Goal: Information Seeking & Learning: Learn about a topic

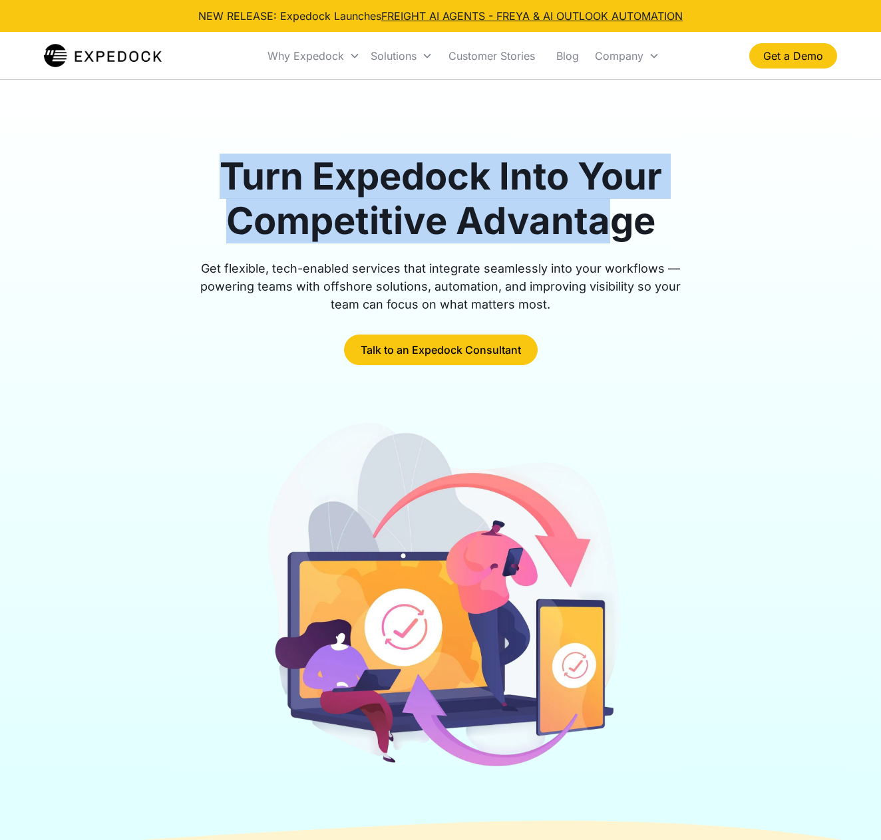
drag, startPoint x: 532, startPoint y: 190, endPoint x: 607, endPoint y: 212, distance: 78.5
click at [607, 212] on div "Turn Expedock Into Your Competitive Advantage Get flexible, tech-enabled servic…" at bounding box center [440, 466] width 793 height 773
click at [607, 213] on h1 "Turn Expedock Into Your Competitive Advantage" at bounding box center [440, 198] width 511 height 89
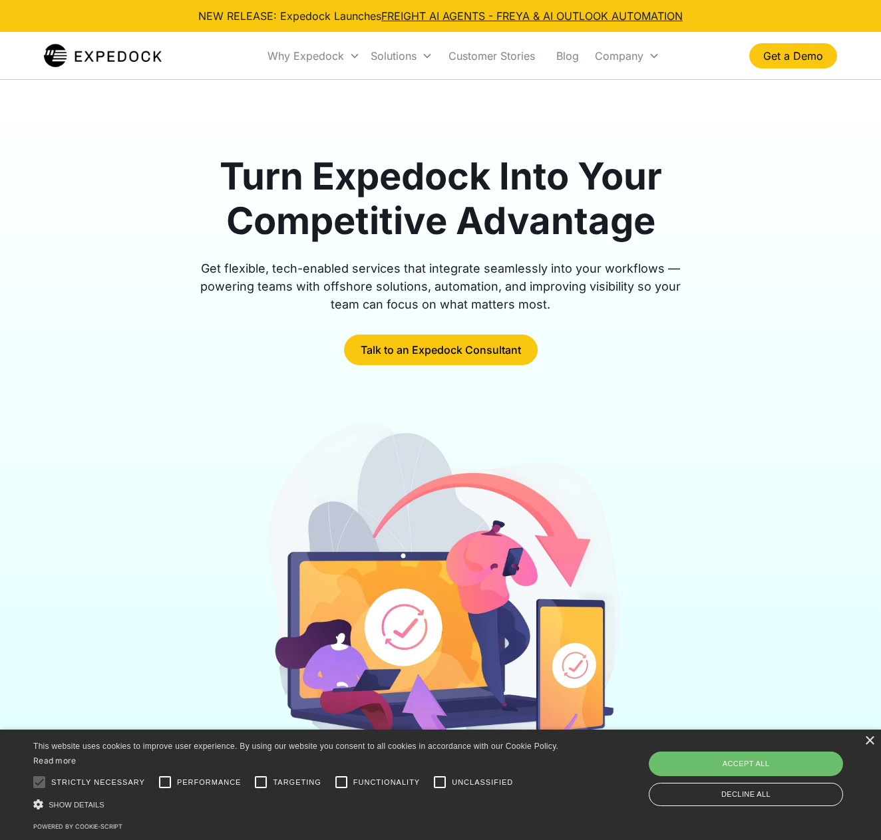
click at [335, 272] on div "Get flexible, tech-enabled services that integrate seamlessly into your workflo…" at bounding box center [440, 287] width 511 height 54
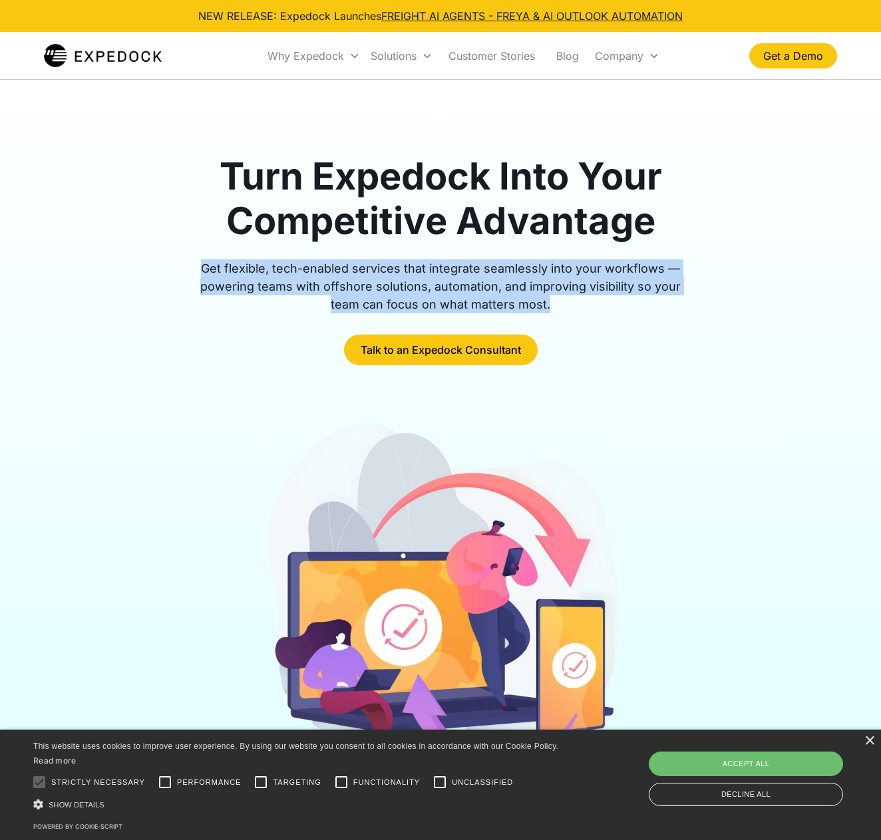
drag, startPoint x: 335, startPoint y: 272, endPoint x: 386, endPoint y: 256, distance: 53.9
click at [339, 271] on div "Get flexible, tech-enabled services that integrate seamlessly into your workflo…" at bounding box center [440, 287] width 511 height 54
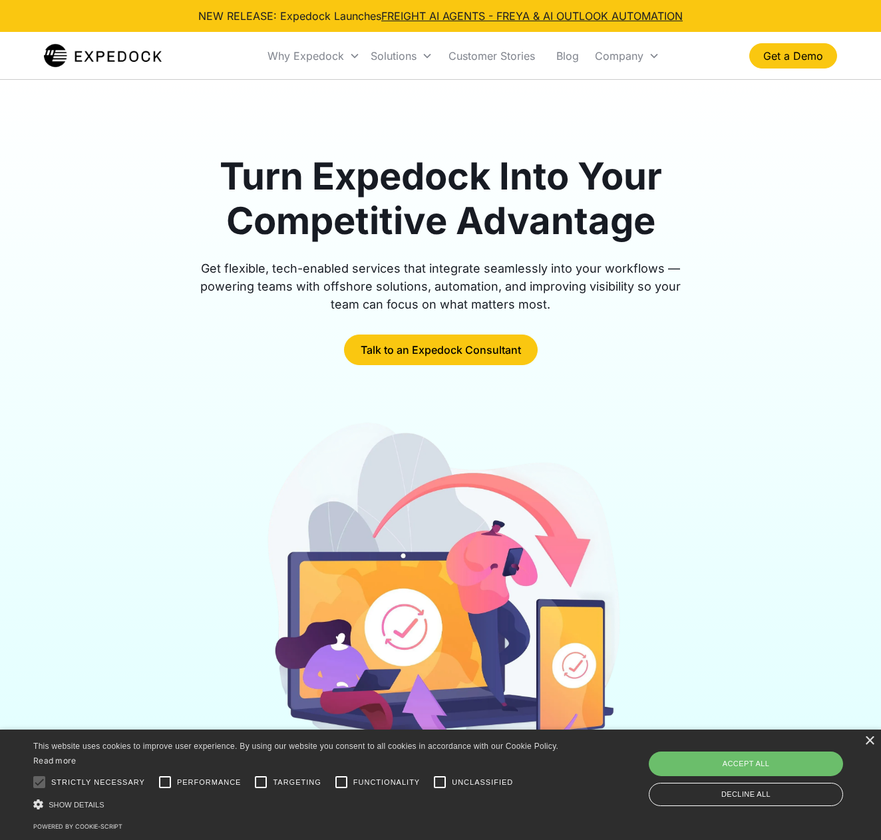
click at [391, 254] on div at bounding box center [440, 252] width 511 height 16
drag, startPoint x: 391, startPoint y: 254, endPoint x: 403, endPoint y: 270, distance: 19.4
click at [391, 254] on div at bounding box center [440, 252] width 511 height 16
click at [415, 281] on div "Get flexible, tech-enabled services that integrate seamlessly into your workflo…" at bounding box center [440, 287] width 511 height 54
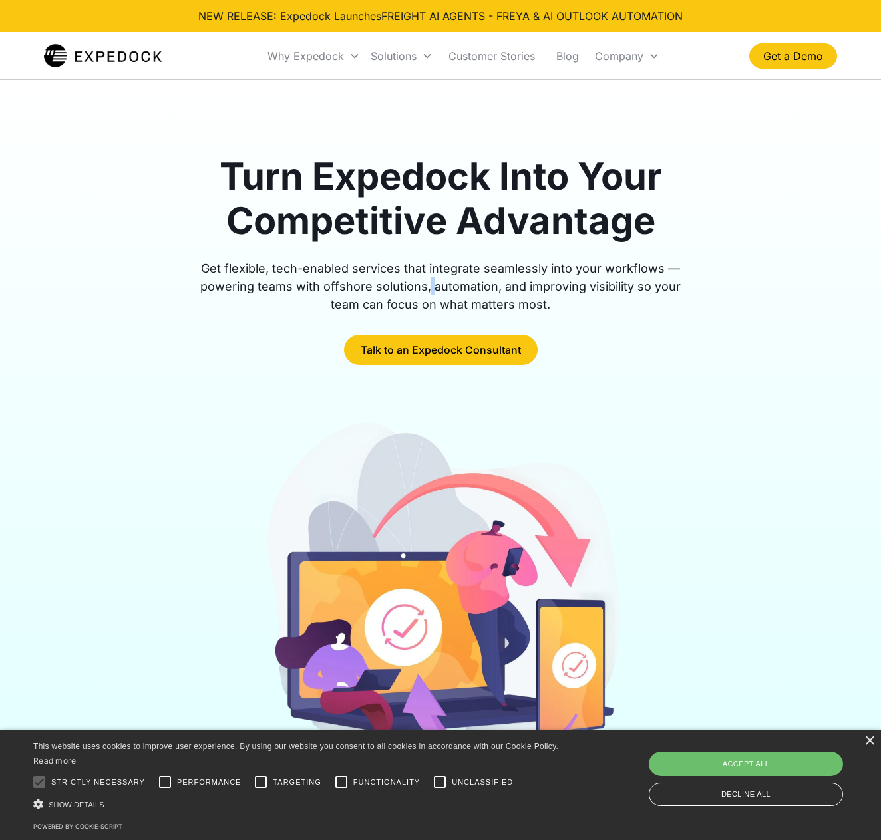
click at [415, 281] on div "Get flexible, tech-enabled services that integrate seamlessly into your workflo…" at bounding box center [440, 287] width 511 height 54
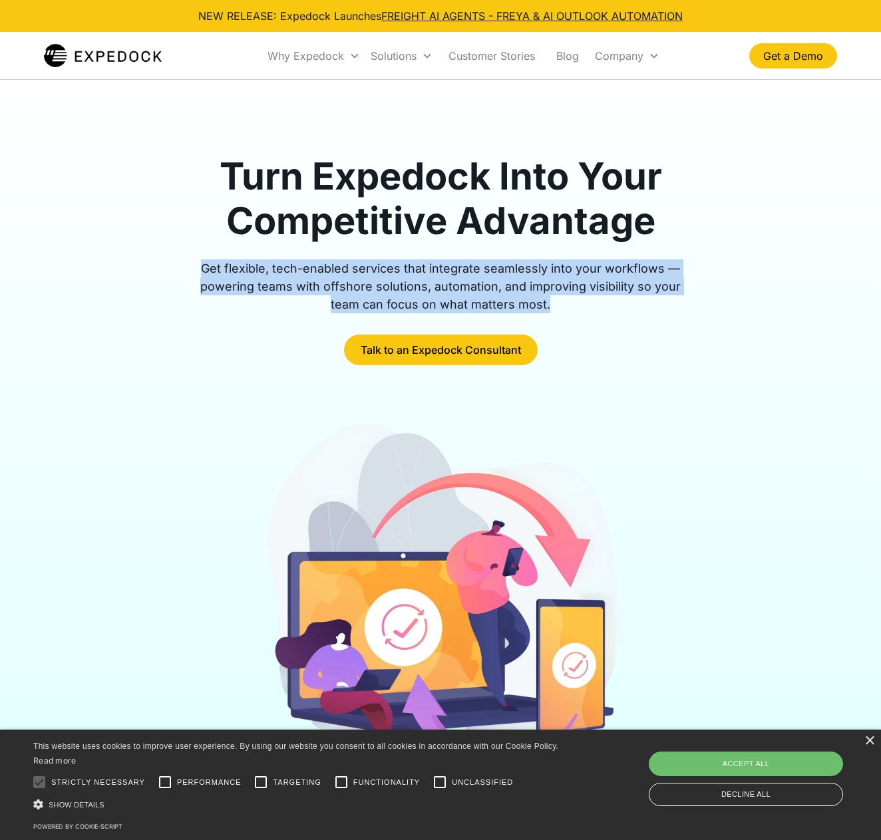
drag, startPoint x: 415, startPoint y: 281, endPoint x: 429, endPoint y: 252, distance: 32.1
click at [415, 279] on div "Get flexible, tech-enabled services that integrate seamlessly into your workflo…" at bounding box center [440, 287] width 511 height 54
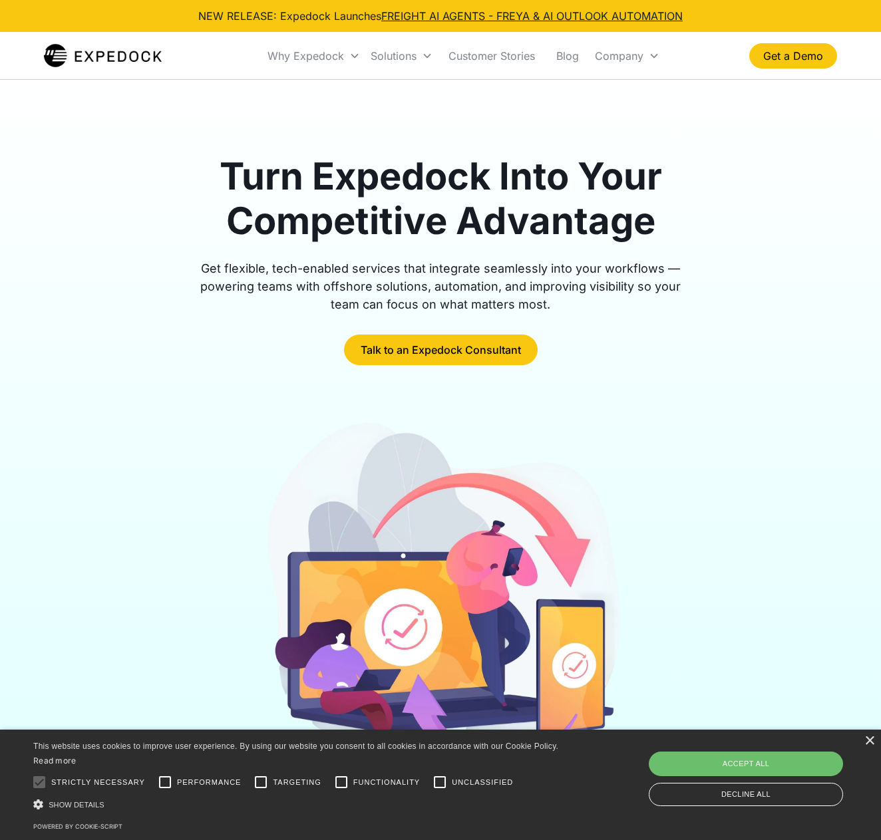
click at [430, 249] on div at bounding box center [440, 252] width 511 height 16
click at [424, 273] on div "Get flexible, tech-enabled services that integrate seamlessly into your workflo…" at bounding box center [440, 287] width 511 height 54
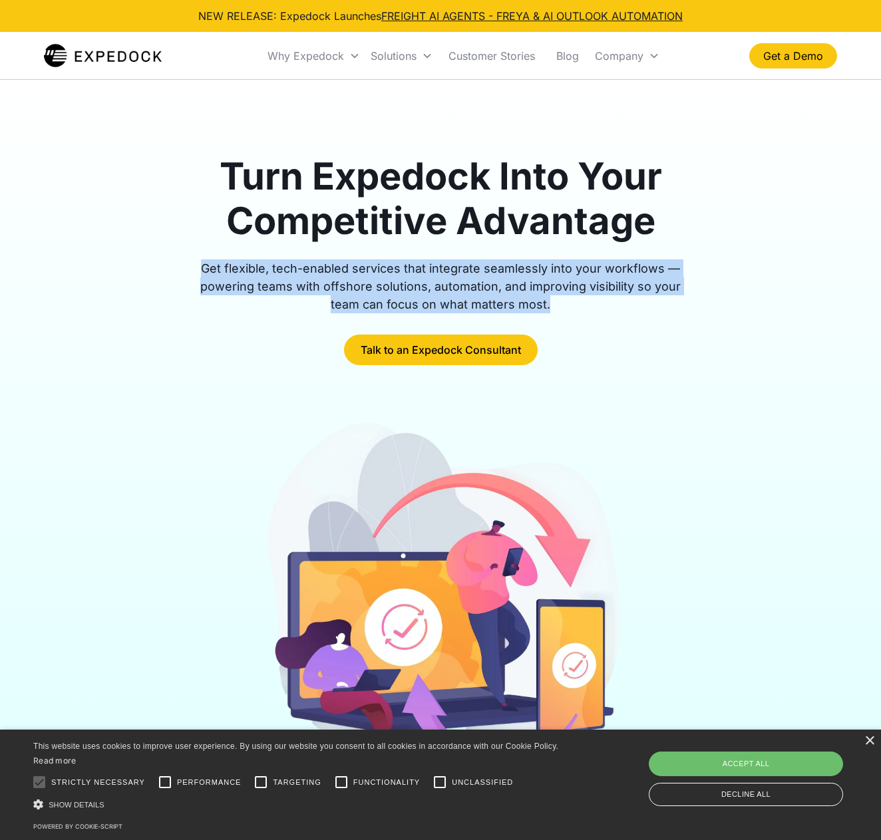
click at [426, 271] on div "Get flexible, tech-enabled services that integrate seamlessly into your workflo…" at bounding box center [440, 287] width 511 height 54
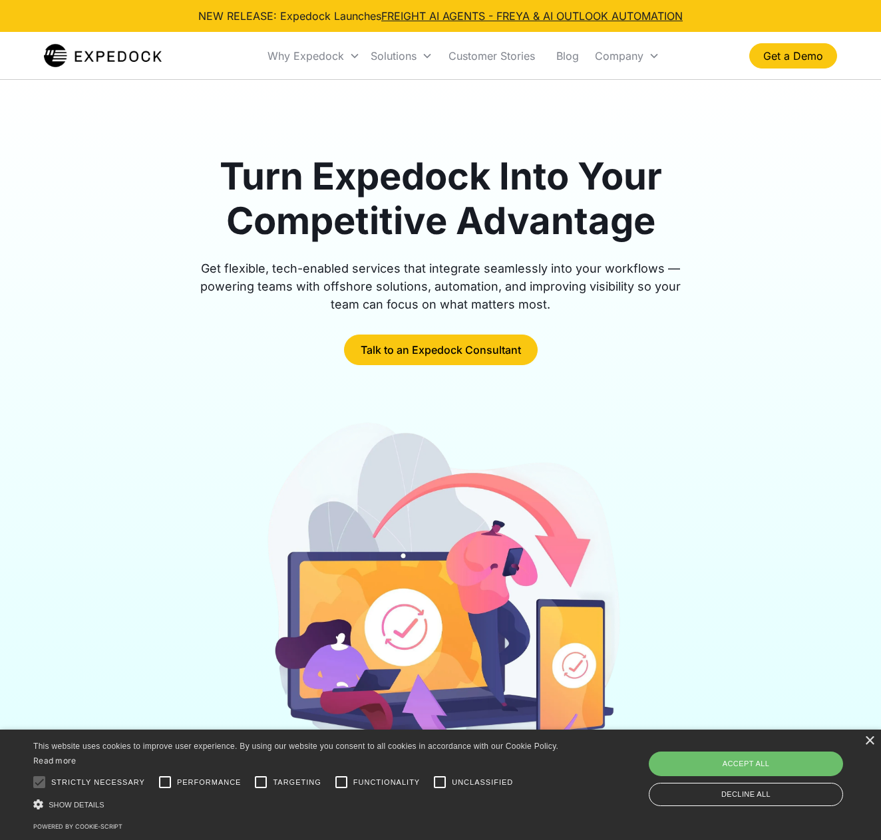
click at [445, 242] on h1 "Turn Expedock Into Your Competitive Advantage" at bounding box center [440, 198] width 511 height 89
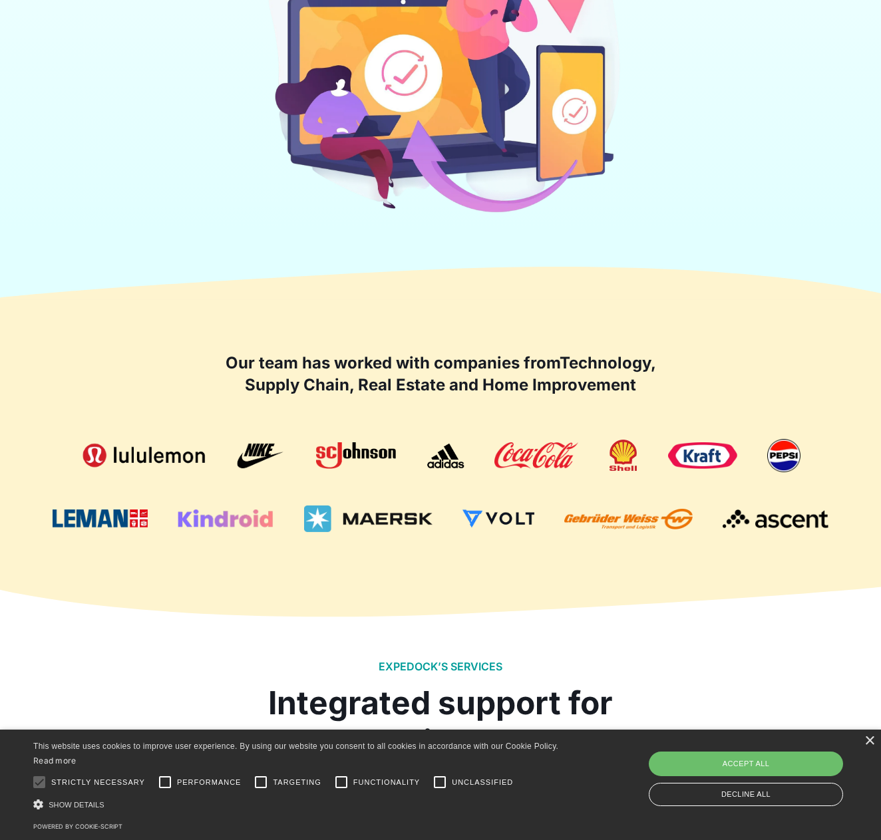
scroll to position [918, 0]
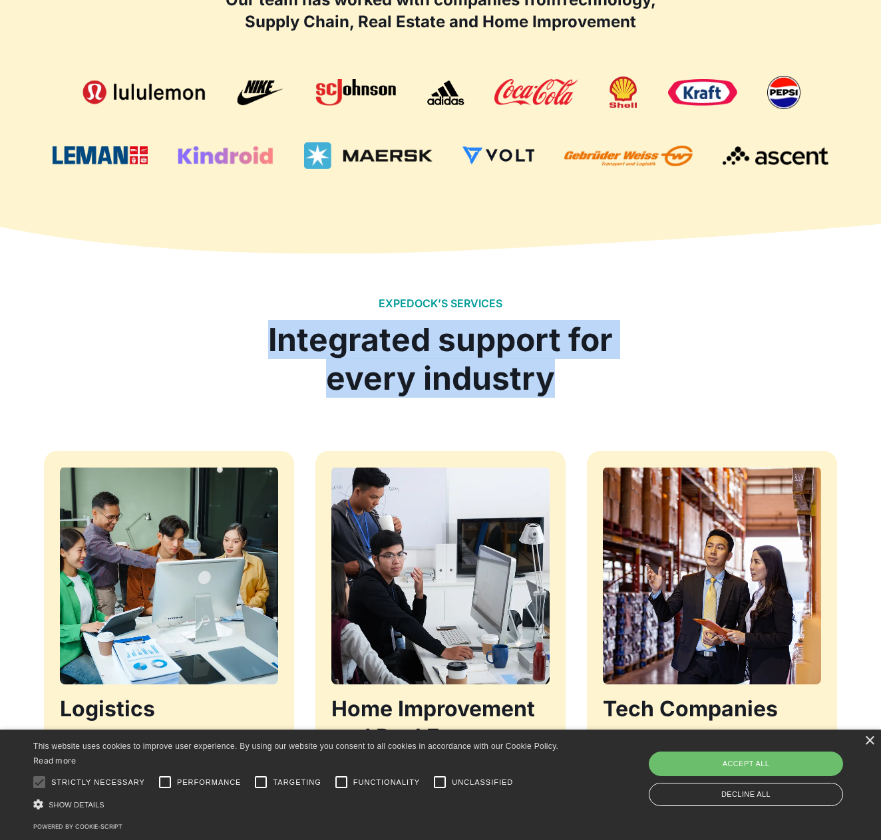
drag, startPoint x: 252, startPoint y: 318, endPoint x: 627, endPoint y: 383, distance: 380.8
click at [627, 383] on div "EXPEDOCK’S SERVICES Integrated support for every industry" at bounding box center [440, 347] width 793 height 100
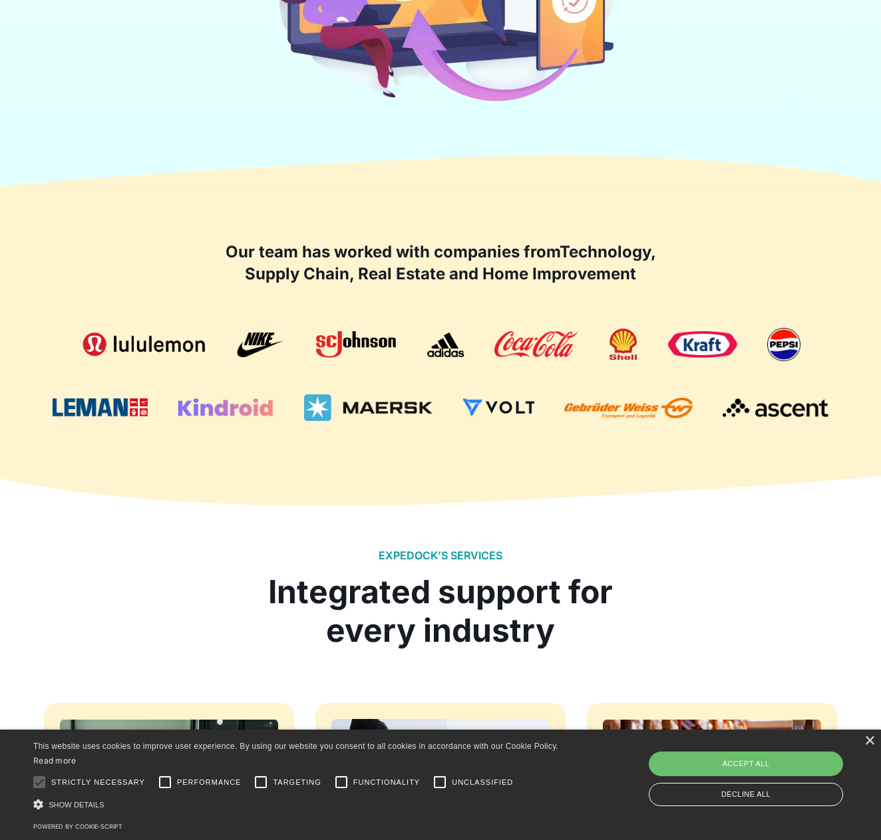
scroll to position [0, 0]
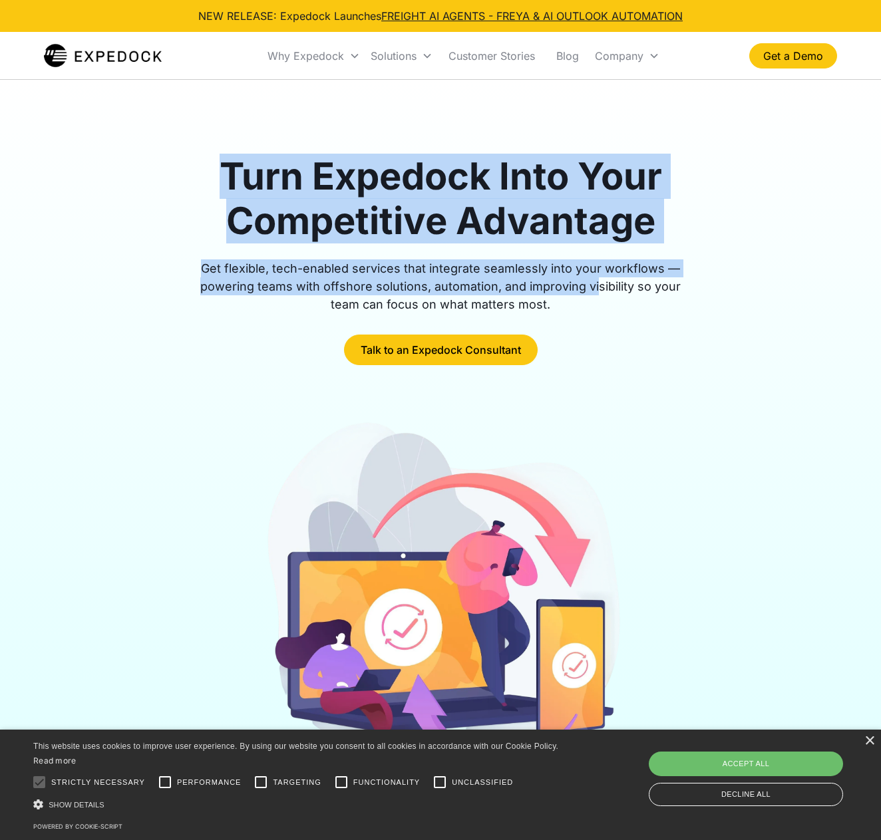
drag, startPoint x: 409, startPoint y: 204, endPoint x: 581, endPoint y: 277, distance: 187.3
click at [581, 277] on div "Turn Expedock Into Your Competitive Advantage Get flexible, tech-enabled servic…" at bounding box center [440, 466] width 793 height 773
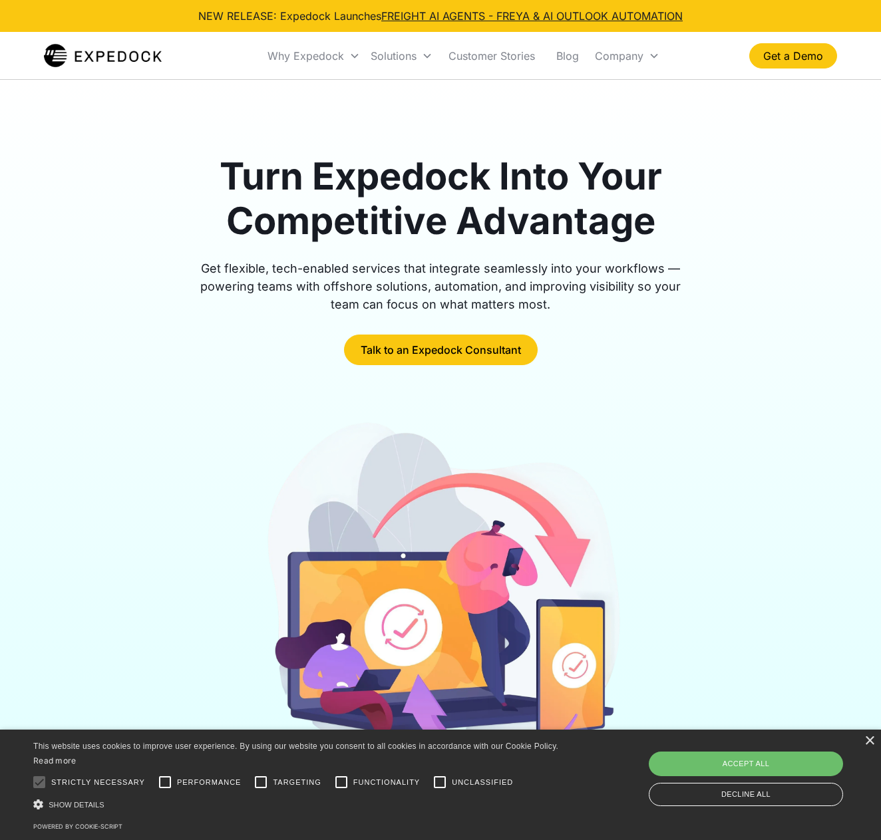
click at [581, 276] on div "Get flexible, tech-enabled services that integrate seamlessly into your workflo…" at bounding box center [440, 287] width 511 height 54
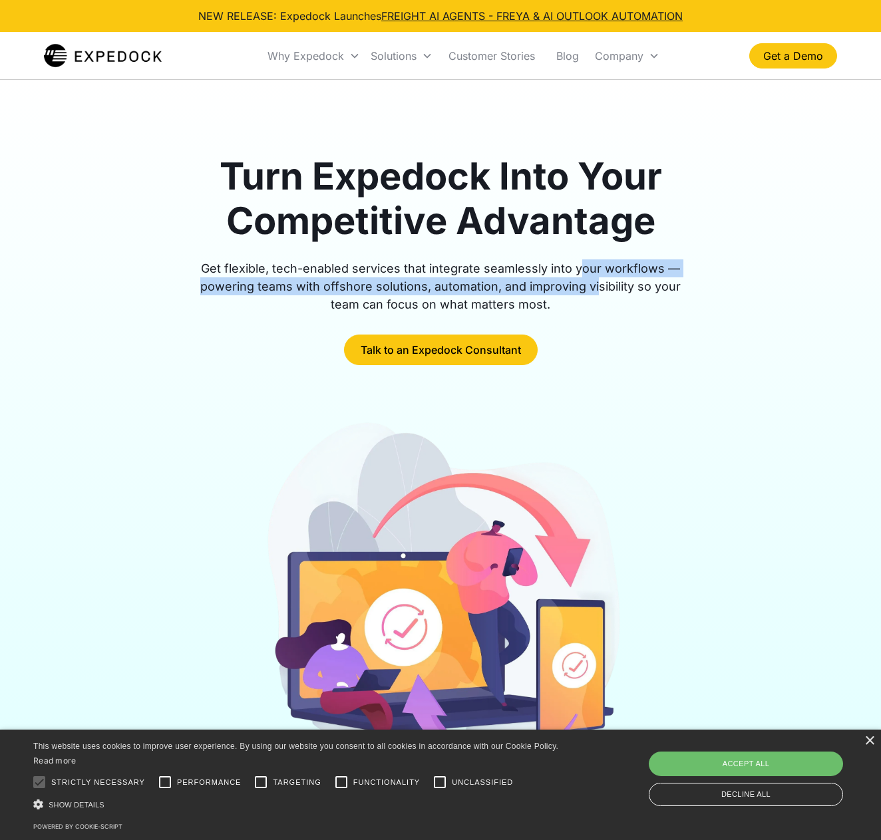
click at [583, 275] on div "Get flexible, tech-enabled services that integrate seamlessly into your workflo…" at bounding box center [440, 287] width 511 height 54
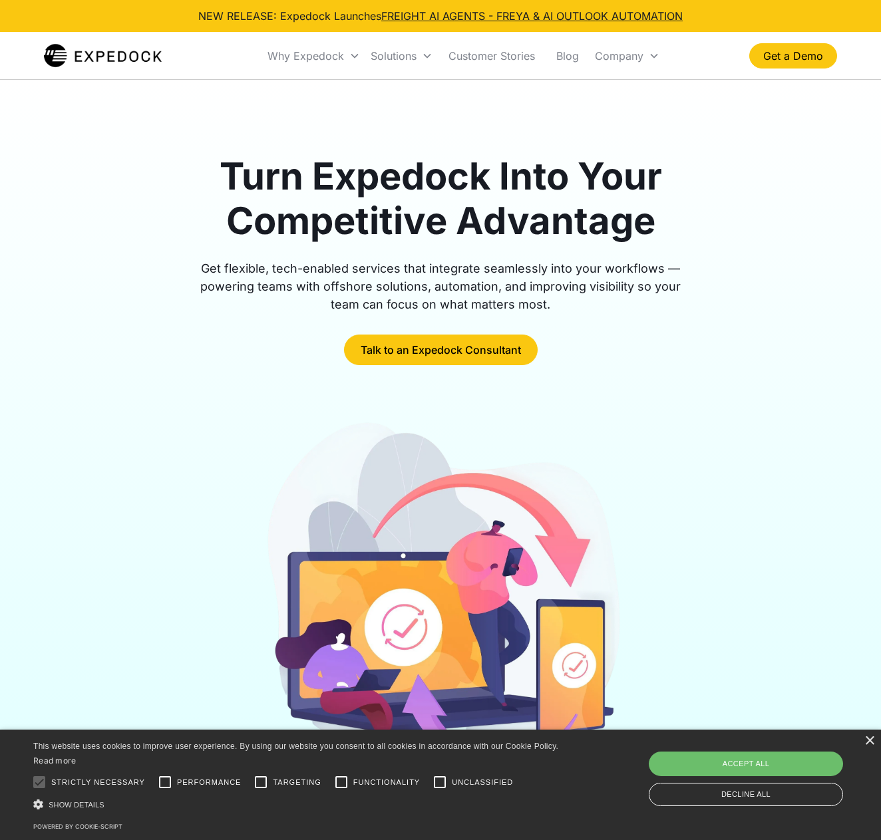
click at [583, 274] on div "Get flexible, tech-enabled services that integrate seamlessly into your workflo…" at bounding box center [440, 287] width 511 height 54
click at [600, 278] on div "Get flexible, tech-enabled services that integrate seamlessly into your workflo…" at bounding box center [440, 287] width 511 height 54
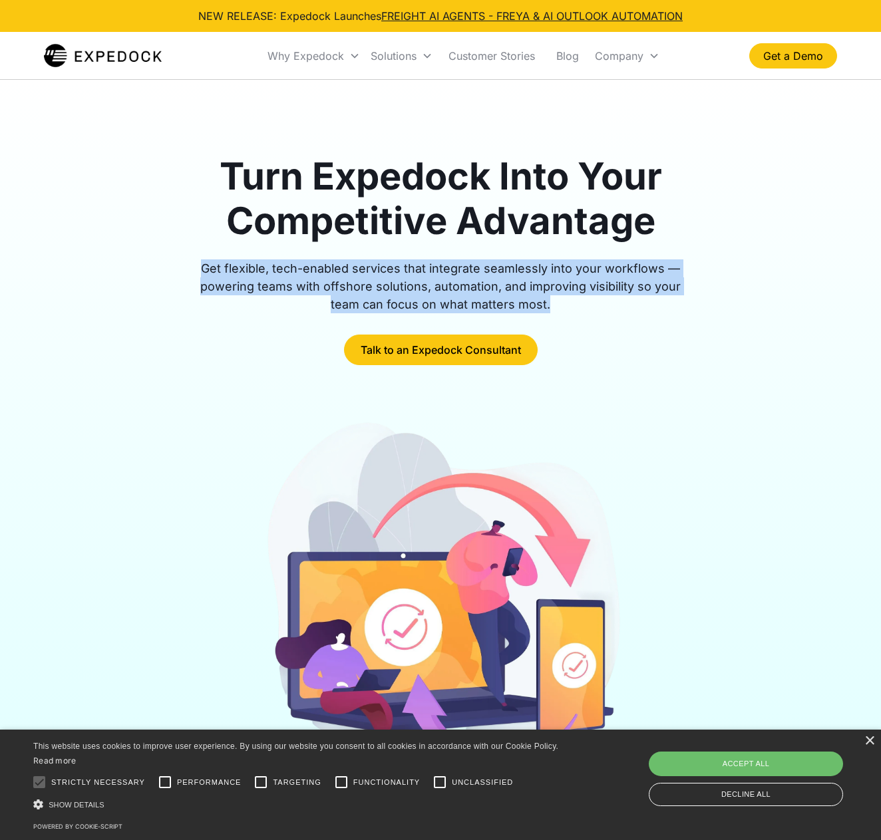
click at [600, 278] on div "Get flexible, tech-enabled services that integrate seamlessly into your workflo…" at bounding box center [440, 287] width 511 height 54
click at [608, 279] on div "Get flexible, tech-enabled services that integrate seamlessly into your workflo…" at bounding box center [440, 287] width 511 height 54
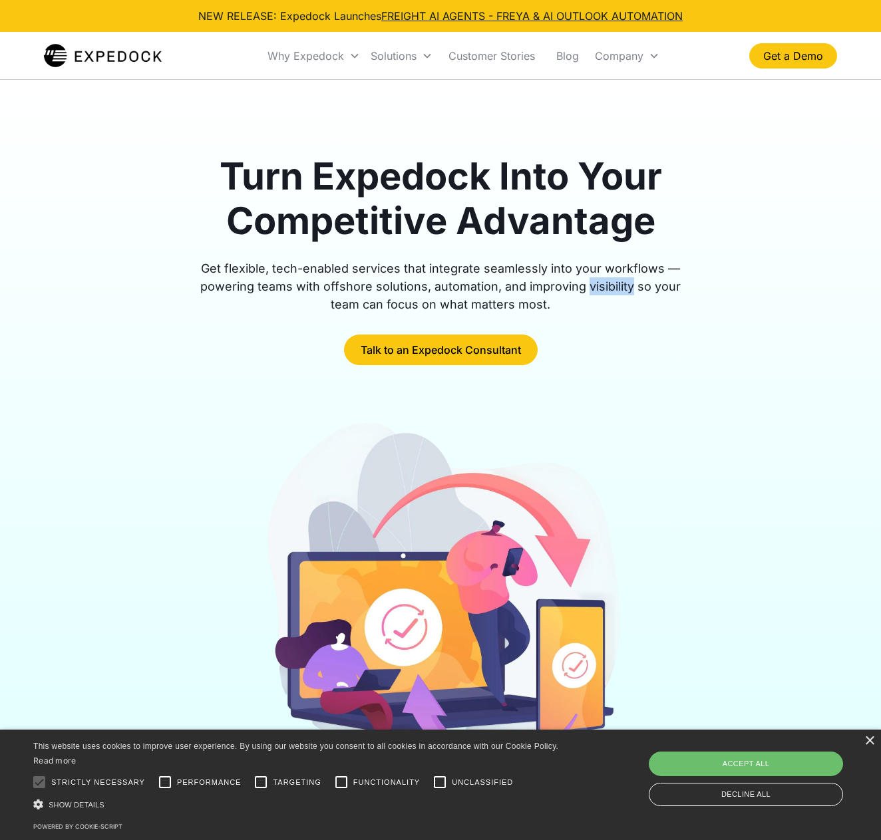
click at [608, 279] on div "Get flexible, tech-enabled services that integrate seamlessly into your workflo…" at bounding box center [440, 287] width 511 height 54
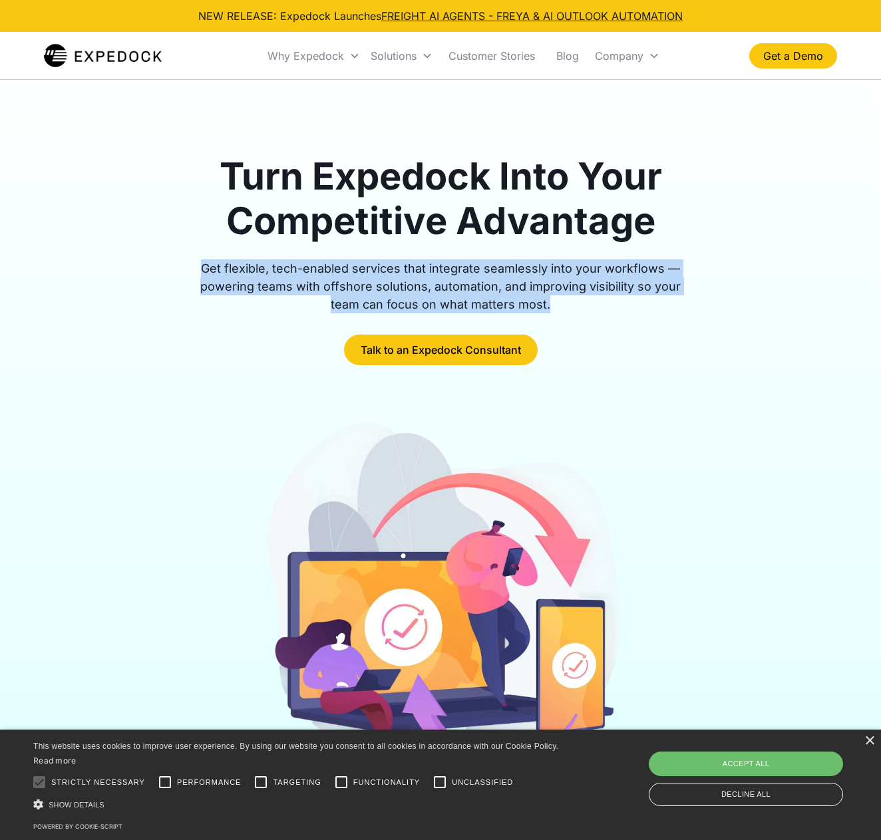
click at [608, 279] on div "Get flexible, tech-enabled services that integrate seamlessly into your workflo…" at bounding box center [440, 287] width 511 height 54
click at [618, 289] on div "Get flexible, tech-enabled services that integrate seamlessly into your workflo…" at bounding box center [440, 287] width 511 height 54
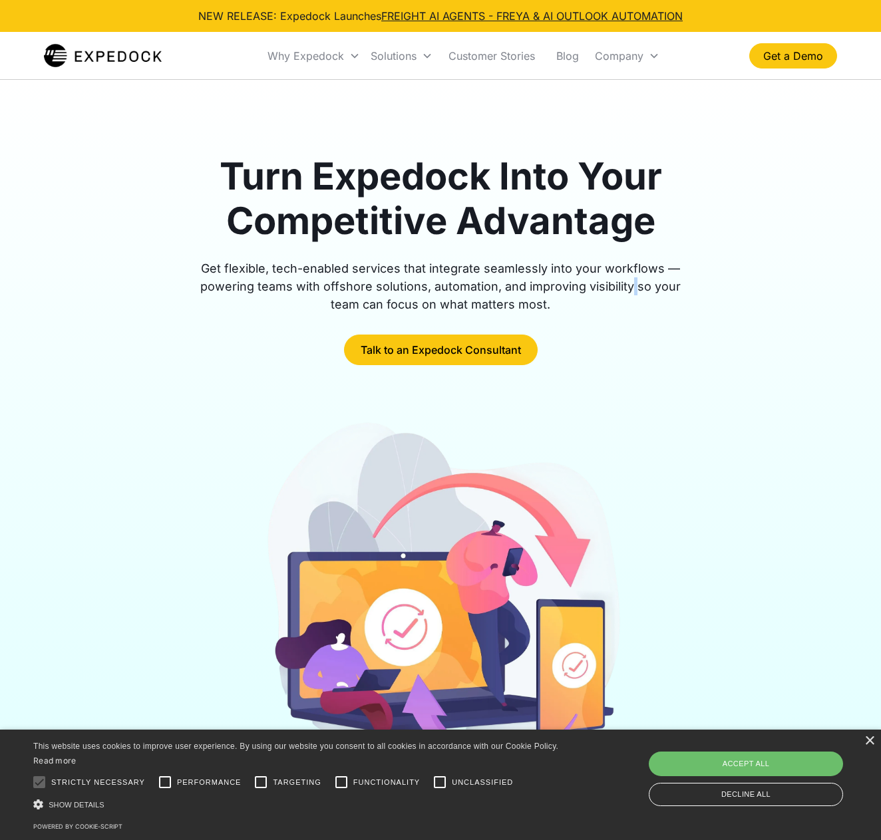
click at [618, 289] on div "Get flexible, tech-enabled services that integrate seamlessly into your workflo…" at bounding box center [440, 287] width 511 height 54
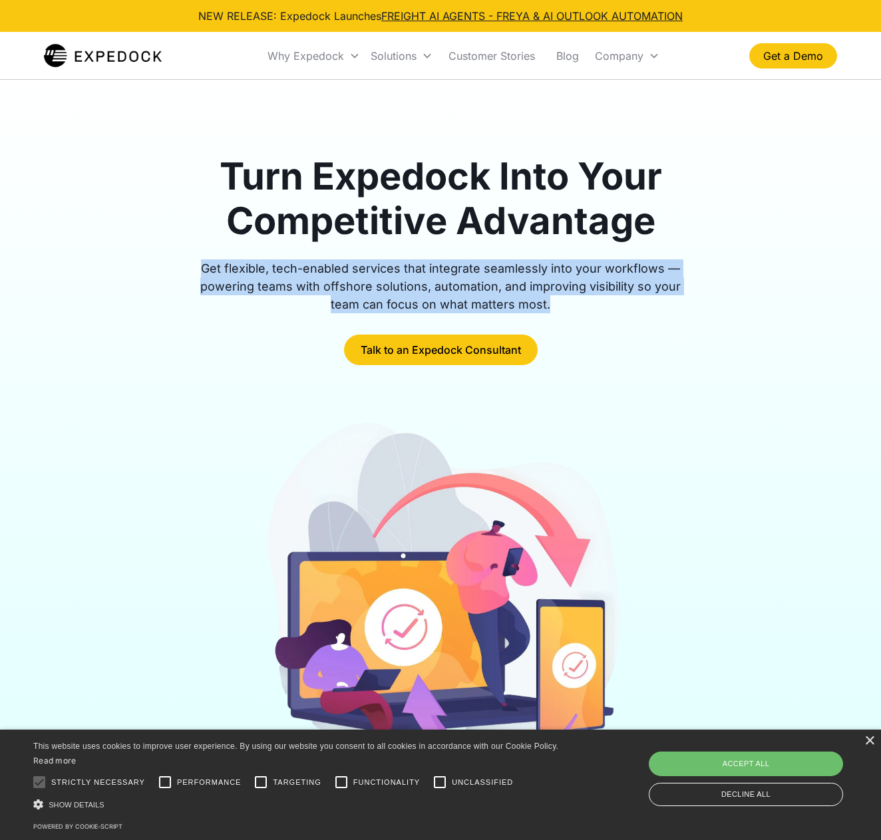
click at [618, 289] on div "Get flexible, tech-enabled services that integrate seamlessly into your workflo…" at bounding box center [440, 287] width 511 height 54
click at [623, 283] on div "Get flexible, tech-enabled services that integrate seamlessly into your workflo…" at bounding box center [440, 287] width 511 height 54
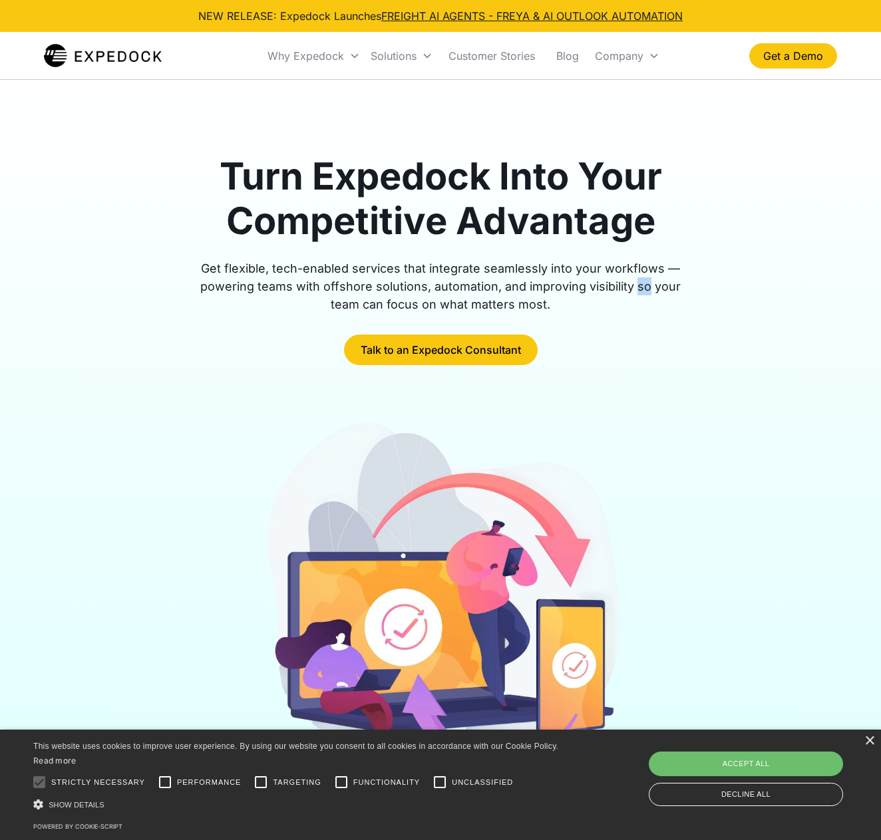
click at [623, 283] on div "Get flexible, tech-enabled services that integrate seamlessly into your workflo…" at bounding box center [440, 287] width 511 height 54
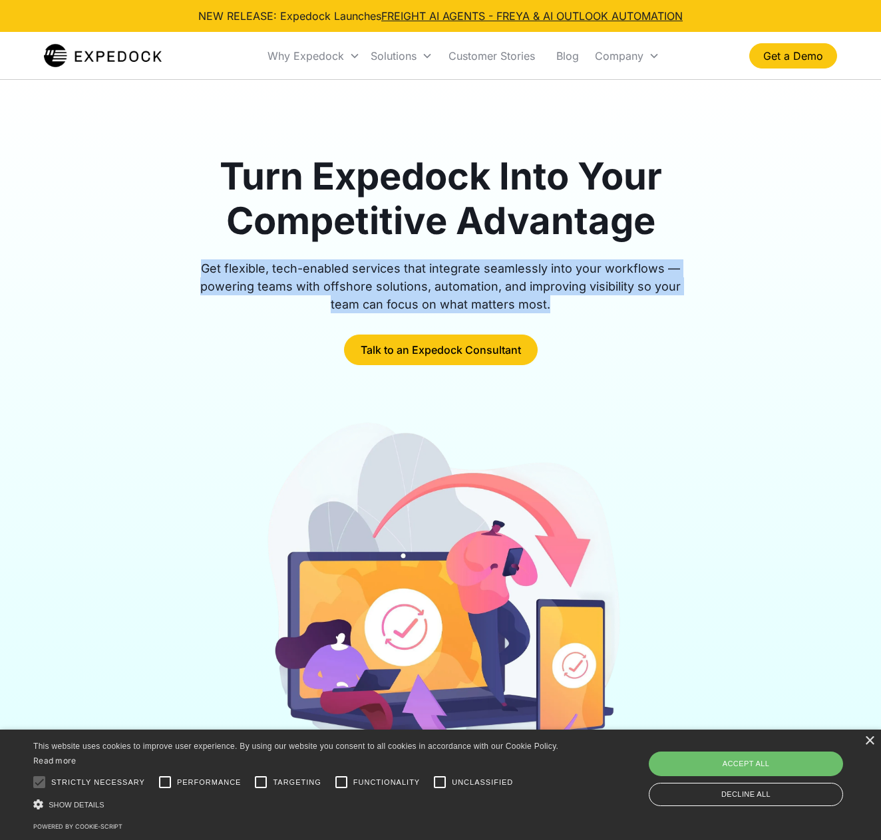
click at [623, 283] on div "Get flexible, tech-enabled services that integrate seamlessly into your workflo…" at bounding box center [440, 287] width 511 height 54
click at [632, 285] on div "Get flexible, tech-enabled services that integrate seamlessly into your workflo…" at bounding box center [440, 287] width 511 height 54
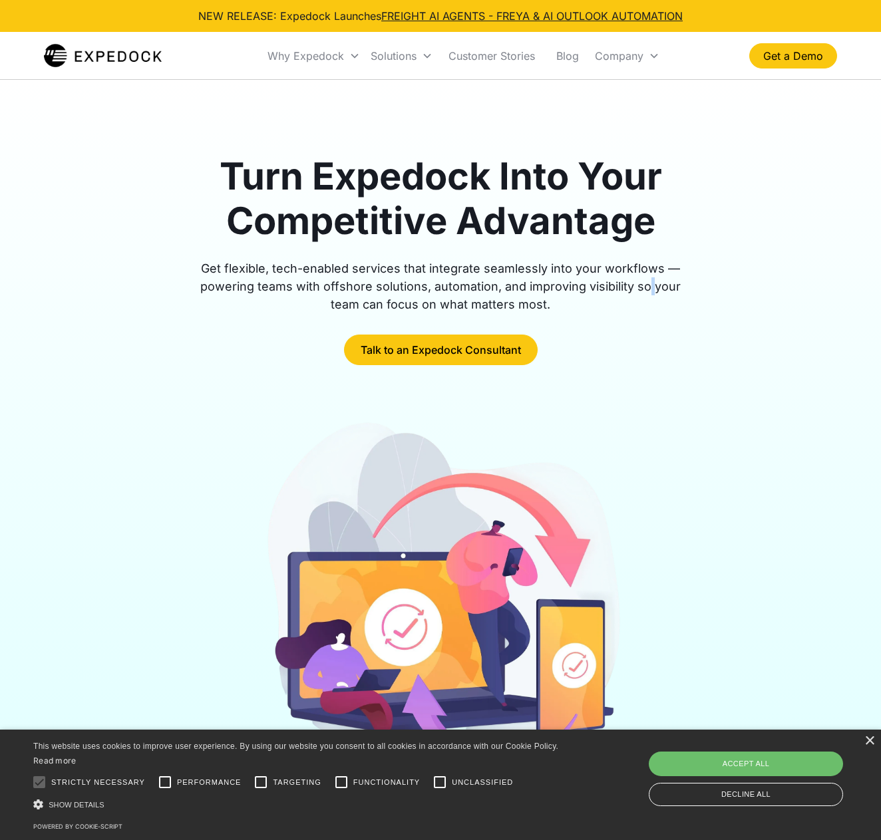
click at [632, 285] on div "Get flexible, tech-enabled services that integrate seamlessly into your workflo…" at bounding box center [440, 287] width 511 height 54
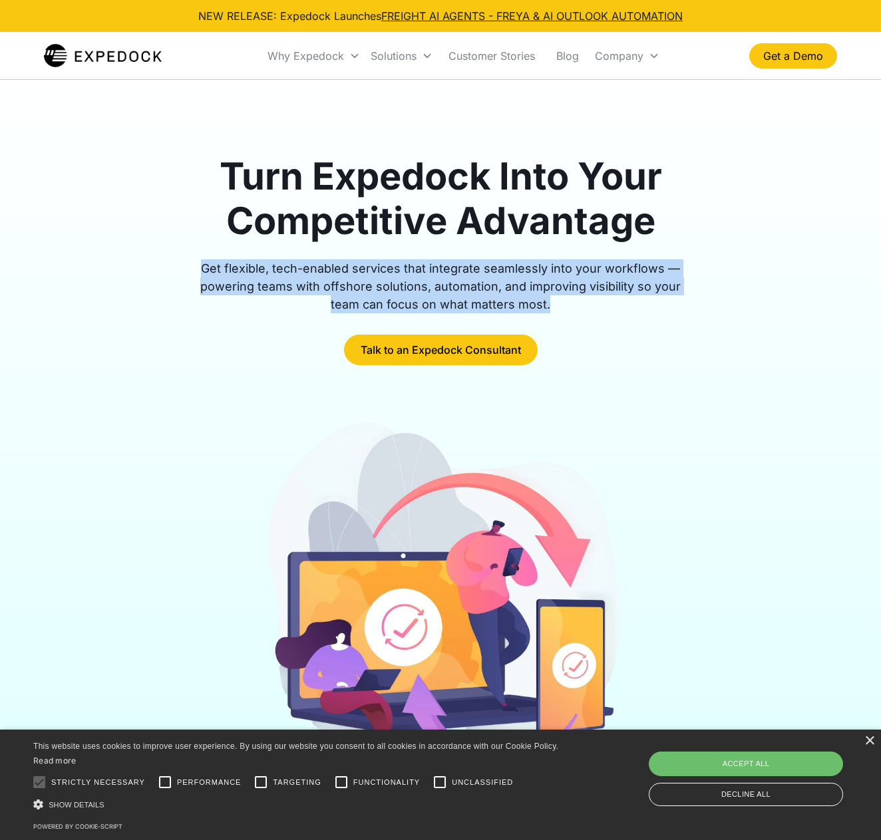
click at [632, 285] on div "Get flexible, tech-enabled services that integrate seamlessly into your workflo…" at bounding box center [440, 287] width 511 height 54
click at [636, 275] on div "Get flexible, tech-enabled services that integrate seamlessly into your workflo…" at bounding box center [440, 287] width 511 height 54
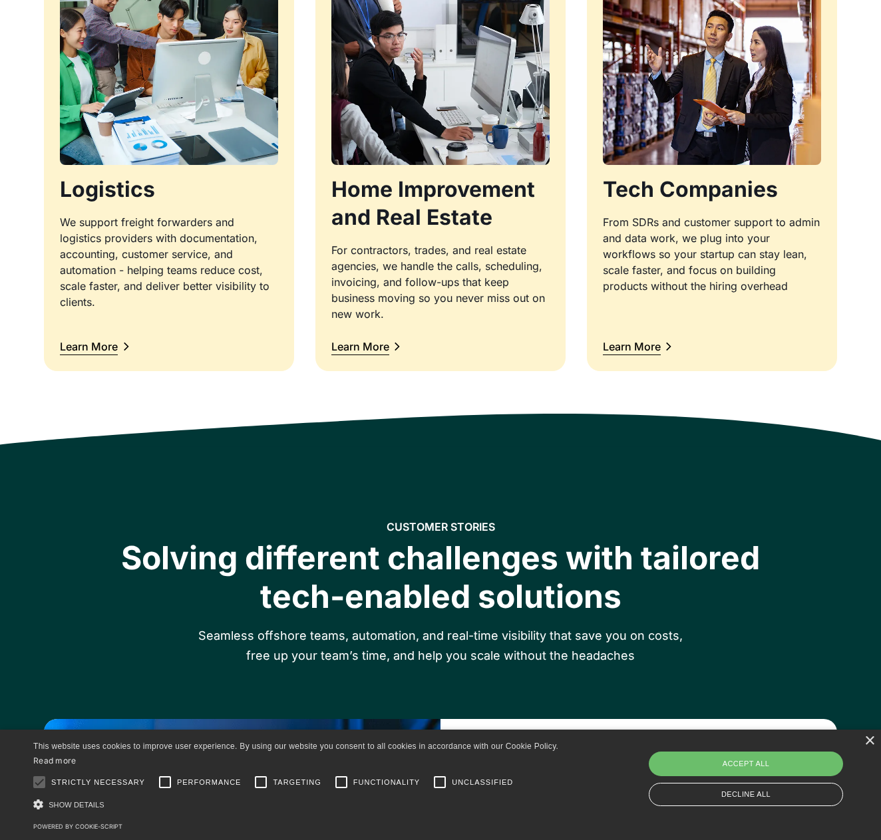
scroll to position [1562, 0]
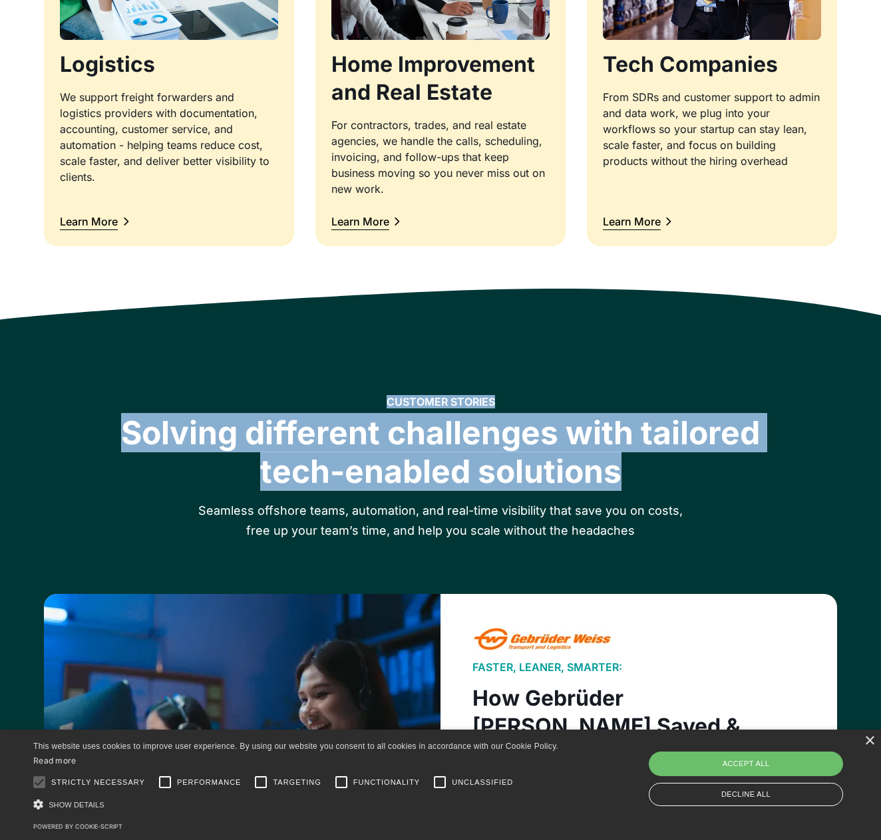
drag, startPoint x: 273, startPoint y: 415, endPoint x: 683, endPoint y: 484, distance: 415.8
click at [683, 484] on div "CUSTOMER STORIES Solving different challenges with tailored tech-enabled soluti…" at bounding box center [440, 442] width 681 height 95
click at [683, 484] on div "Solving different challenges with tailored tech-enabled solutions" at bounding box center [440, 452] width 681 height 77
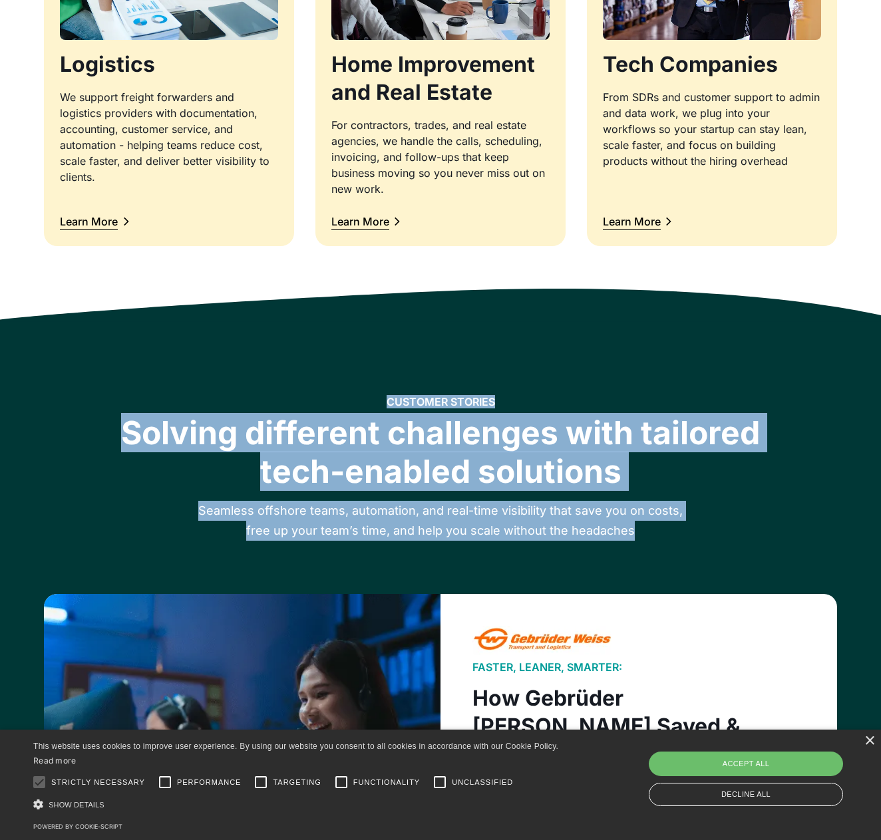
click at [723, 536] on div "CUSTOMER STORIES Solving different challenges with tailored tech-enabled soluti…" at bounding box center [440, 468] width 793 height 146
drag, startPoint x: 693, startPoint y: 558, endPoint x: 701, endPoint y: 556, distance: 8.4
click at [701, 556] on div at bounding box center [440, 567] width 793 height 53
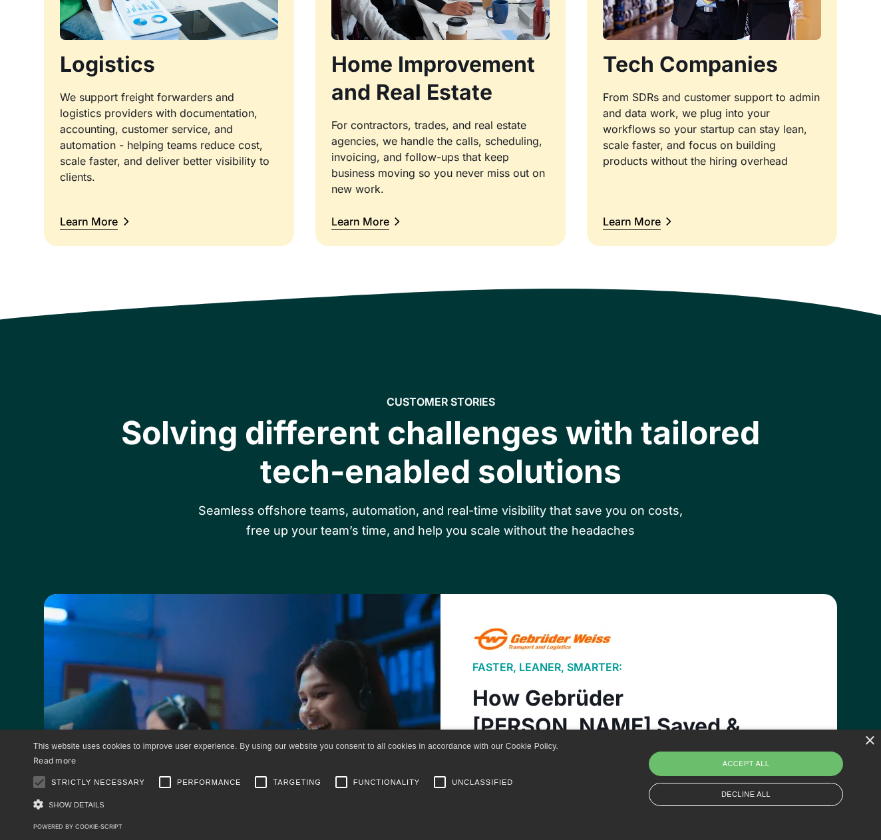
click at [626, 501] on p "Seamless offshore teams, automation, and real-time visibility that save you on …" at bounding box center [440, 521] width 511 height 40
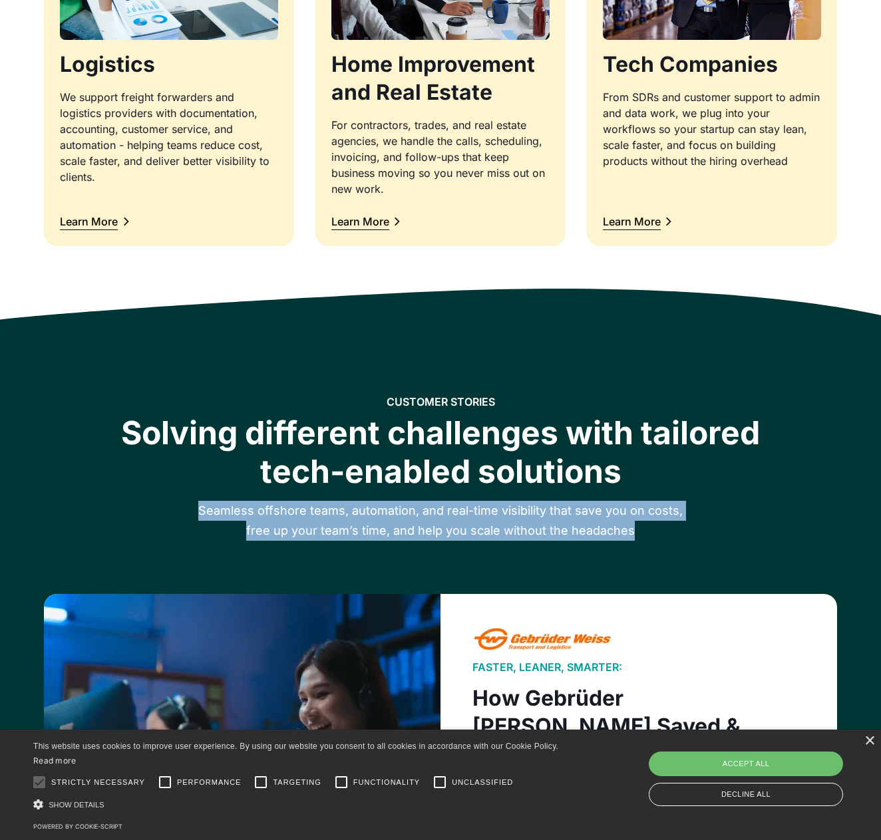
click at [626, 501] on p "Seamless offshore teams, automation, and real-time visibility that save you on …" at bounding box center [440, 521] width 511 height 40
click at [672, 534] on p "Seamless offshore teams, automation, and real-time visibility that save you on …" at bounding box center [440, 521] width 511 height 40
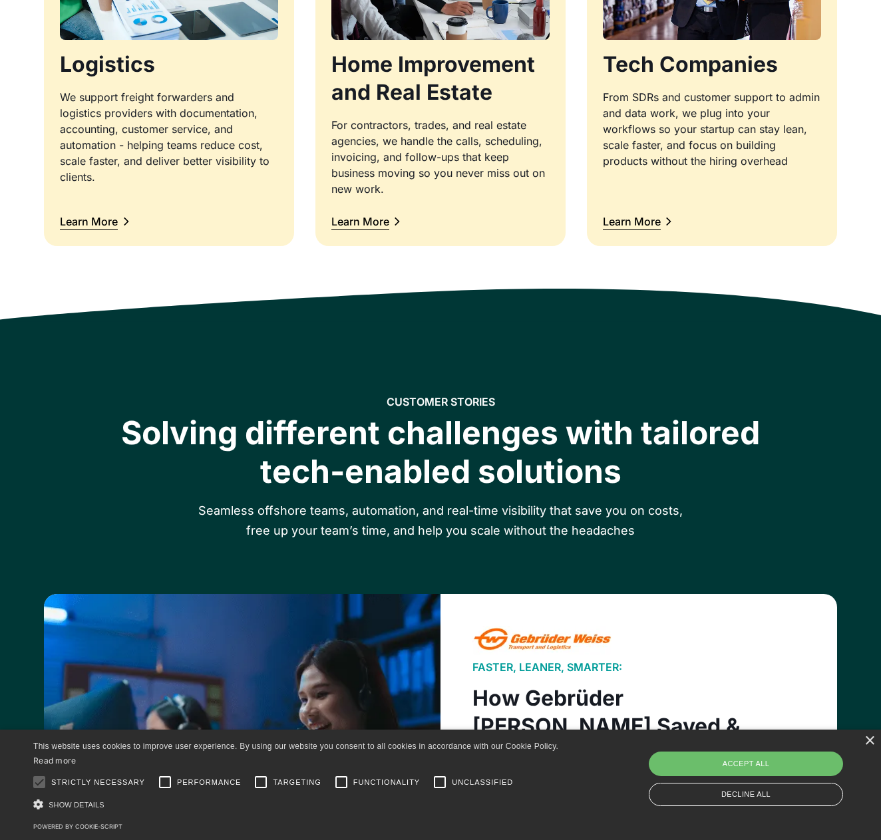
click at [672, 534] on p "Seamless offshore teams, automation, and real-time visibility that save you on …" at bounding box center [440, 521] width 511 height 40
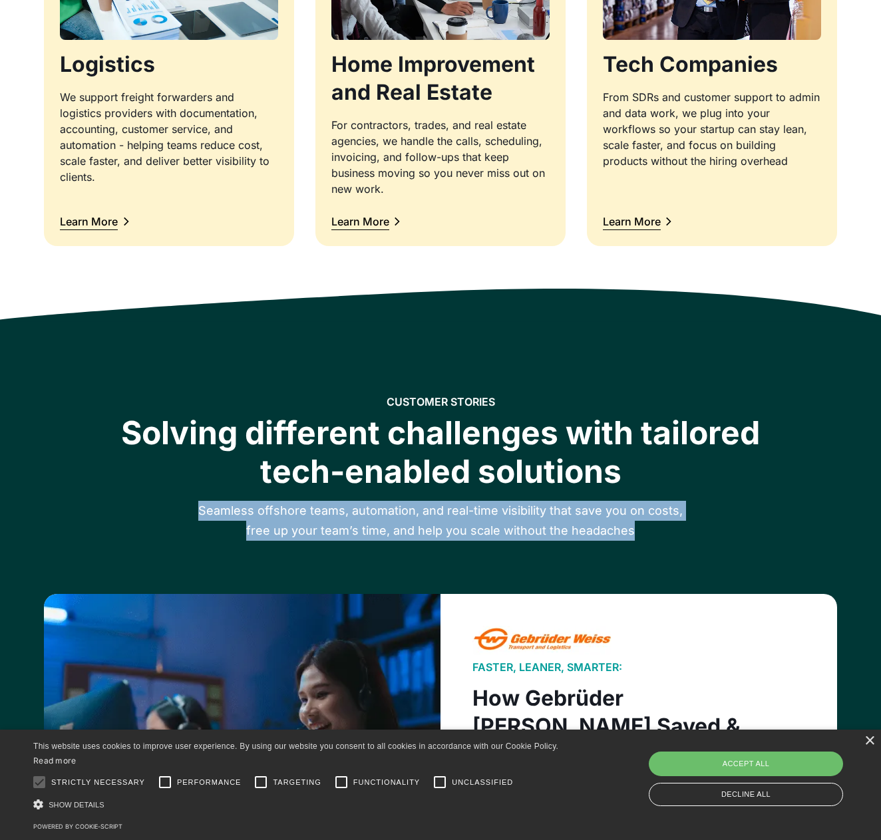
click at [672, 533] on p "Seamless offshore teams, automation, and real-time visibility that save you on …" at bounding box center [440, 521] width 511 height 40
click at [677, 520] on p "Seamless offshore teams, automation, and real-time visibility that save you on …" at bounding box center [440, 521] width 511 height 40
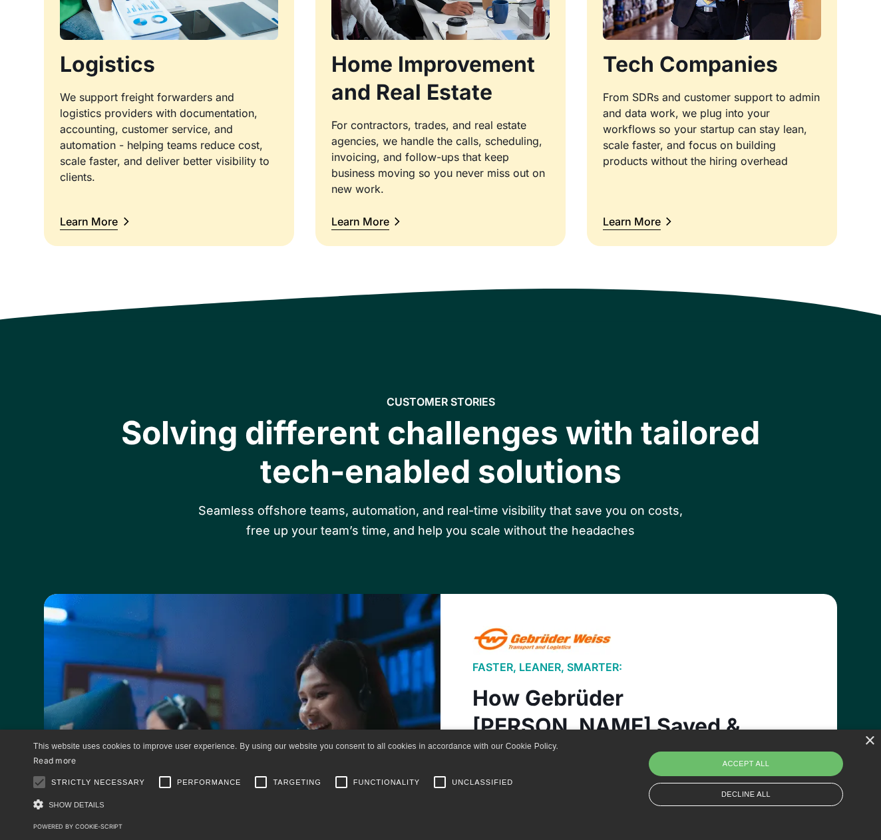
click at [677, 520] on p "Seamless offshore teams, automation, and real-time visibility that save you on …" at bounding box center [440, 521] width 511 height 40
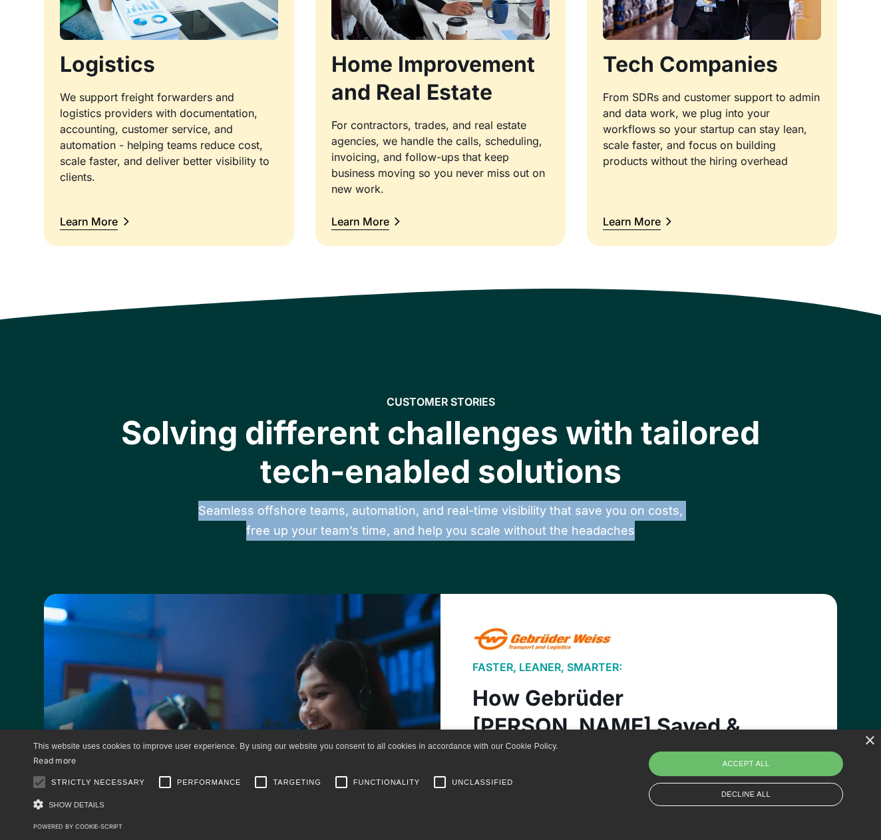
click at [677, 520] on p "Seamless offshore teams, automation, and real-time visibility that save you on …" at bounding box center [440, 521] width 511 height 40
click at [695, 528] on p "Seamless offshore teams, automation, and real-time visibility that save you on …" at bounding box center [440, 521] width 511 height 40
click at [693, 527] on p "Seamless offshore teams, automation, and real-time visibility that save you on …" at bounding box center [440, 521] width 511 height 40
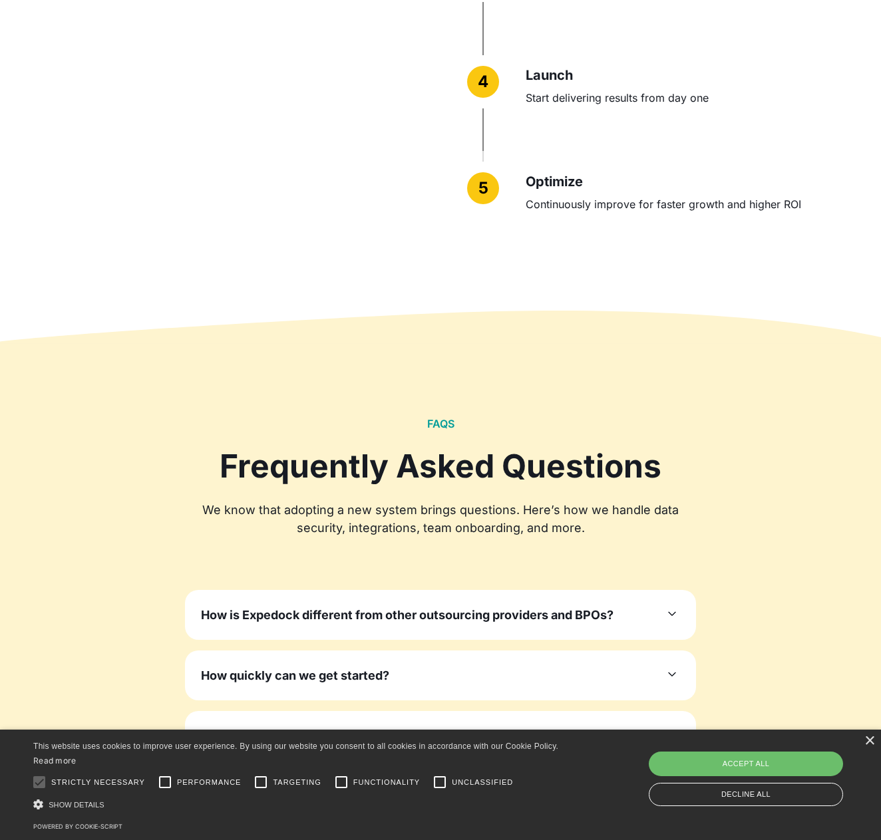
scroll to position [3768, 0]
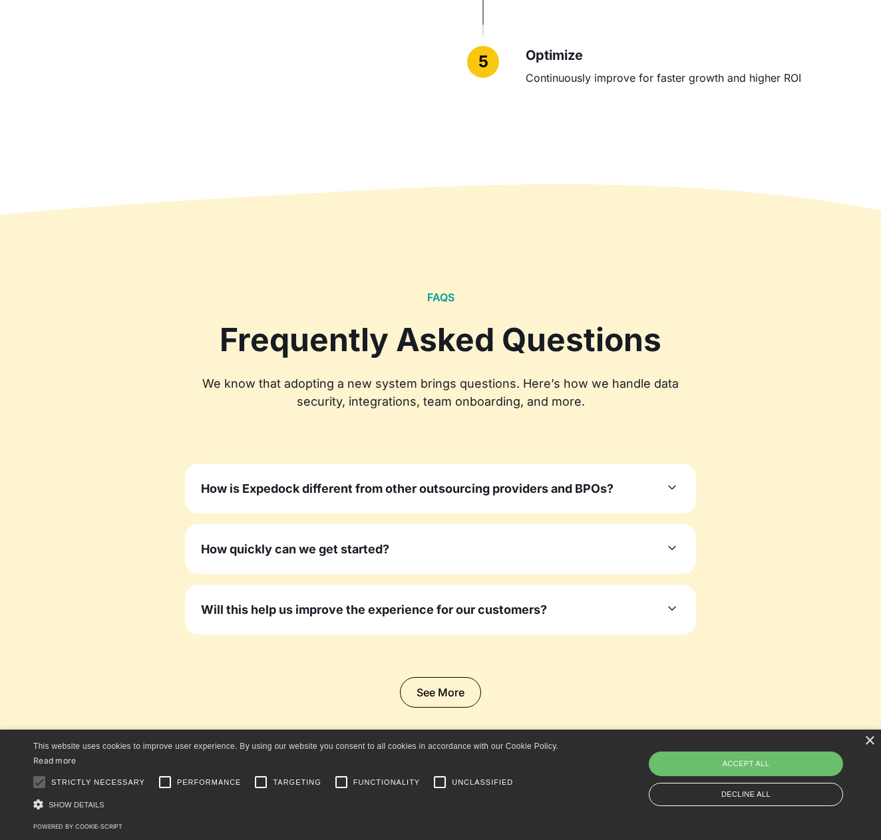
click at [321, 540] on h3 "How quickly can we get started?" at bounding box center [295, 549] width 188 height 18
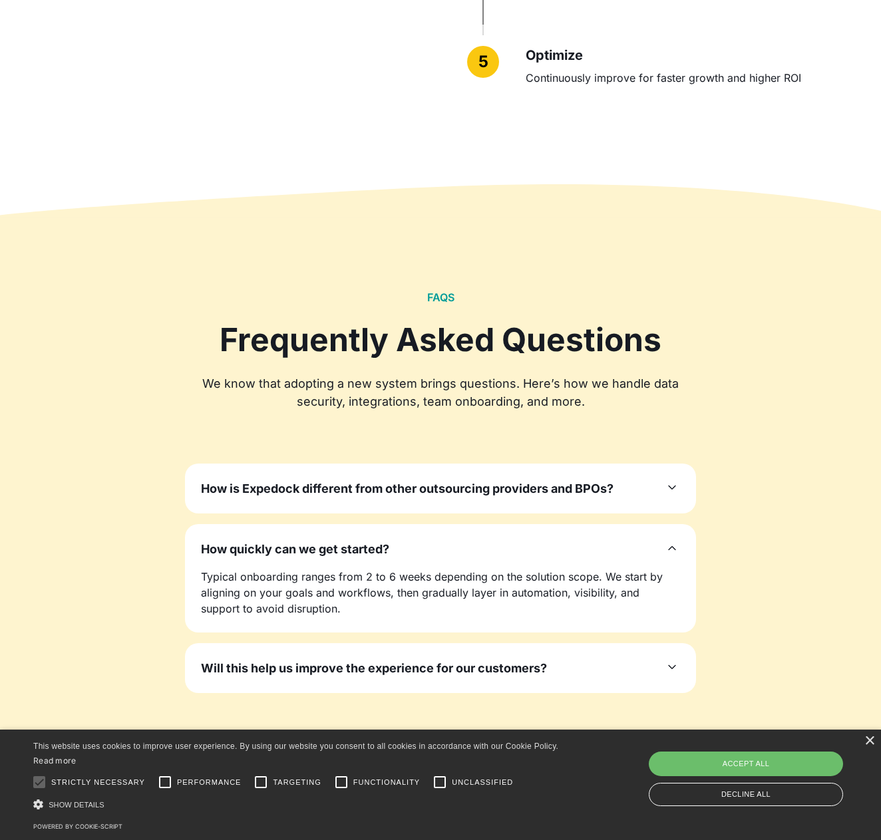
click at [381, 569] on p "Typical onboarding ranges from 2 to 6 weeks depending on the solution scope. We…" at bounding box center [440, 593] width 479 height 48
click at [380, 569] on p "Typical onboarding ranges from 2 to 6 weeks depending on the solution scope. We…" at bounding box center [440, 593] width 479 height 48
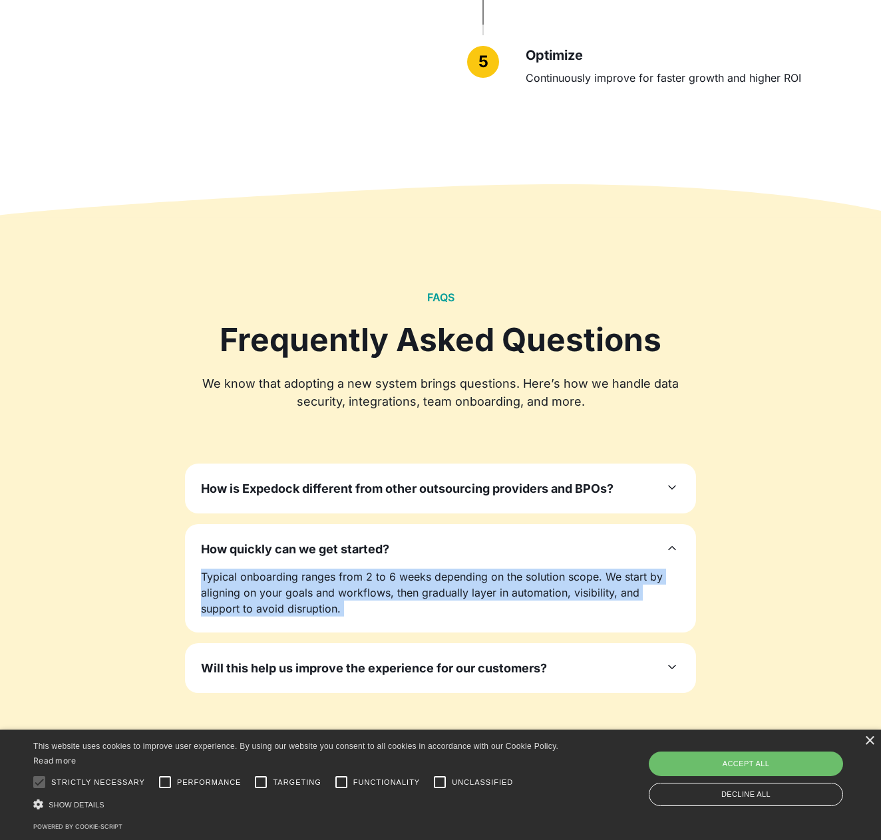
click at [380, 569] on p "Typical onboarding ranges from 2 to 6 weeks depending on the solution scope. We…" at bounding box center [440, 593] width 479 height 48
click at [393, 569] on p "Typical onboarding ranges from 2 to 6 weeks depending on the solution scope. We…" at bounding box center [440, 593] width 479 height 48
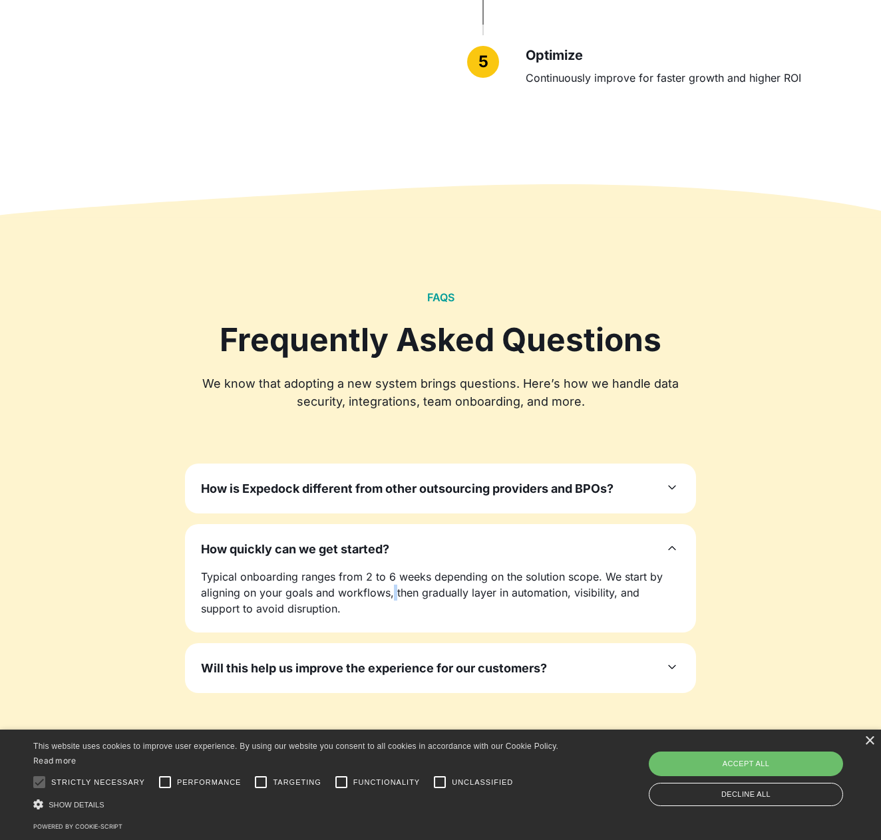
click at [393, 569] on p "Typical onboarding ranges from 2 to 6 weeks depending on the solution scope. We…" at bounding box center [440, 593] width 479 height 48
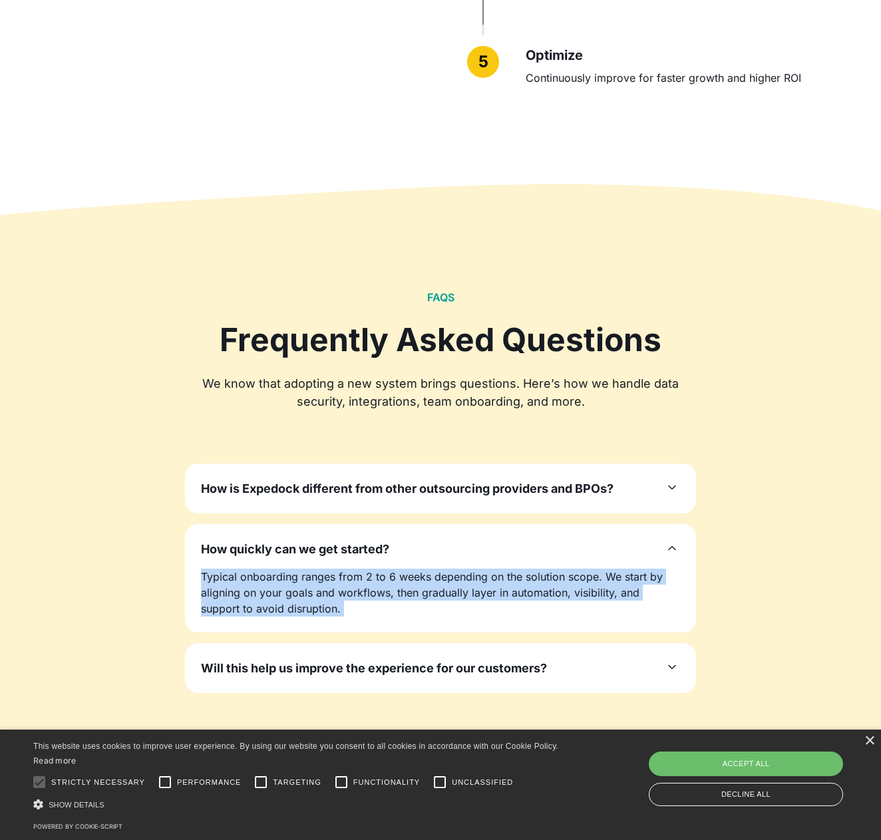
click at [393, 569] on p "Typical onboarding ranges from 2 to 6 weeks depending on the solution scope. We…" at bounding box center [440, 593] width 479 height 48
click at [401, 578] on p "Typical onboarding ranges from 2 to 6 weeks depending on the solution scope. We…" at bounding box center [440, 593] width 479 height 48
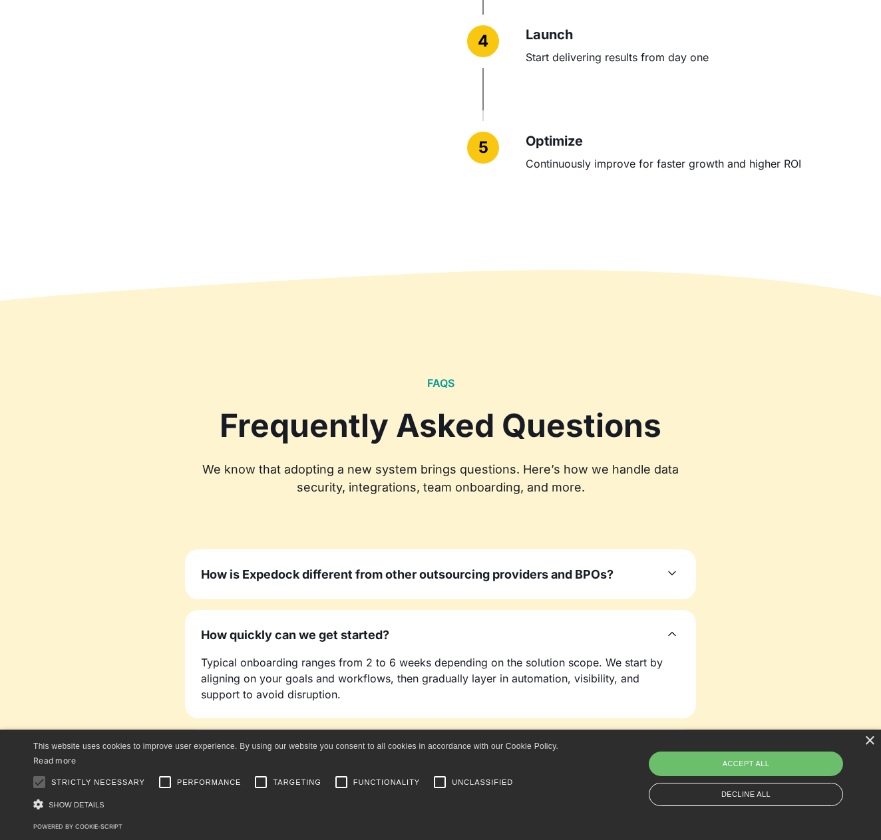
scroll to position [3680, 0]
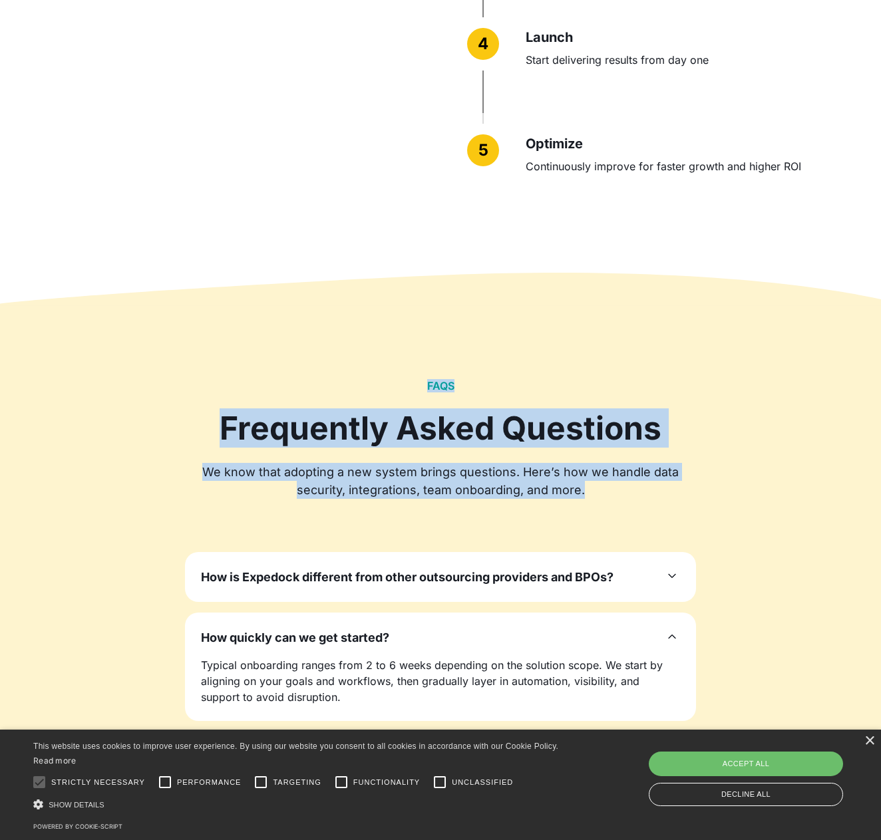
drag, startPoint x: 196, startPoint y: 332, endPoint x: 736, endPoint y: 461, distance: 554.9
click at [736, 461] on div "FAQS Frequently Asked Questions We know that adopting a new system brings quest…" at bounding box center [440, 617] width 793 height 625
click at [736, 461] on div "FAQS Frequently Asked Questions We know that adopting a new system brings quest…" at bounding box center [440, 617] width 793 height 476
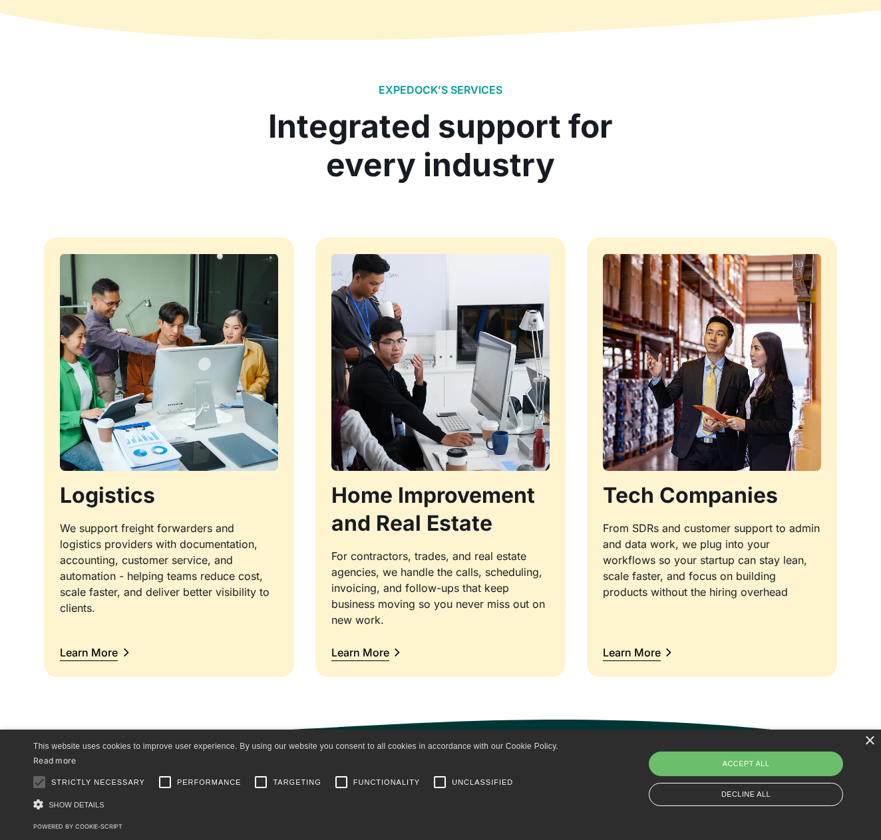
scroll to position [1004, 0]
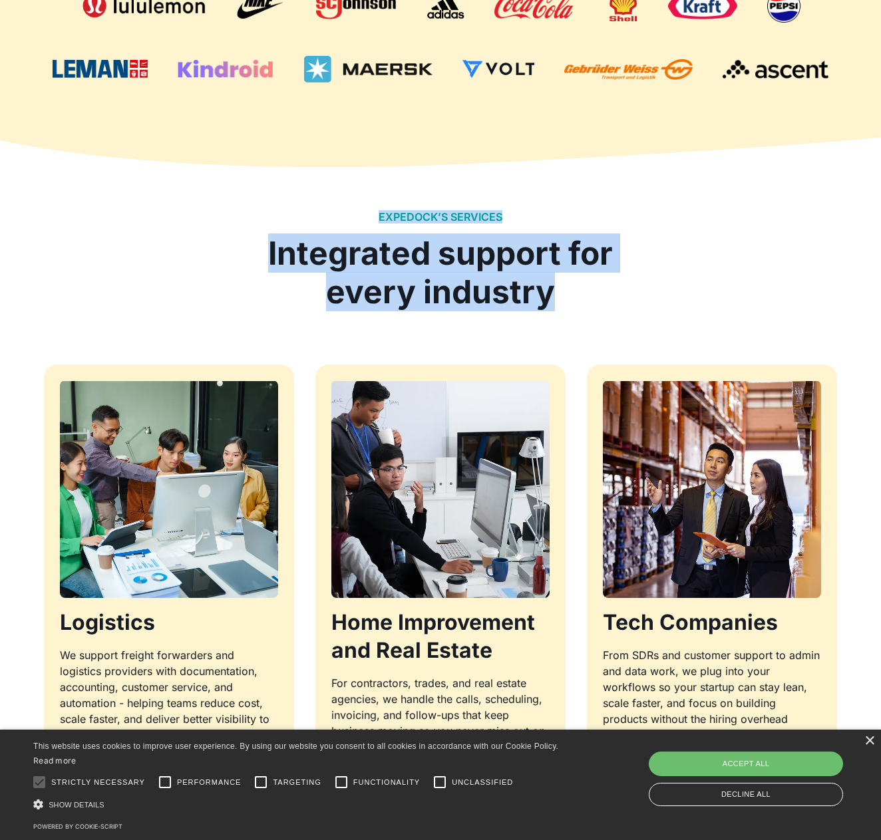
drag, startPoint x: 260, startPoint y: 229, endPoint x: 555, endPoint y: 295, distance: 302.7
click at [554, 296] on div "EXPEDOCK’S SERVICES Integrated support for every industry" at bounding box center [440, 260] width 793 height 100
click at [555, 295] on div "Integrated support for every industry" at bounding box center [441, 272] width 366 height 77
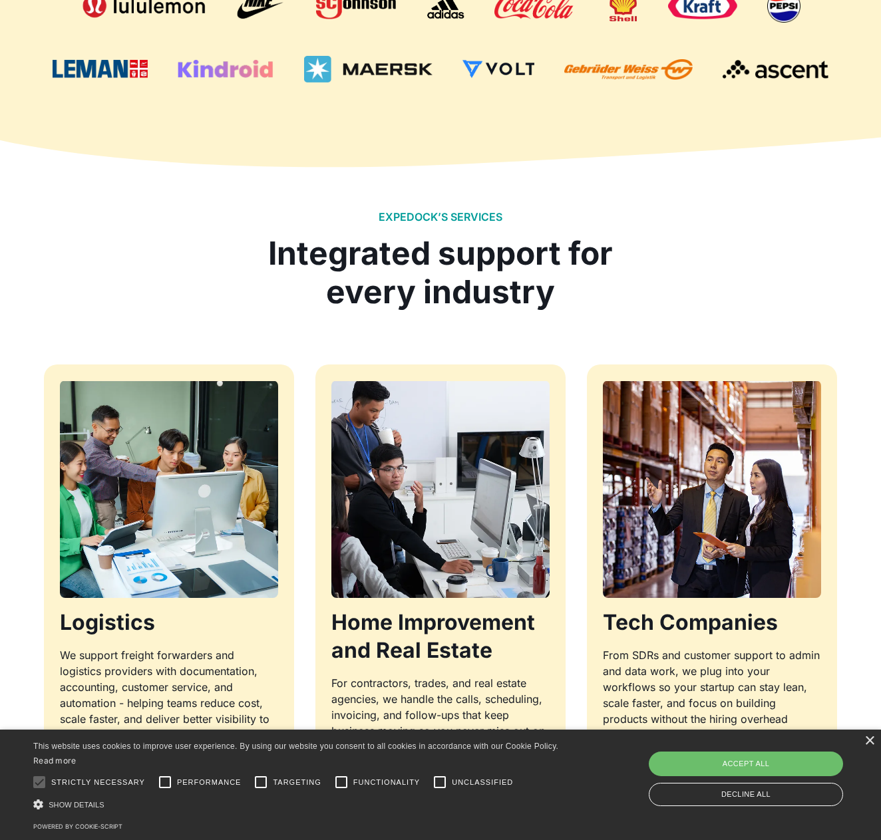
click at [490, 230] on div at bounding box center [441, 229] width 366 height 11
click at [514, 248] on div "Integrated support for every industry" at bounding box center [441, 272] width 366 height 77
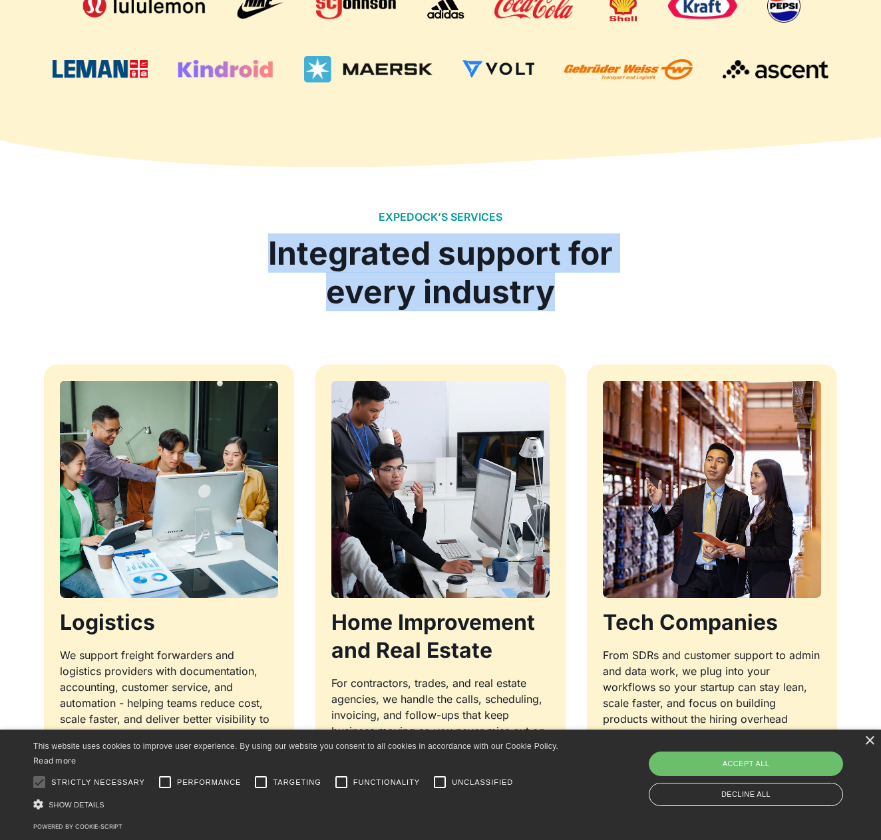
click at [514, 247] on div "Integrated support for every industry" at bounding box center [441, 272] width 366 height 77
click at [532, 261] on div "Integrated support for every industry" at bounding box center [441, 272] width 366 height 77
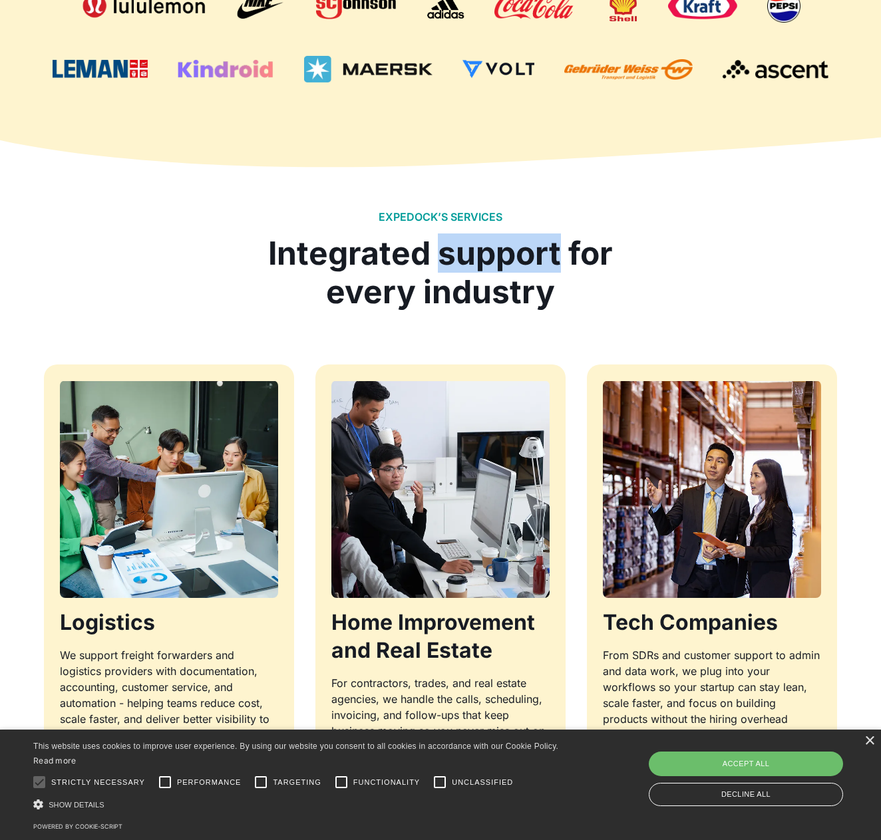
click at [532, 261] on div "Integrated support for every industry" at bounding box center [441, 272] width 366 height 77
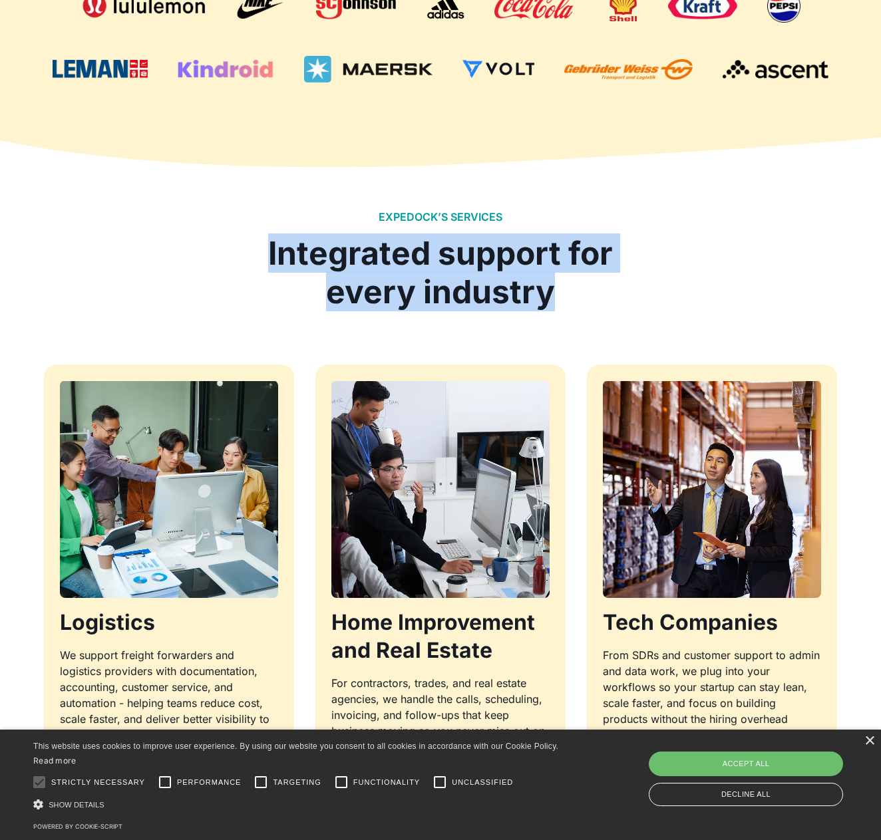
click at [531, 260] on div "Integrated support for every industry" at bounding box center [441, 272] width 366 height 77
click at [558, 275] on div "Integrated support for every industry" at bounding box center [441, 272] width 366 height 77
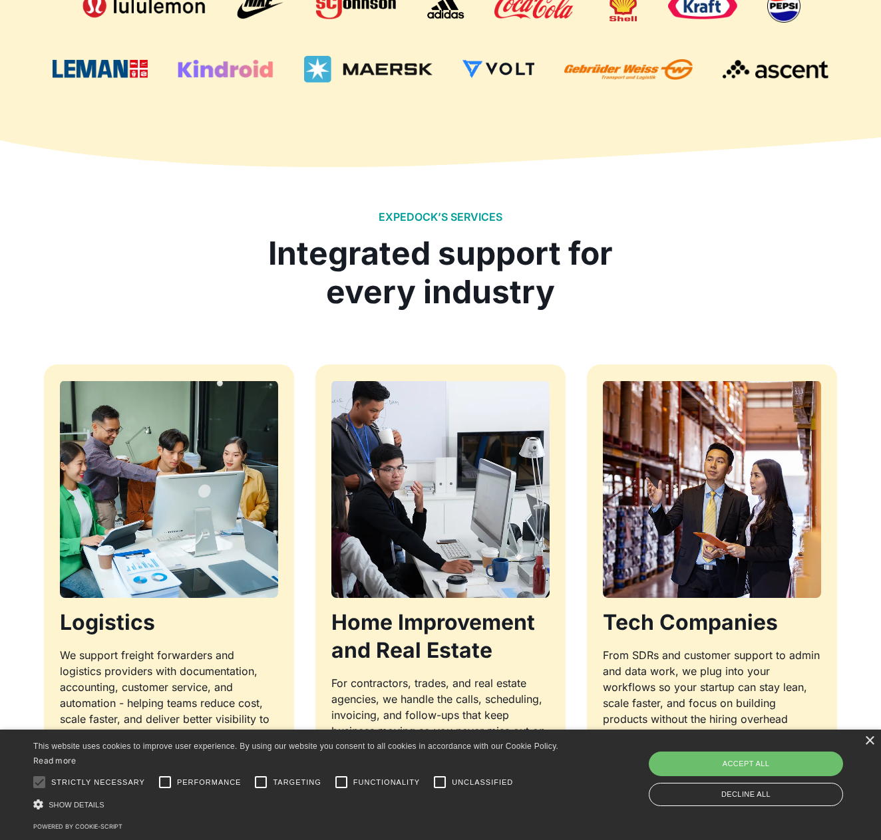
click at [558, 275] on div "Integrated support for every industry" at bounding box center [441, 272] width 366 height 77
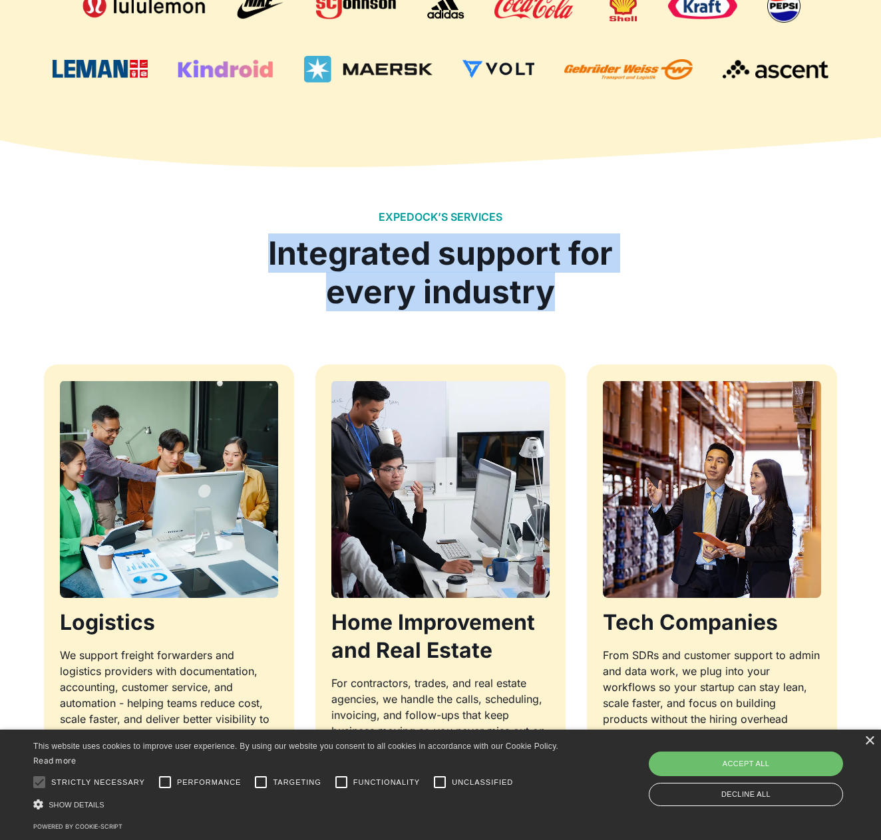
click at [558, 274] on div "Integrated support for every industry" at bounding box center [441, 272] width 366 height 77
click at [572, 262] on div "Integrated support for every industry" at bounding box center [441, 272] width 366 height 77
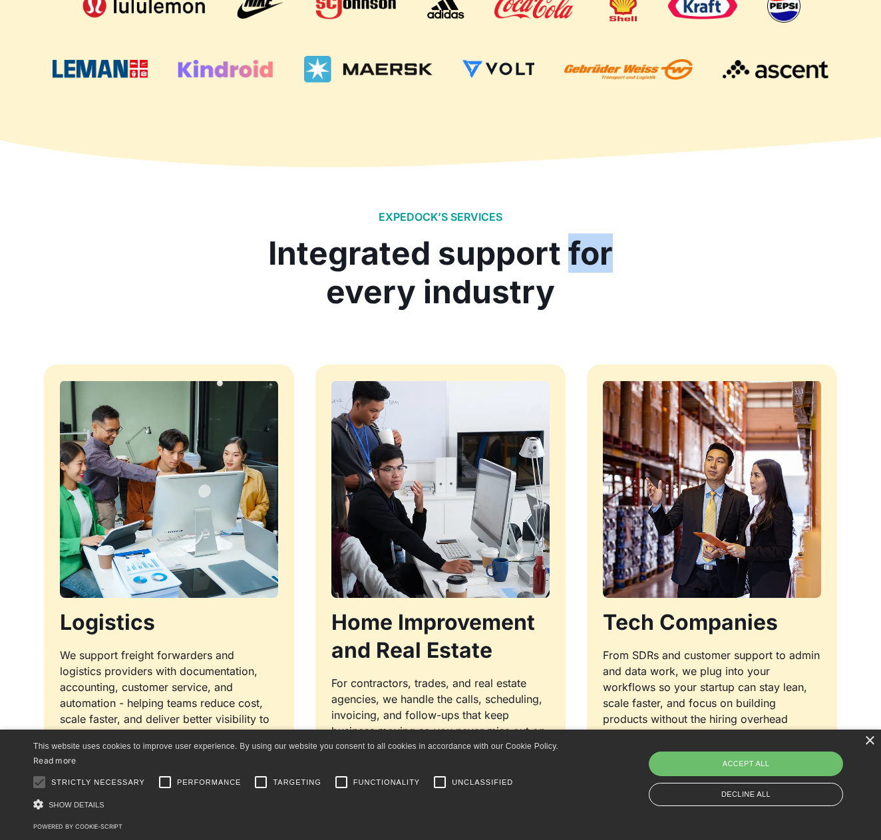
click at [573, 262] on div "Integrated support for every industry" at bounding box center [441, 272] width 366 height 77
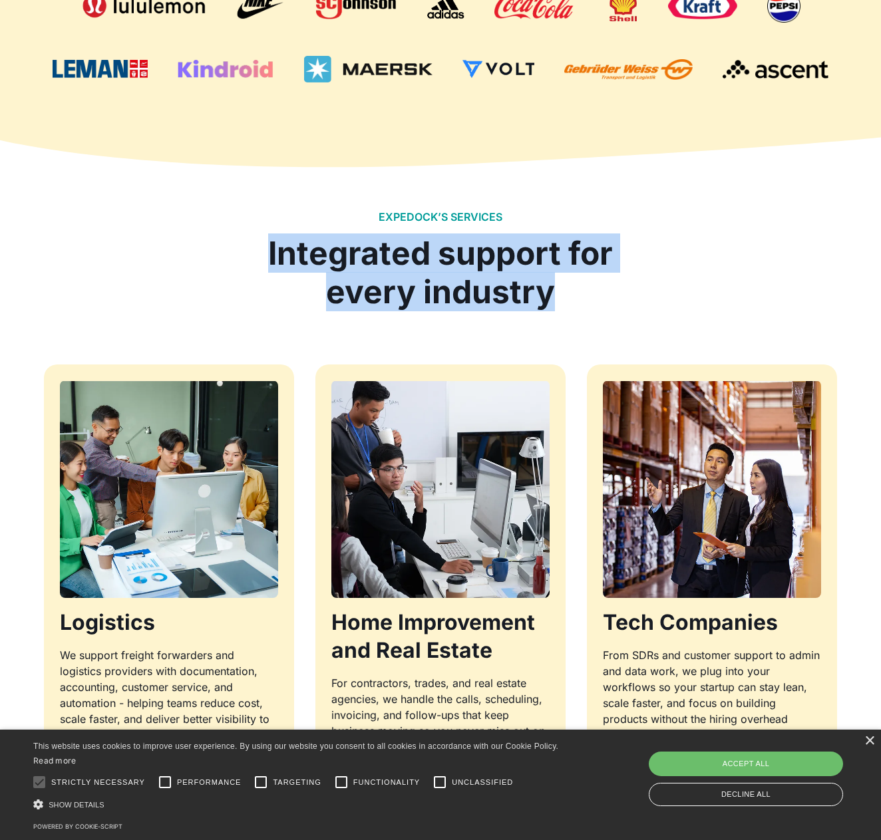
click at [573, 262] on div "Integrated support for every industry" at bounding box center [441, 272] width 366 height 77
click at [591, 278] on div "Integrated support for every industry" at bounding box center [441, 272] width 366 height 77
click at [592, 277] on div "Integrated support for every industry" at bounding box center [441, 272] width 366 height 77
drag, startPoint x: 592, startPoint y: 276, endPoint x: 599, endPoint y: 246, distance: 30.8
click at [592, 275] on div "Integrated support for every industry" at bounding box center [441, 272] width 366 height 77
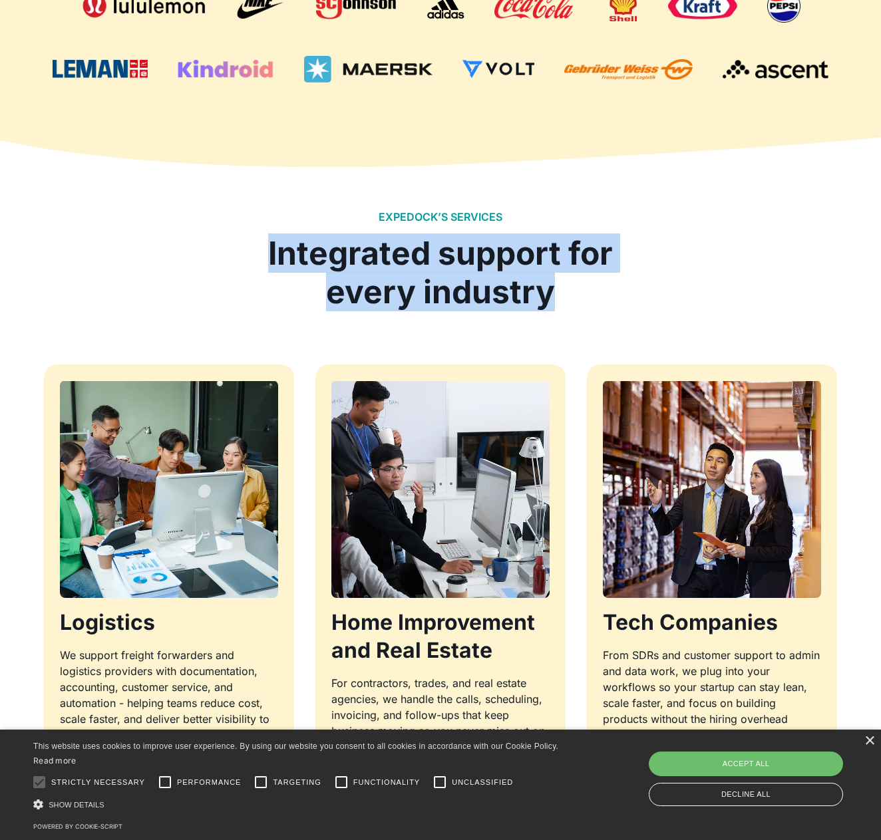
click at [599, 247] on div "Integrated support for every industry" at bounding box center [441, 272] width 366 height 77
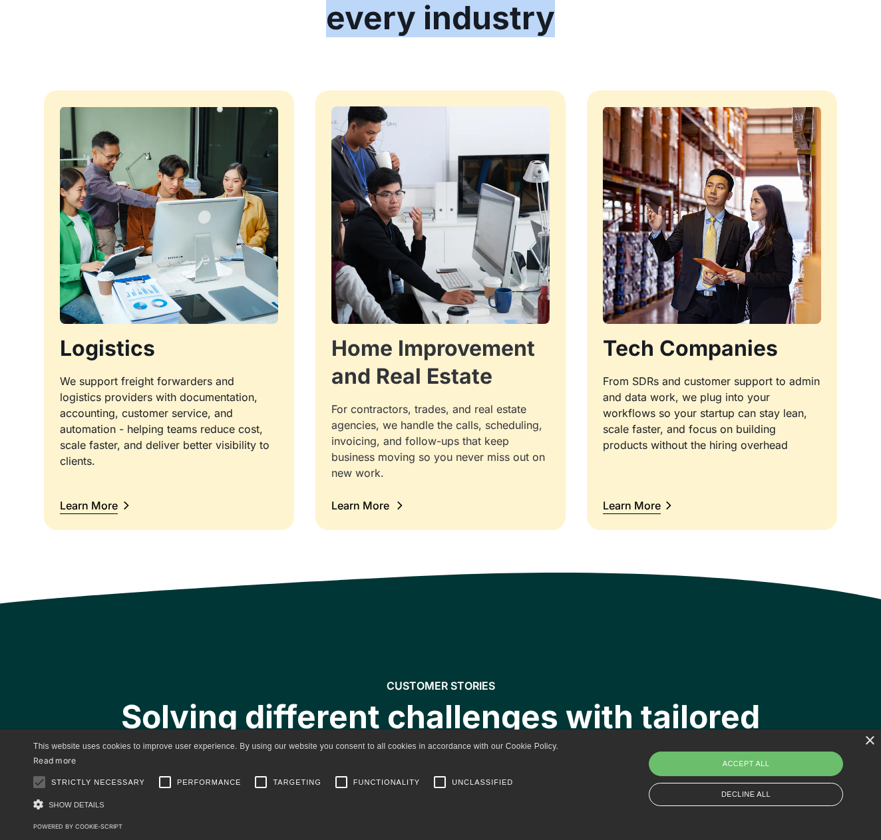
click at [435, 367] on h3 "Home Improvement and Real Estate" at bounding box center [440, 362] width 218 height 55
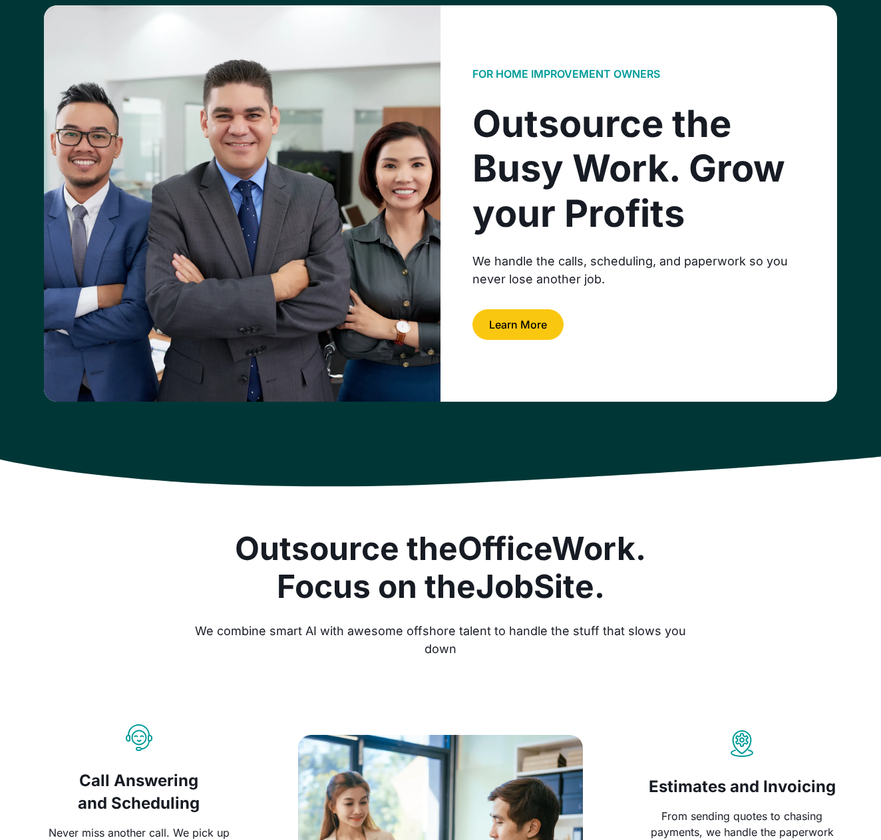
scroll to position [433, 0]
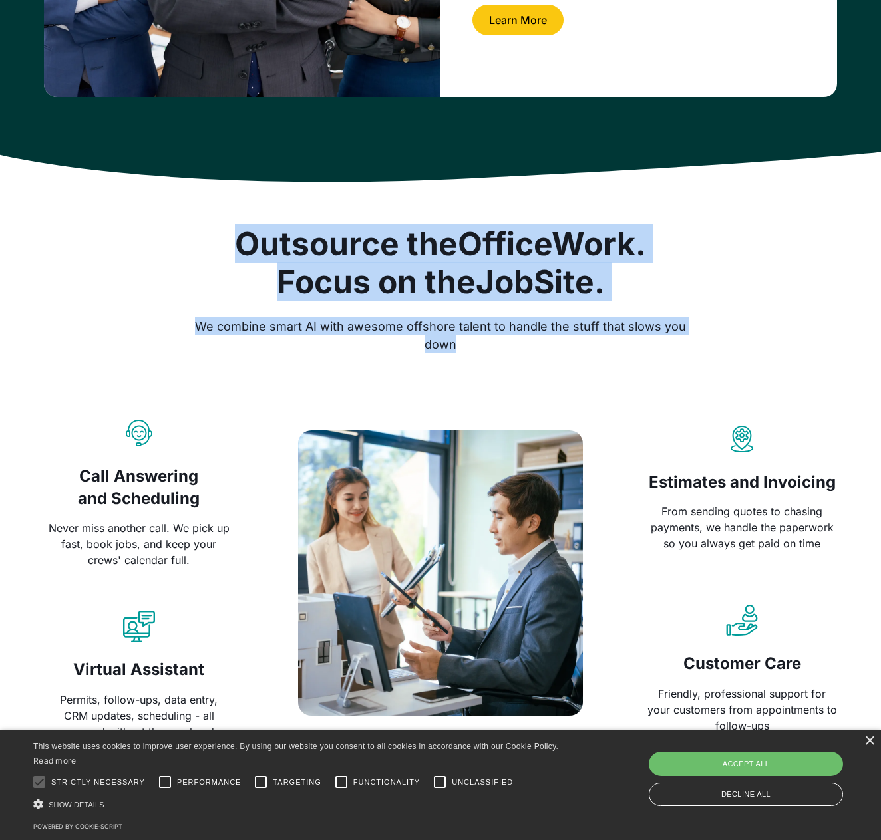
drag, startPoint x: 186, startPoint y: 199, endPoint x: 701, endPoint y: 347, distance: 536.0
click at [701, 347] on div "Outsource the Office Work. Focus on the Job Site. We combine smart AI with awes…" at bounding box center [440, 482] width 793 height 664
click at [702, 347] on div "Outsource the Office Work. Focus on the Job Site. We combine smart AI with awes…" at bounding box center [440, 289] width 793 height 128
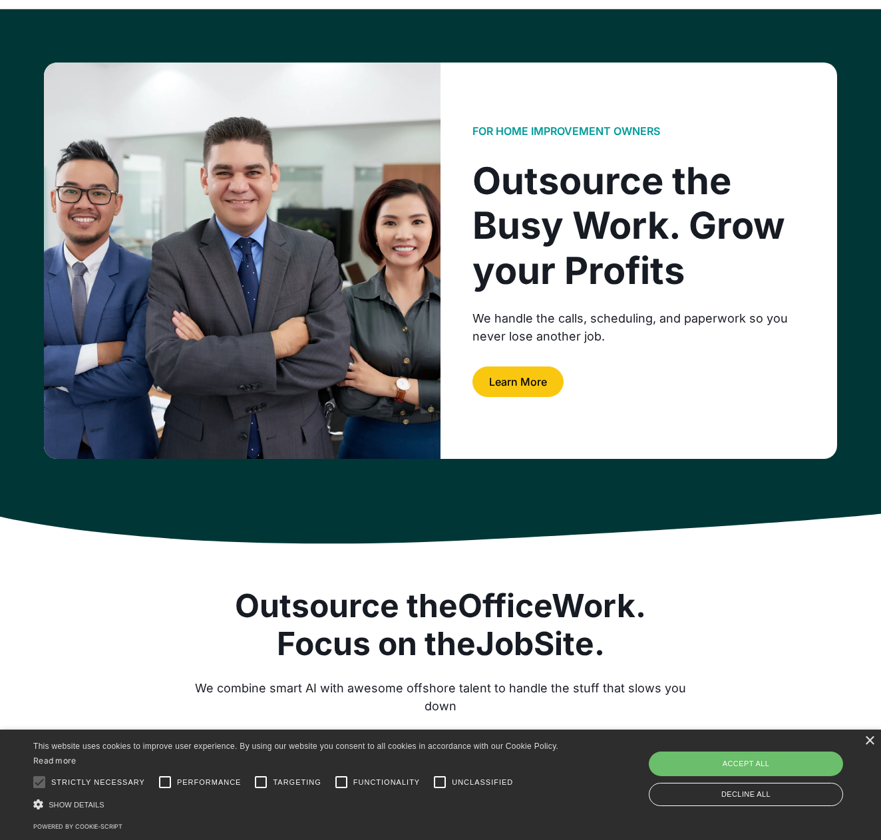
scroll to position [0, 0]
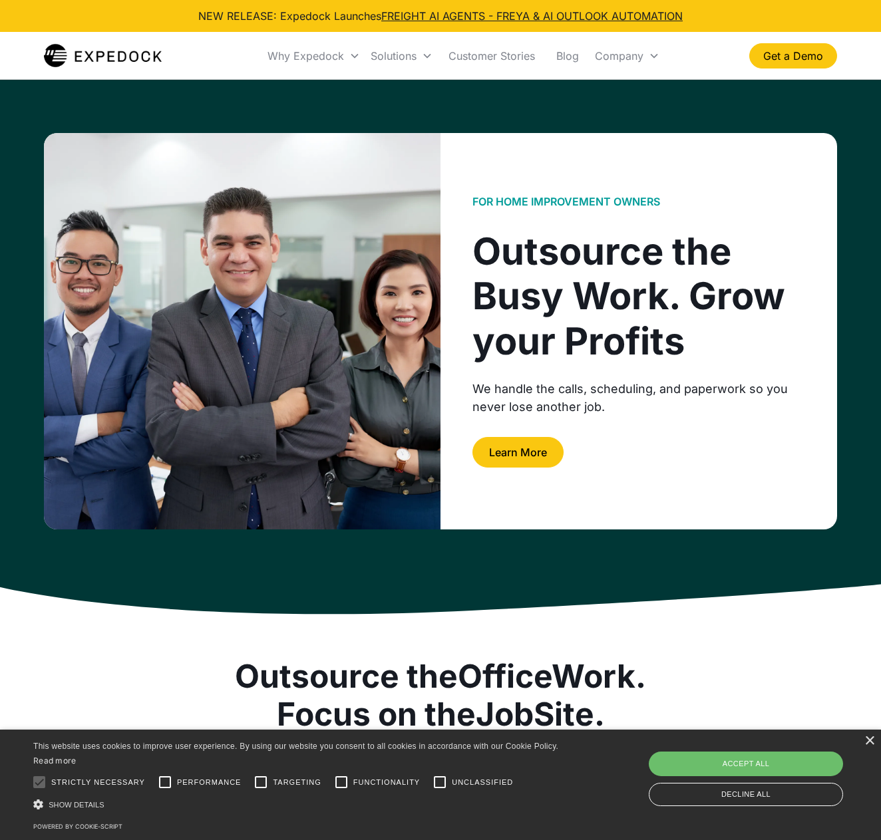
click at [151, 61] on img "home" at bounding box center [103, 56] width 118 height 27
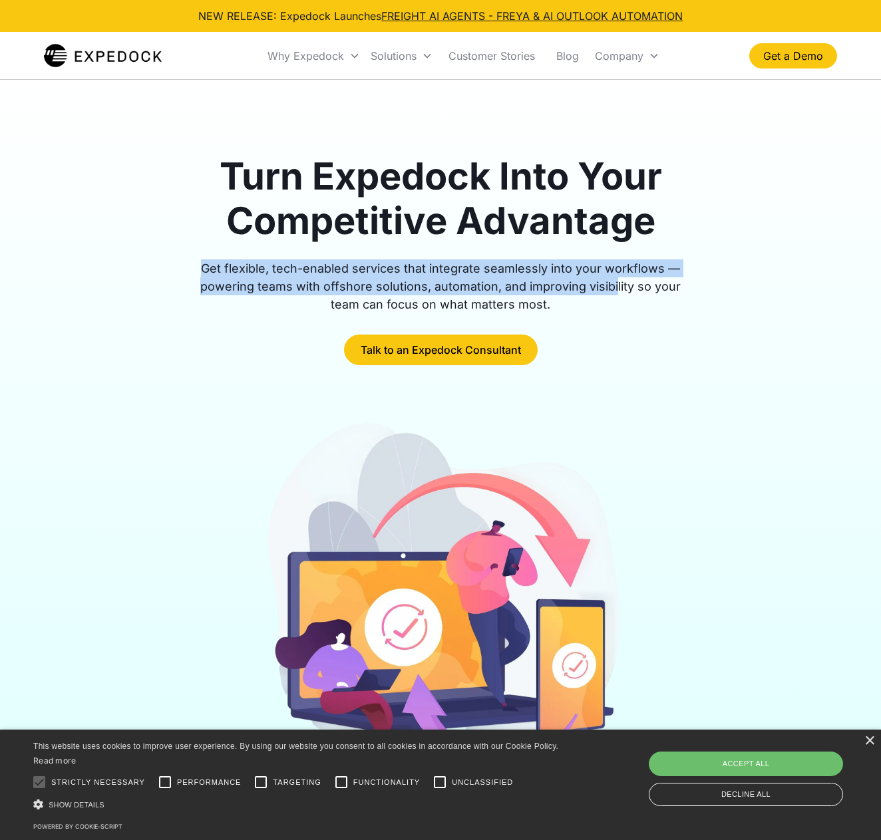
drag, startPoint x: 189, startPoint y: 266, endPoint x: 600, endPoint y: 284, distance: 411.6
click at [600, 284] on div "Get flexible, tech-enabled services that integrate seamlessly into your workflo…" at bounding box center [440, 287] width 511 height 54
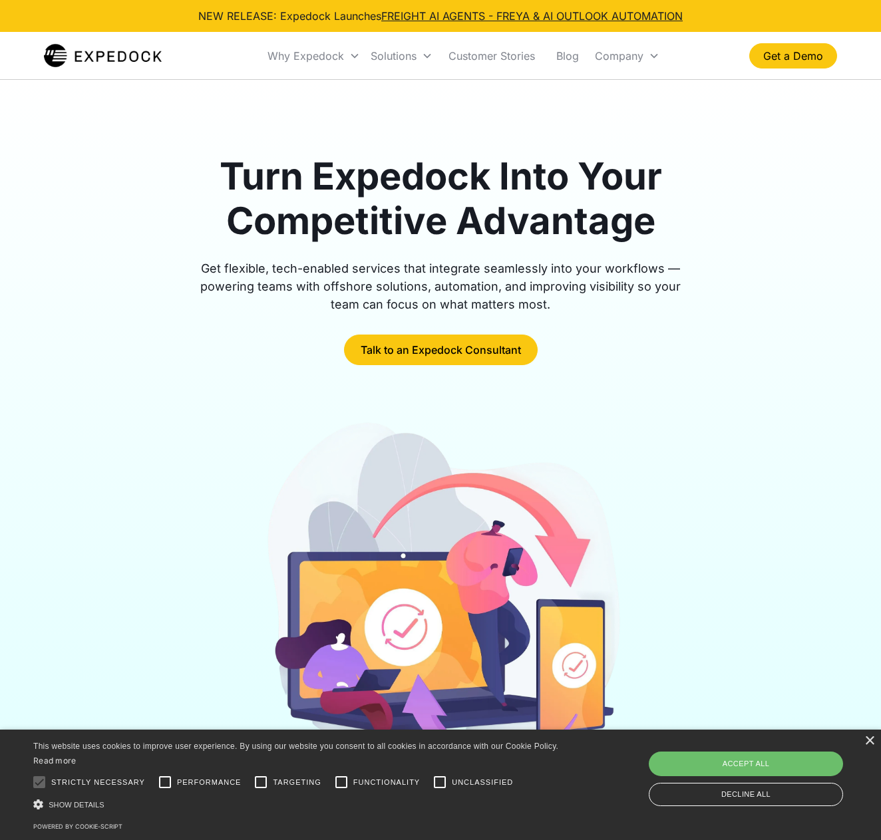
click at [602, 285] on div "Get flexible, tech-enabled services that integrate seamlessly into your workflo…" at bounding box center [440, 287] width 511 height 54
click at [622, 305] on div "Get flexible, tech-enabled services that integrate seamlessly into your workflo…" at bounding box center [440, 287] width 511 height 54
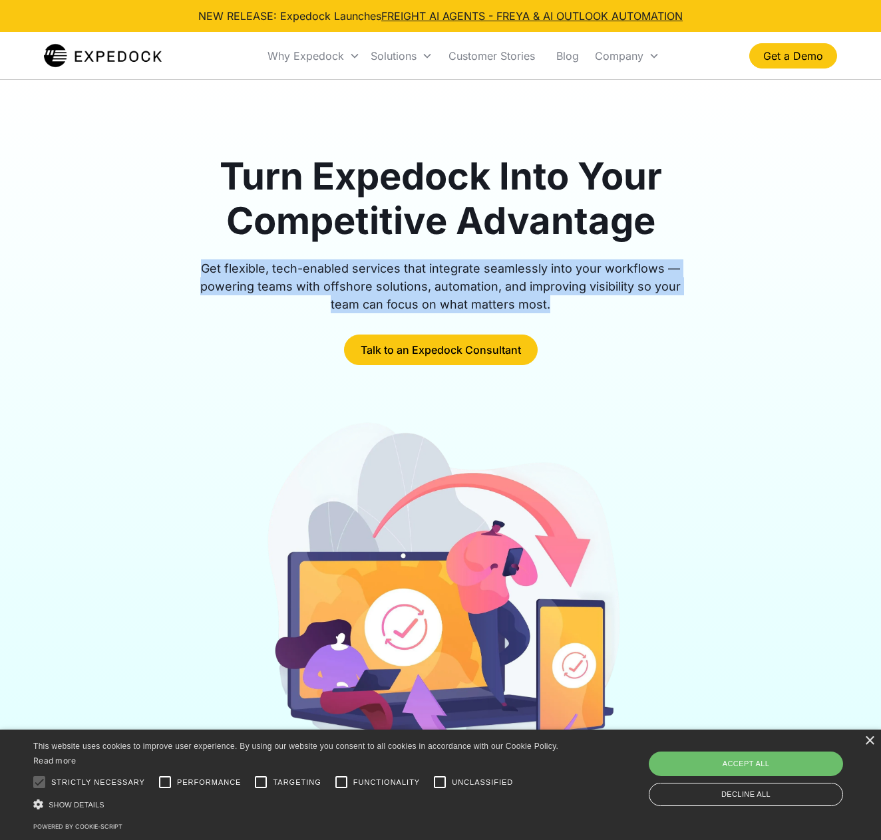
click at [622, 305] on div "Get flexible, tech-enabled services that integrate seamlessly into your workflo…" at bounding box center [440, 287] width 511 height 54
click at [647, 284] on div "Get flexible, tech-enabled services that integrate seamlessly into your workflo…" at bounding box center [440, 287] width 511 height 54
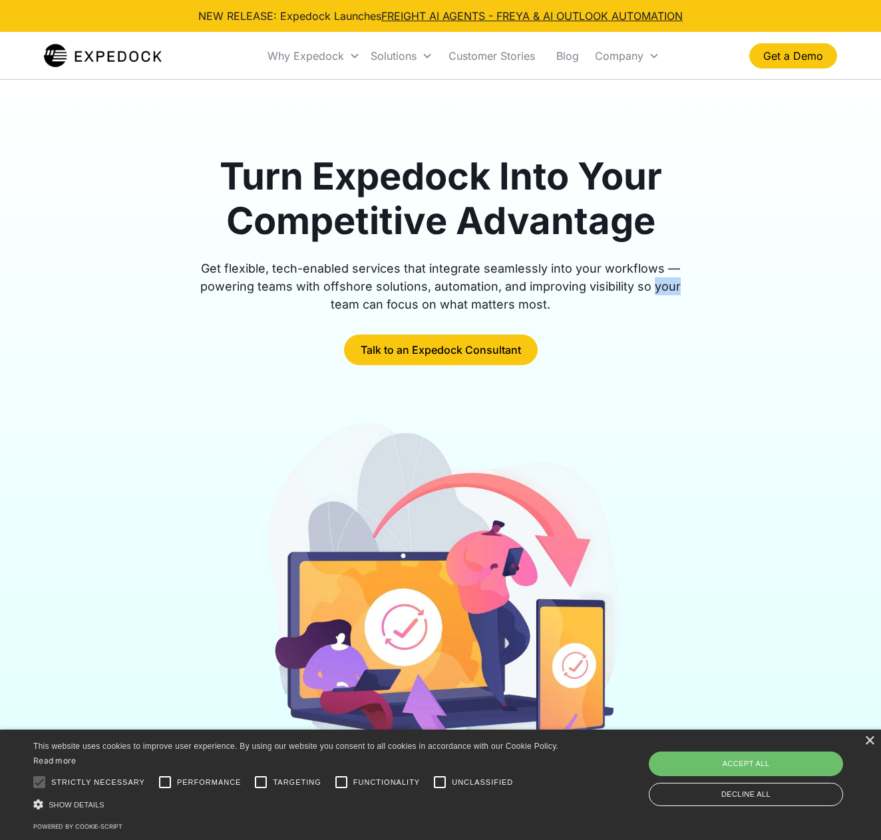
click at [647, 284] on div "Get flexible, tech-enabled services that integrate seamlessly into your workflo…" at bounding box center [440, 287] width 511 height 54
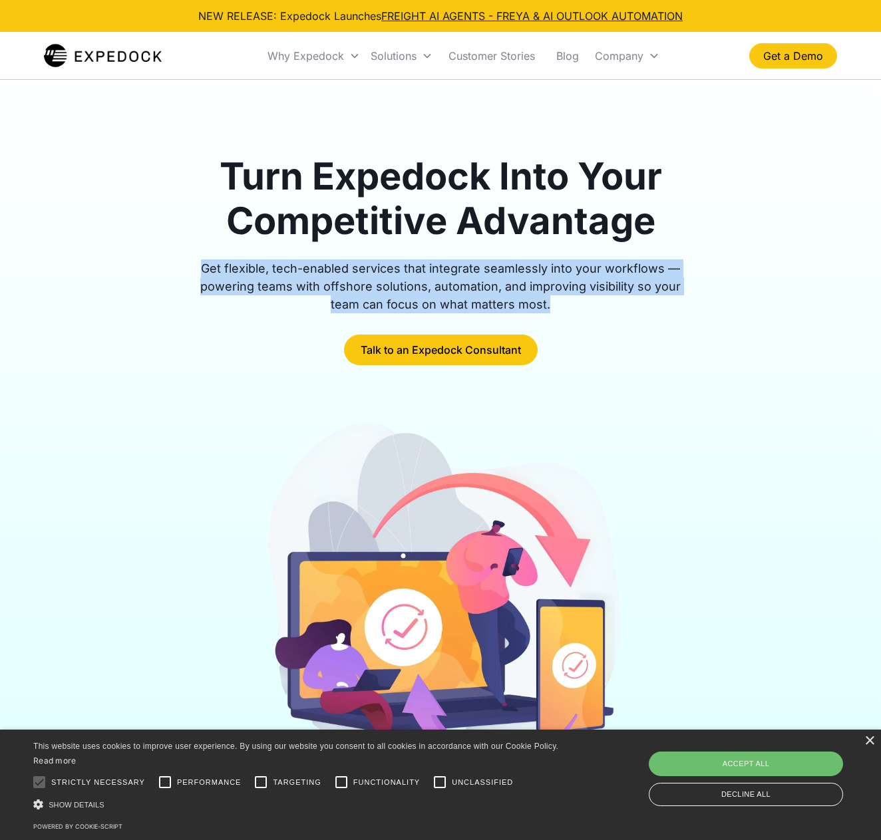
click at [647, 284] on div "Get flexible, tech-enabled services that integrate seamlessly into your workflo…" at bounding box center [440, 287] width 511 height 54
click at [650, 292] on div "Get flexible, tech-enabled services that integrate seamlessly into your workflo…" at bounding box center [440, 287] width 511 height 54
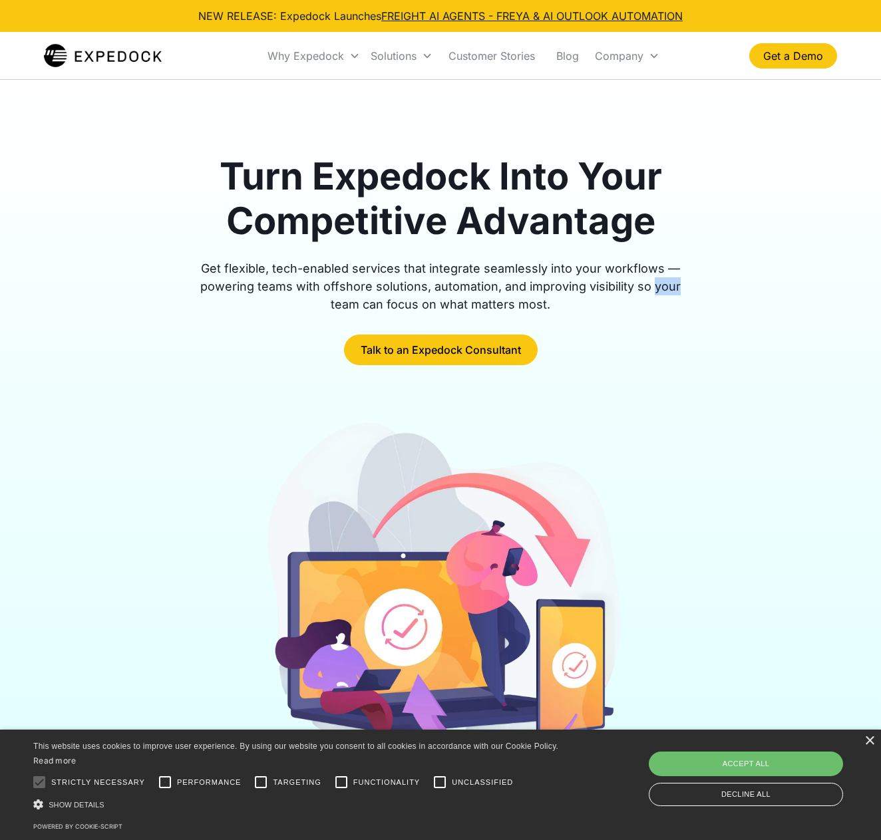
click at [650, 292] on div "Get flexible, tech-enabled services that integrate seamlessly into your workflo…" at bounding box center [440, 287] width 511 height 54
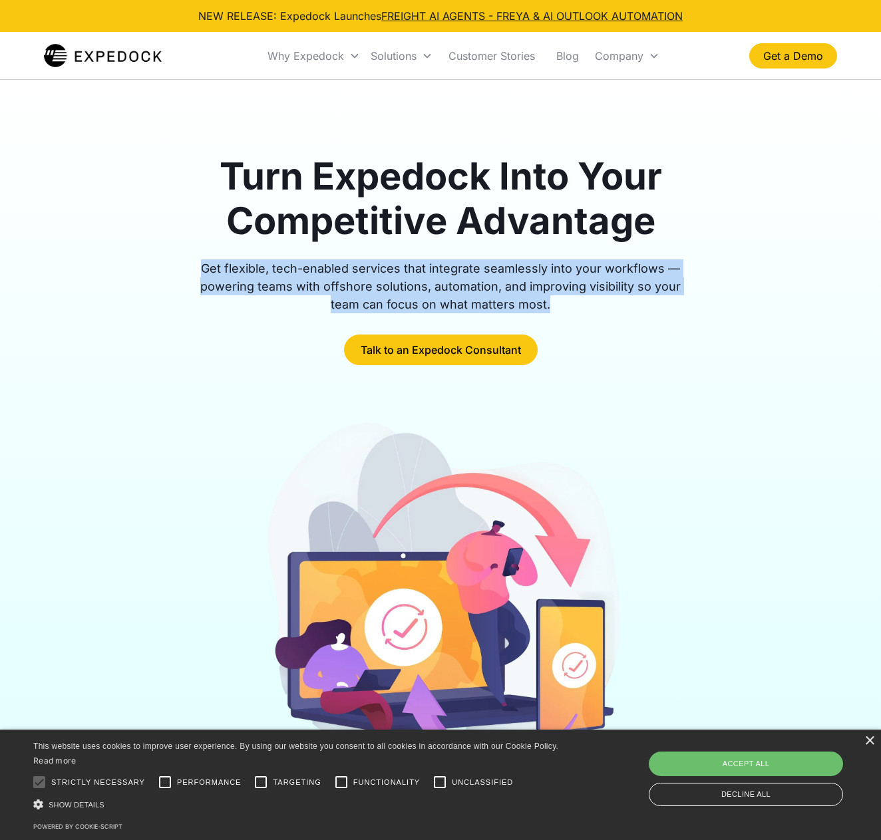
click at [650, 292] on div "Get flexible, tech-enabled services that integrate seamlessly into your workflo…" at bounding box center [440, 287] width 511 height 54
click at [657, 303] on div "Get flexible, tech-enabled services that integrate seamlessly into your workflo…" at bounding box center [440, 287] width 511 height 54
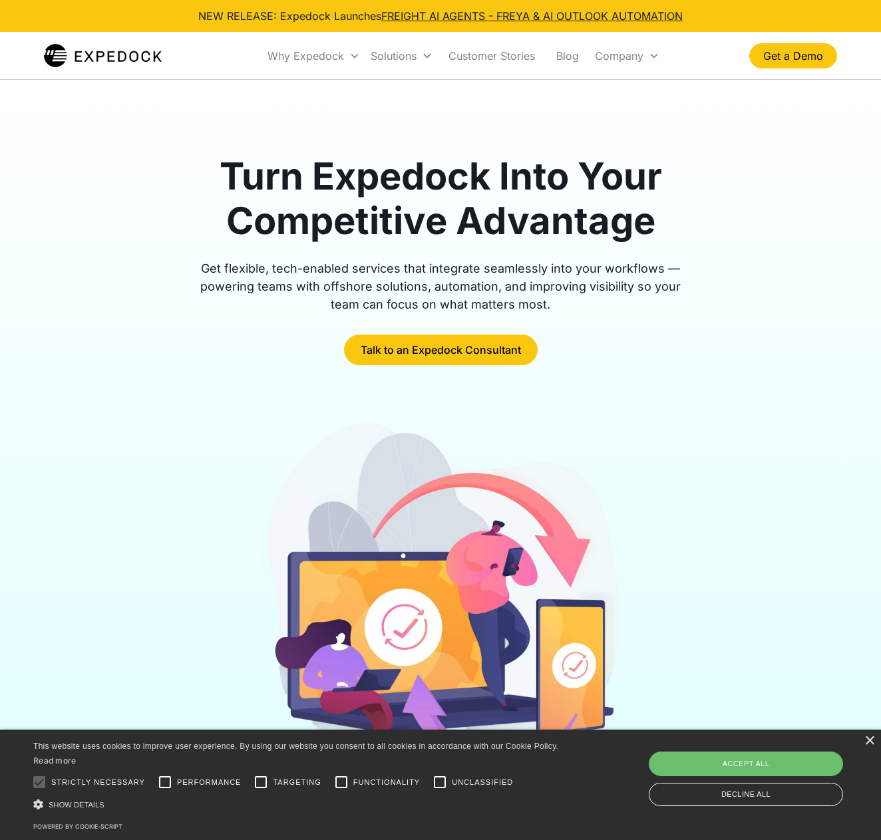
click at [657, 303] on div "Get flexible, tech-enabled services that integrate seamlessly into your workflo…" at bounding box center [440, 287] width 511 height 54
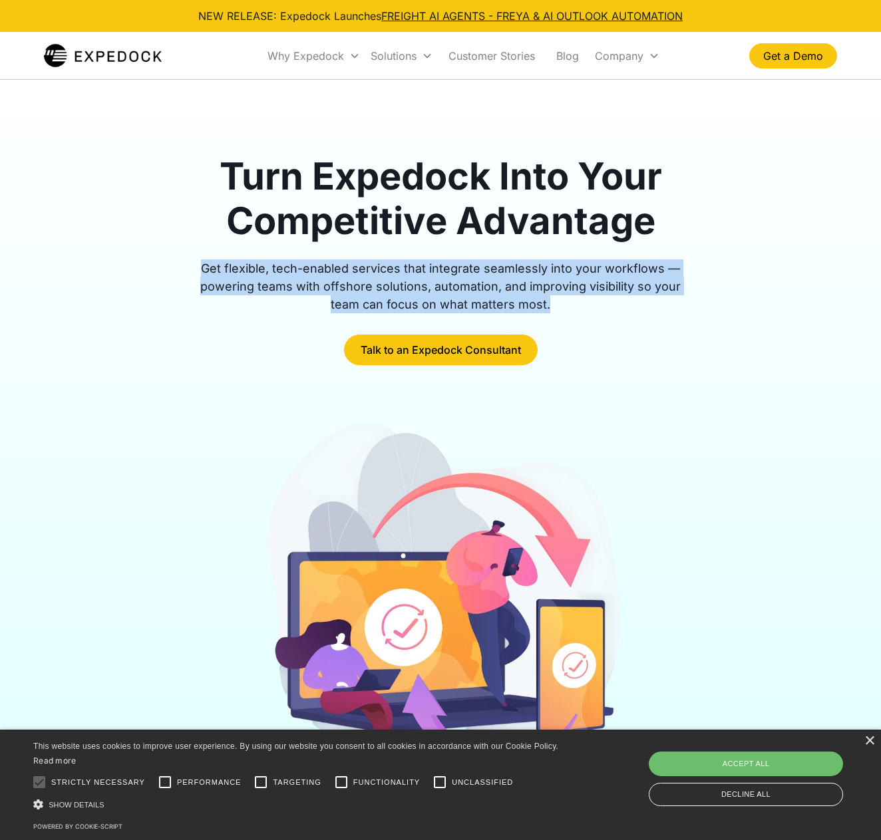
drag, startPoint x: 657, startPoint y: 303, endPoint x: 675, endPoint y: 284, distance: 26.4
click at [657, 303] on div "Get flexible, tech-enabled services that integrate seamlessly into your workflo…" at bounding box center [440, 287] width 511 height 54
click at [675, 284] on div "Get flexible, tech-enabled services that integrate seamlessly into your workflo…" at bounding box center [440, 287] width 511 height 54
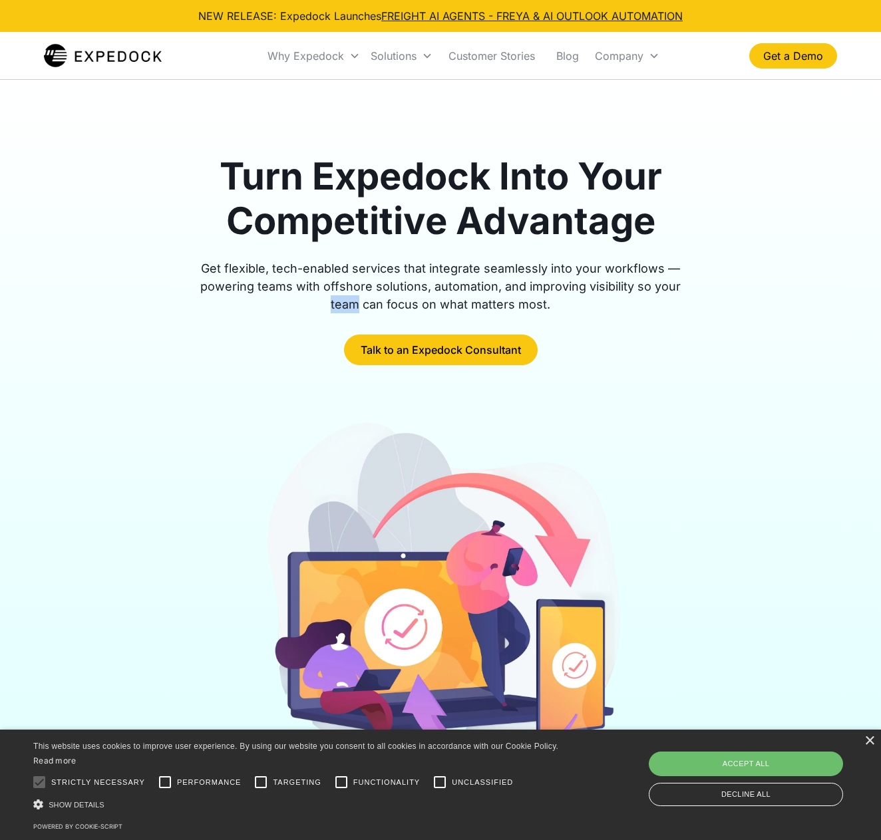
click at [675, 284] on div "Get flexible, tech-enabled services that integrate seamlessly into your workflo…" at bounding box center [440, 287] width 511 height 54
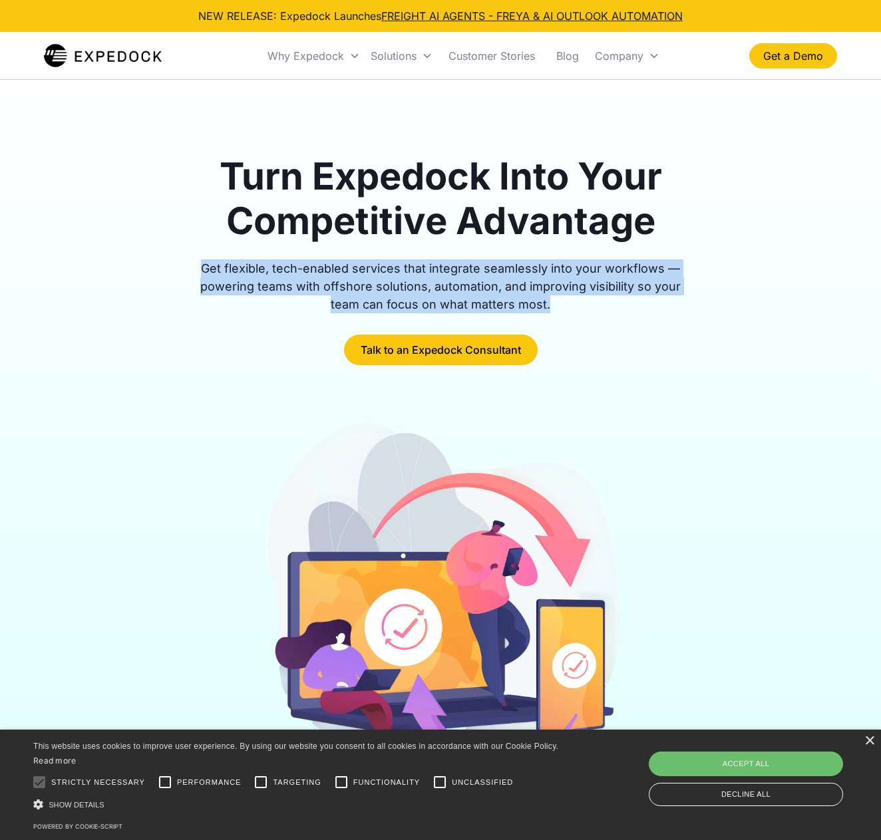
click at [675, 284] on div "Get flexible, tech-enabled services that integrate seamlessly into your workflo…" at bounding box center [440, 287] width 511 height 54
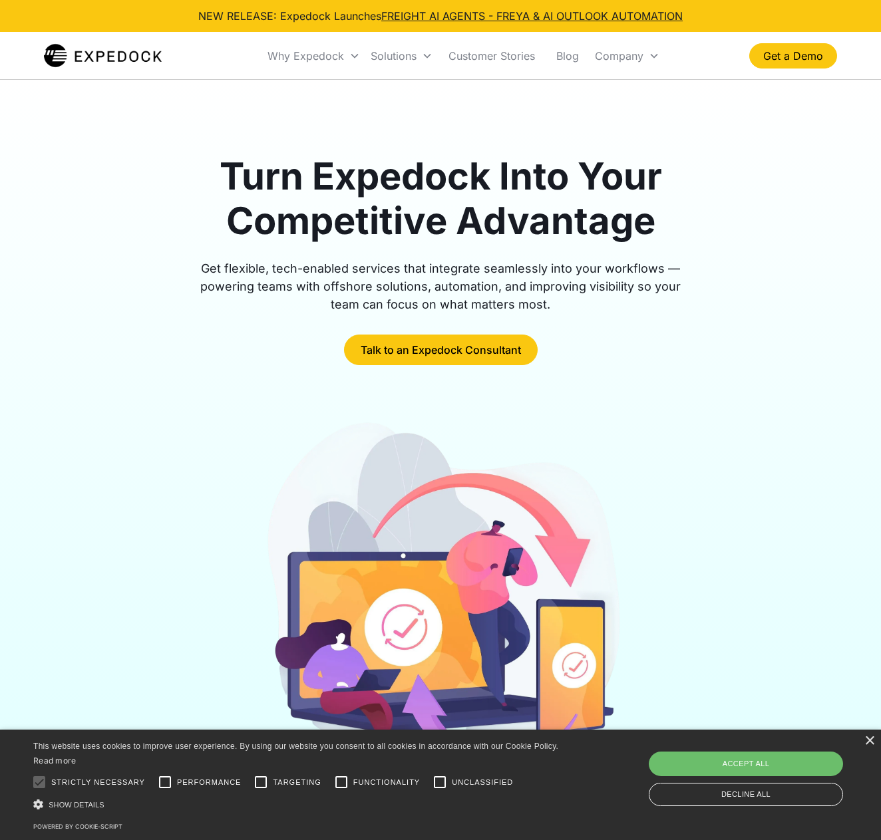
click at [667, 315] on div at bounding box center [440, 323] width 511 height 21
click at [667, 289] on div "Get flexible, tech-enabled services that integrate seamlessly into your workflo…" at bounding box center [440, 287] width 511 height 54
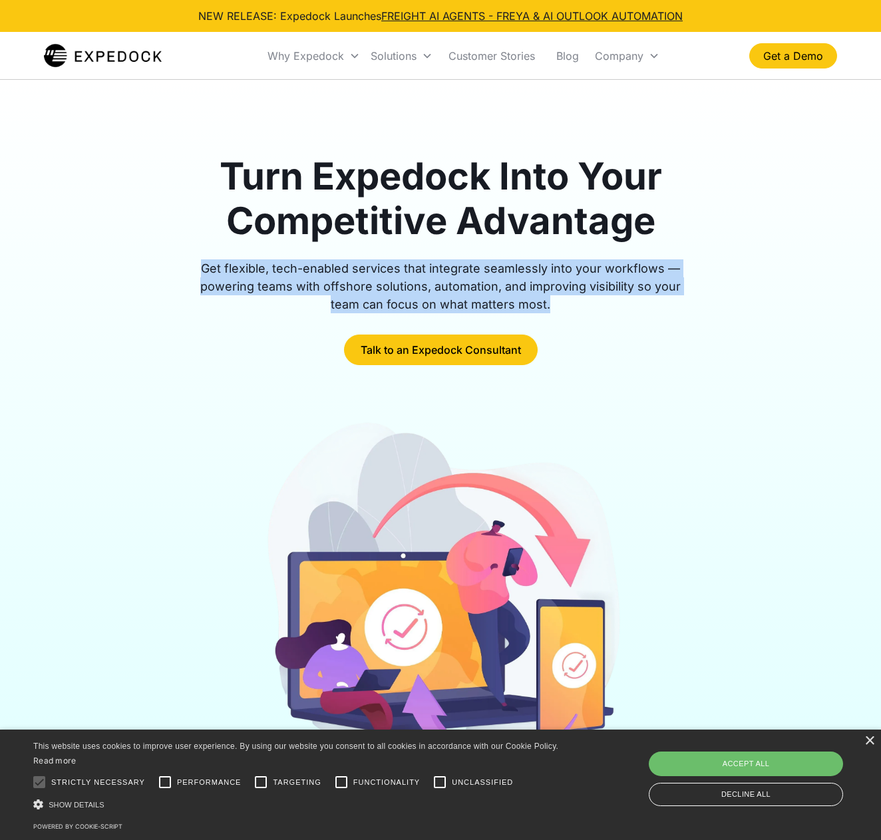
click at [667, 289] on div "Get flexible, tech-enabled services that integrate seamlessly into your workflo…" at bounding box center [440, 287] width 511 height 54
click at [663, 311] on div "Get flexible, tech-enabled services that integrate seamlessly into your workflo…" at bounding box center [440, 287] width 511 height 54
click at [671, 286] on div "Get flexible, tech-enabled services that integrate seamlessly into your workflo…" at bounding box center [440, 287] width 511 height 54
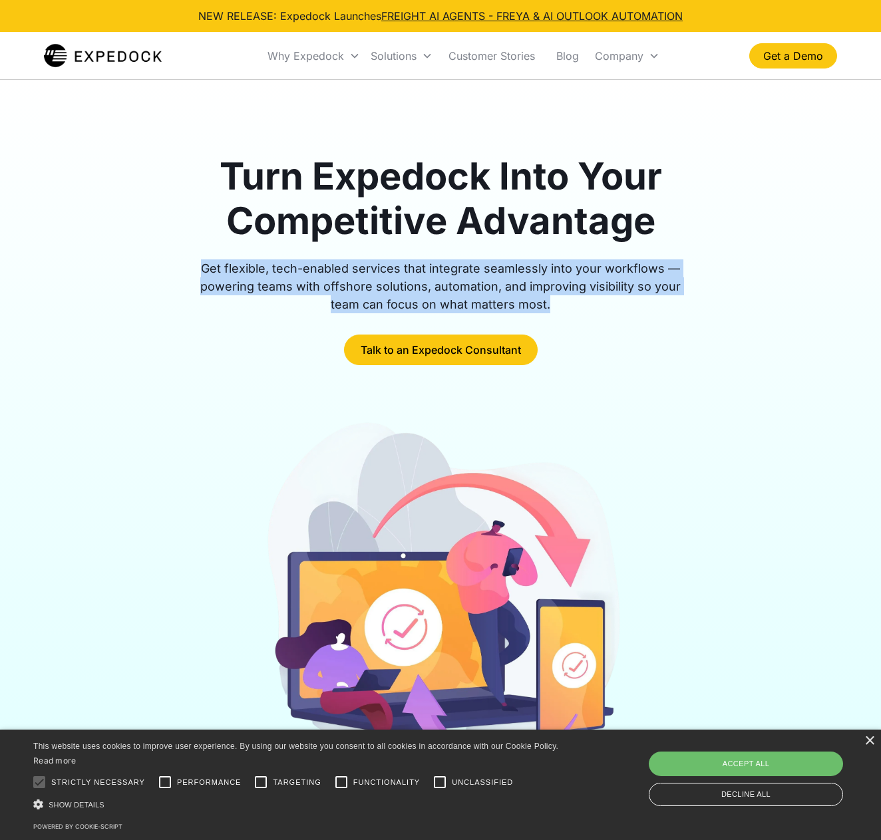
click at [663, 303] on div "Get flexible, tech-enabled services that integrate seamlessly into your workflo…" at bounding box center [440, 287] width 511 height 54
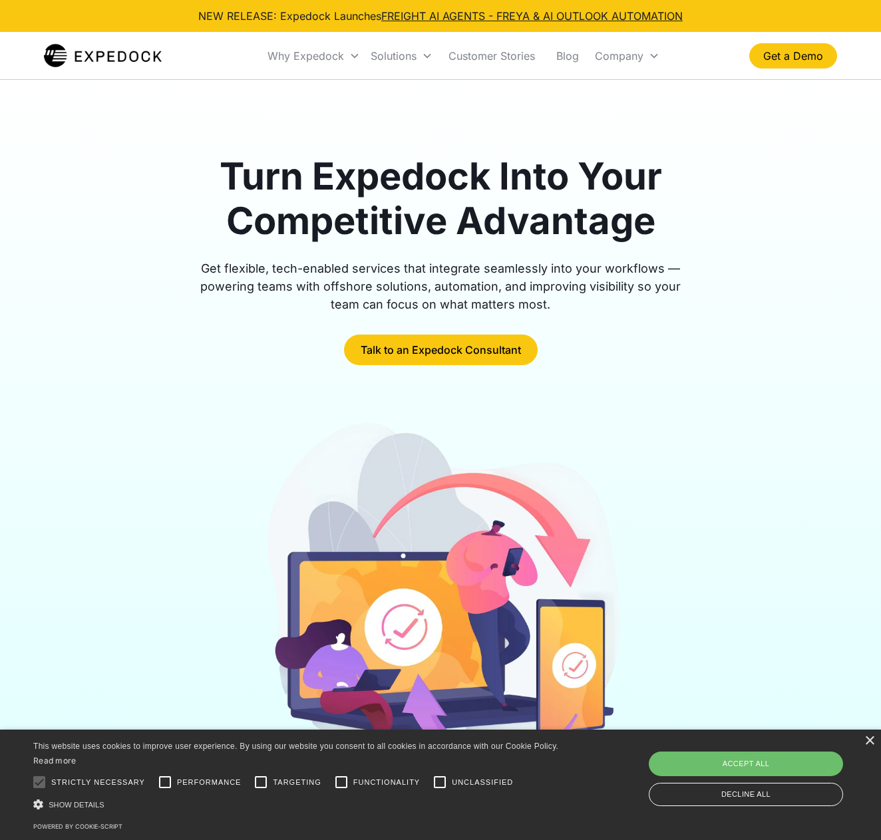
click at [663, 301] on div "Get flexible, tech-enabled services that integrate seamlessly into your workflo…" at bounding box center [440, 287] width 511 height 54
click at [669, 287] on div "Get flexible, tech-enabled services that integrate seamlessly into your workflo…" at bounding box center [440, 287] width 511 height 54
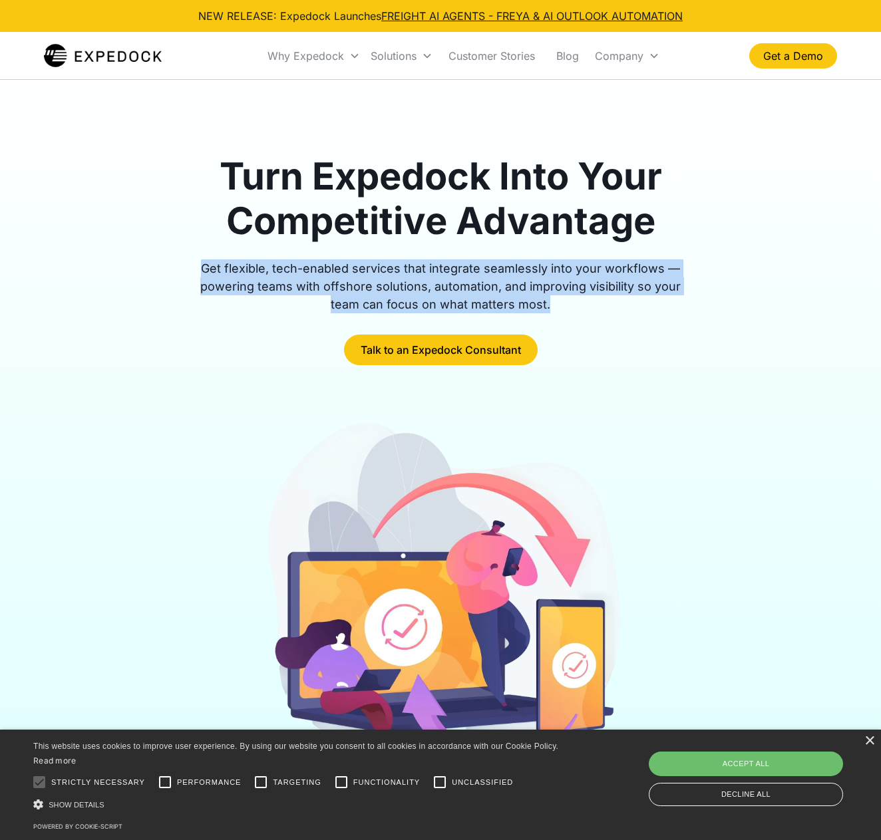
click at [669, 287] on div "Get flexible, tech-enabled services that integrate seamlessly into your workflo…" at bounding box center [440, 287] width 511 height 54
click at [671, 304] on div "Get flexible, tech-enabled services that integrate seamlessly into your workflo…" at bounding box center [440, 287] width 511 height 54
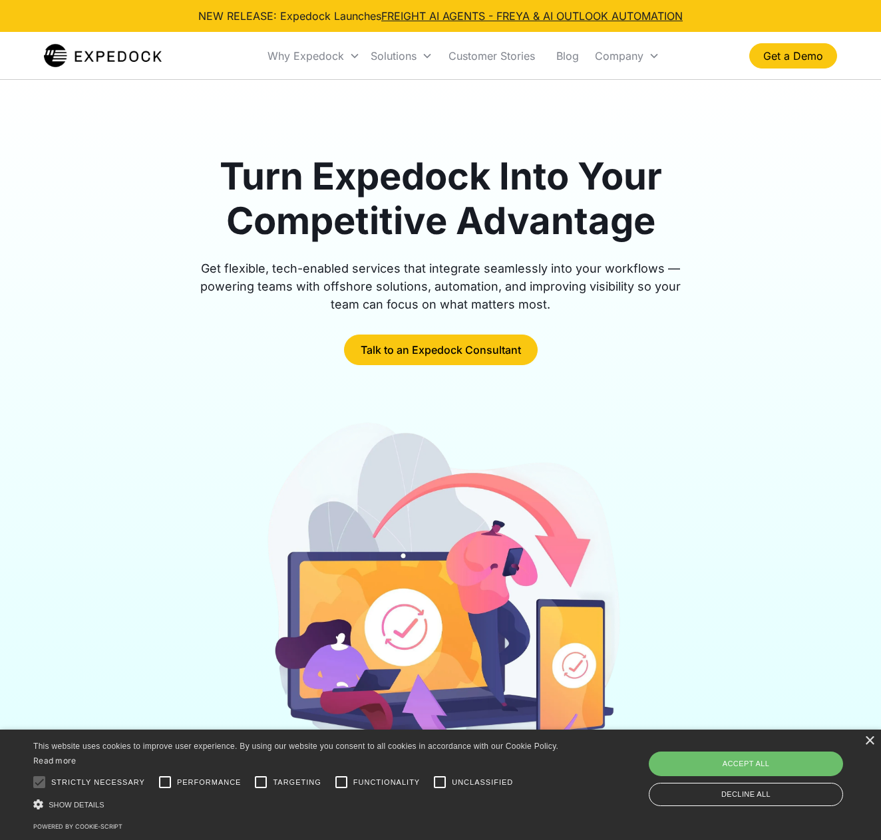
click at [647, 306] on div "Get flexible, tech-enabled services that integrate seamlessly into your workflo…" at bounding box center [440, 287] width 511 height 54
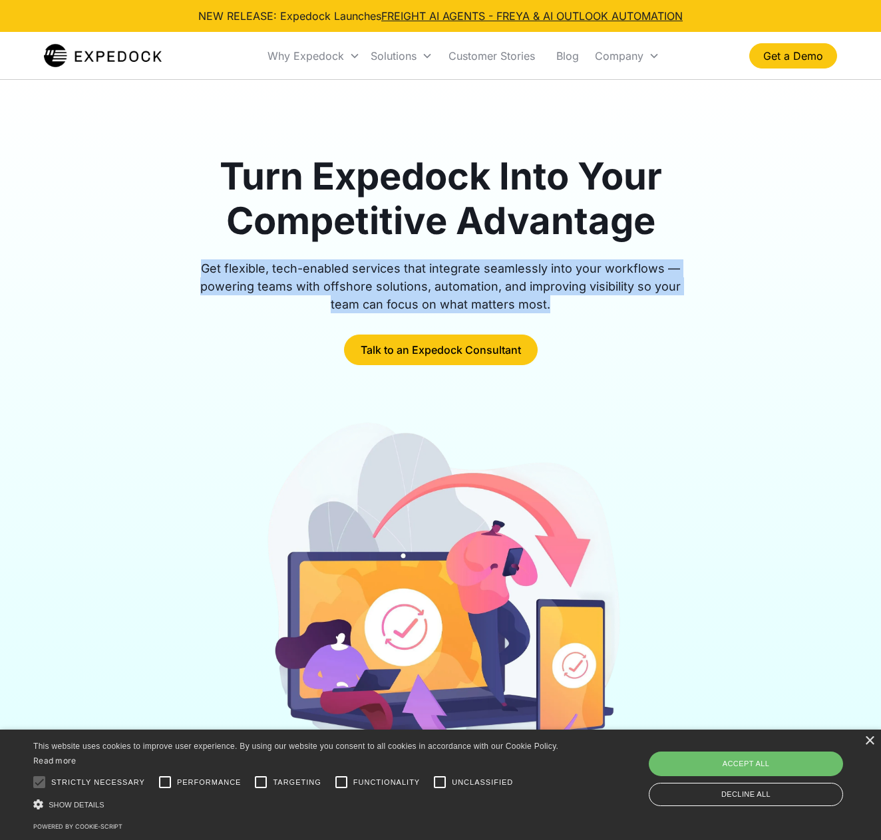
drag, startPoint x: 647, startPoint y: 306, endPoint x: 652, endPoint y: 285, distance: 21.9
click at [647, 305] on div "Get flexible, tech-enabled services that integrate seamlessly into your workflo…" at bounding box center [440, 287] width 511 height 54
click at [652, 285] on div "Get flexible, tech-enabled services that integrate seamlessly into your workflo…" at bounding box center [440, 287] width 511 height 54
click at [645, 287] on div "Get flexible, tech-enabled services that integrate seamlessly into your workflo…" at bounding box center [440, 287] width 511 height 54
click at [576, 301] on div "Get flexible, tech-enabled services that integrate seamlessly into your workflo…" at bounding box center [440, 287] width 511 height 54
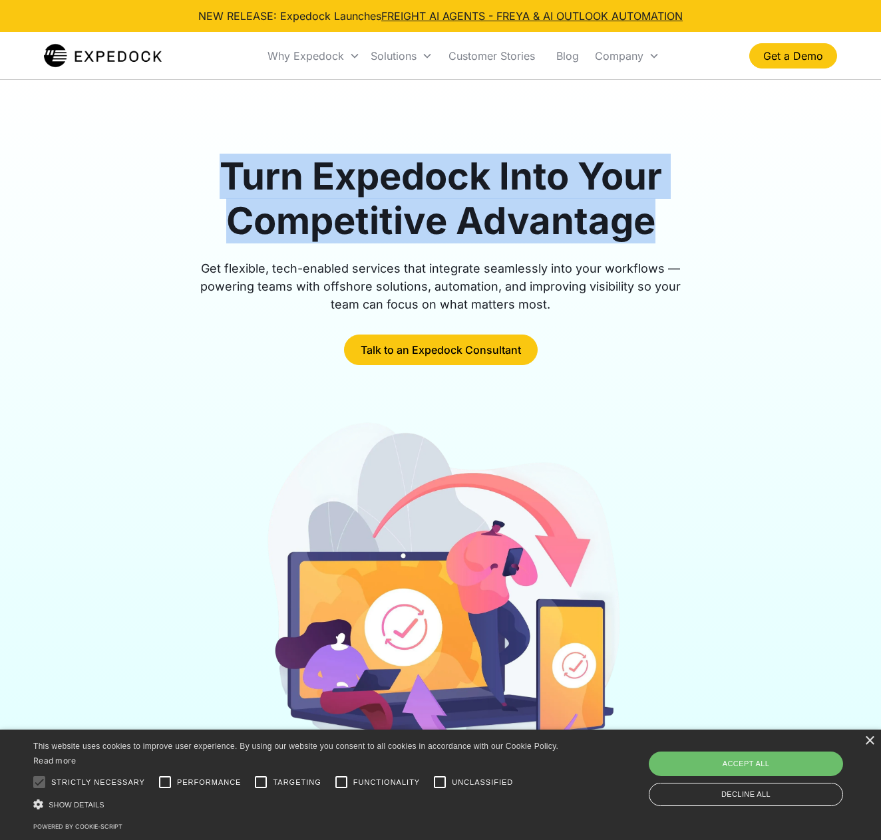
drag, startPoint x: 295, startPoint y: 182, endPoint x: 707, endPoint y: 248, distance: 416.5
click at [707, 248] on div "Turn Expedock Into Your Competitive Advantage Get flexible, tech-enabled servic…" at bounding box center [440, 259] width 793 height 211
click at [707, 247] on div "Turn Expedock Into Your Competitive Advantage Get flexible, tech-enabled servic…" at bounding box center [440, 259] width 793 height 211
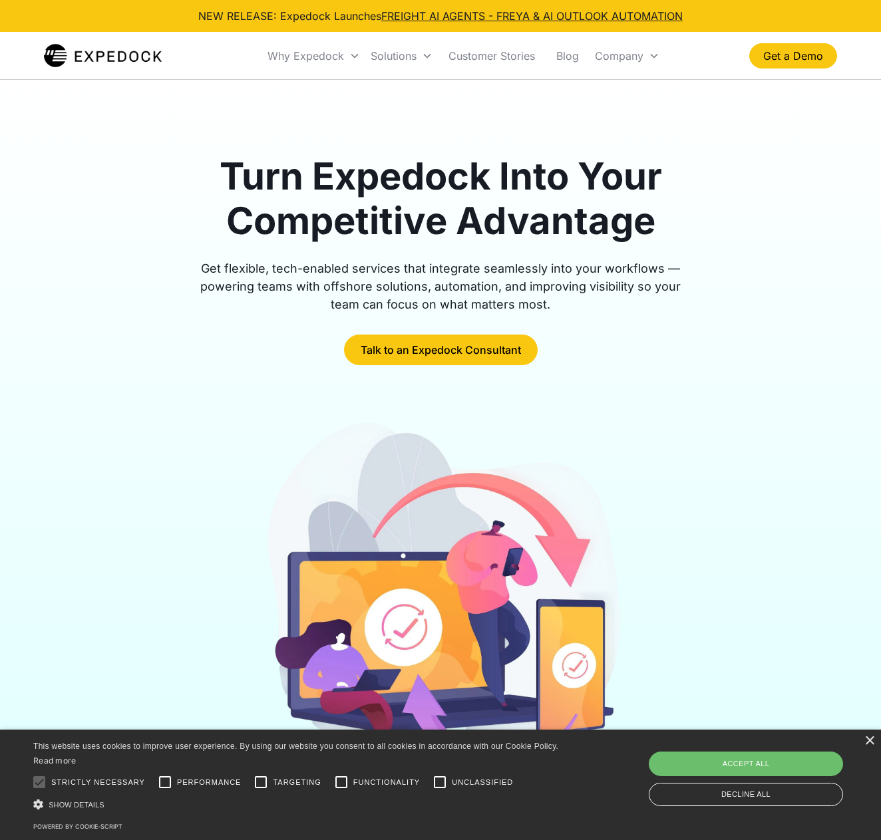
click at [645, 256] on div at bounding box center [440, 252] width 511 height 16
click at [645, 255] on div at bounding box center [440, 252] width 511 height 16
click at [655, 282] on div "Get flexible, tech-enabled services that integrate seamlessly into your workflo…" at bounding box center [440, 287] width 511 height 54
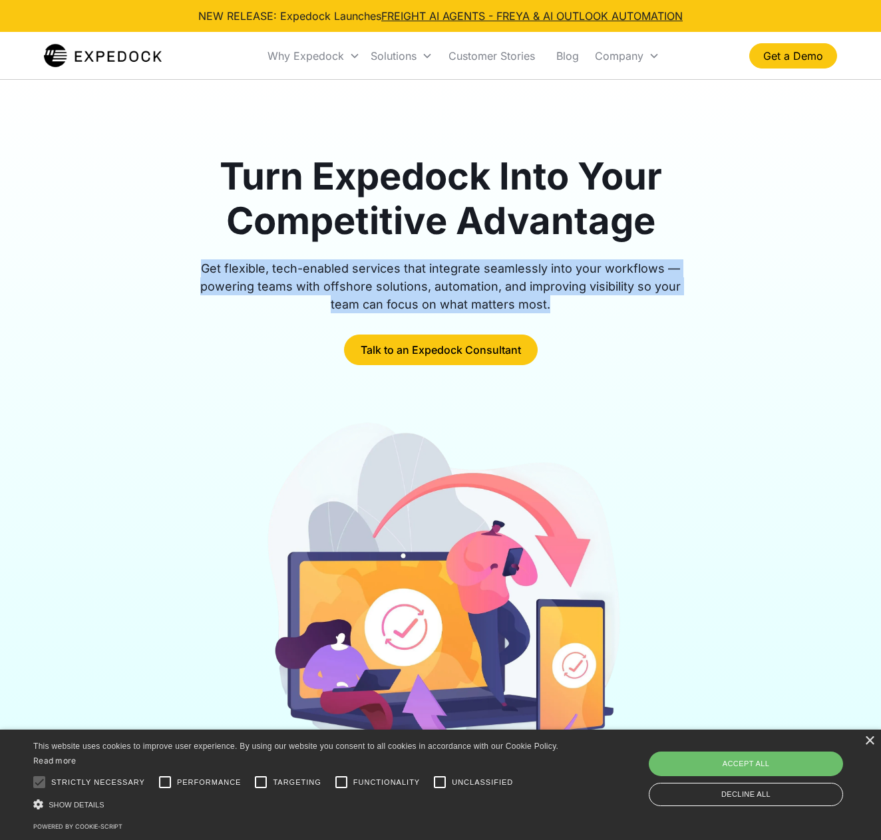
click at [655, 282] on div "Get flexible, tech-enabled services that integrate seamlessly into your workflo…" at bounding box center [440, 287] width 511 height 54
click at [665, 301] on div "Get flexible, tech-enabled services that integrate seamlessly into your workflo…" at bounding box center [440, 287] width 511 height 54
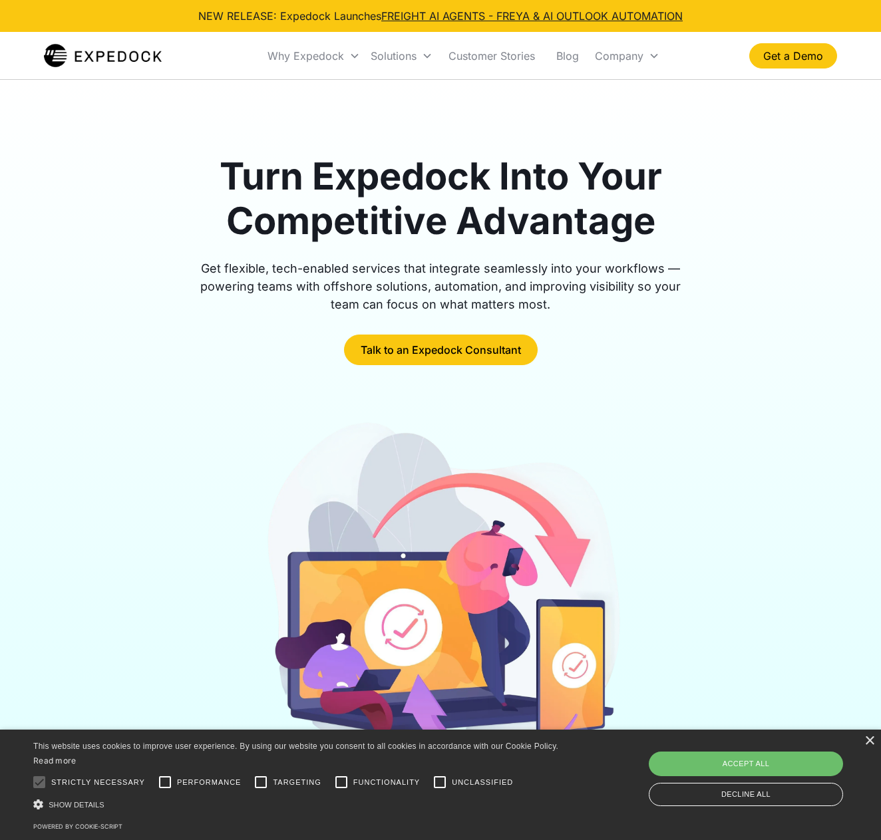
click at [665, 300] on div "Get flexible, tech-enabled services that integrate seamlessly into your workflo…" at bounding box center [440, 287] width 511 height 54
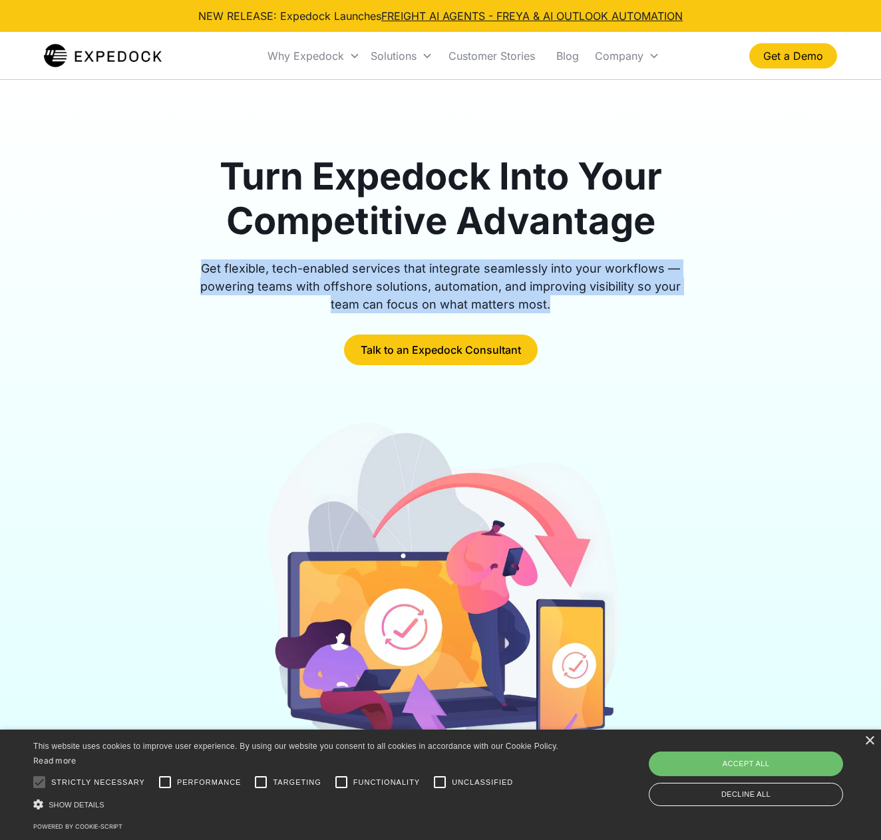
click at [664, 300] on div "Get flexible, tech-enabled services that integrate seamlessly into your workflo…" at bounding box center [440, 287] width 511 height 54
click at [661, 296] on div "Get flexible, tech-enabled services that integrate seamlessly into your workflo…" at bounding box center [440, 287] width 511 height 54
click at [660, 296] on div "Get flexible, tech-enabled services that integrate seamlessly into your workflo…" at bounding box center [440, 287] width 511 height 54
click at [658, 313] on div "Get flexible, tech-enabled services that integrate seamlessly into your workflo…" at bounding box center [440, 287] width 511 height 54
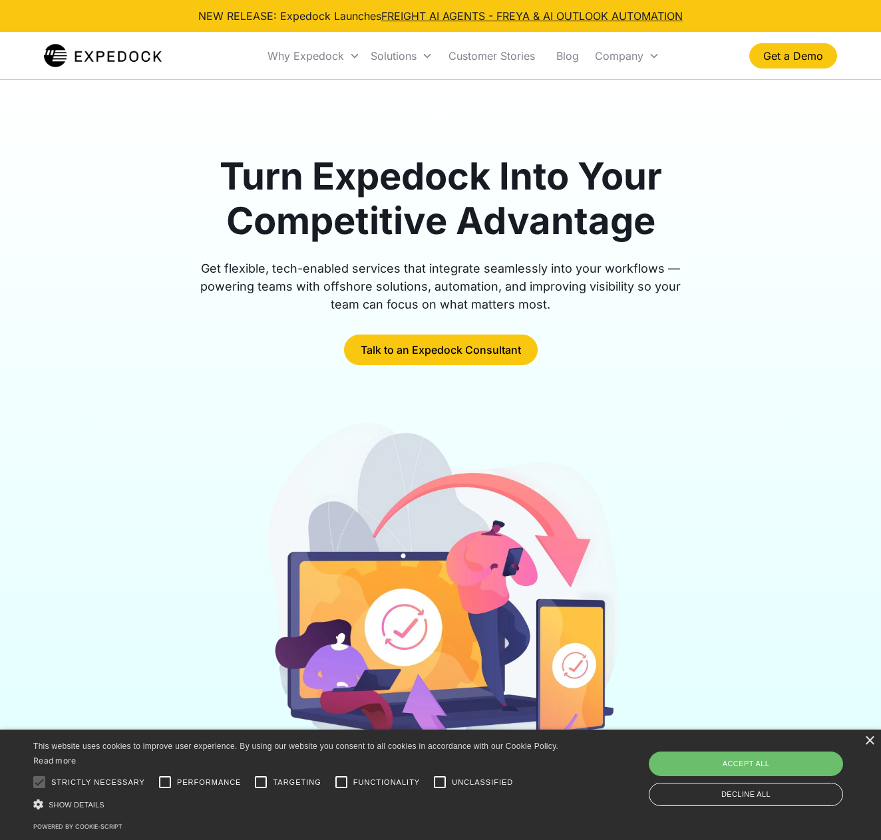
click at [638, 281] on div "Get flexible, tech-enabled services that integrate seamlessly into your workflo…" at bounding box center [440, 287] width 511 height 54
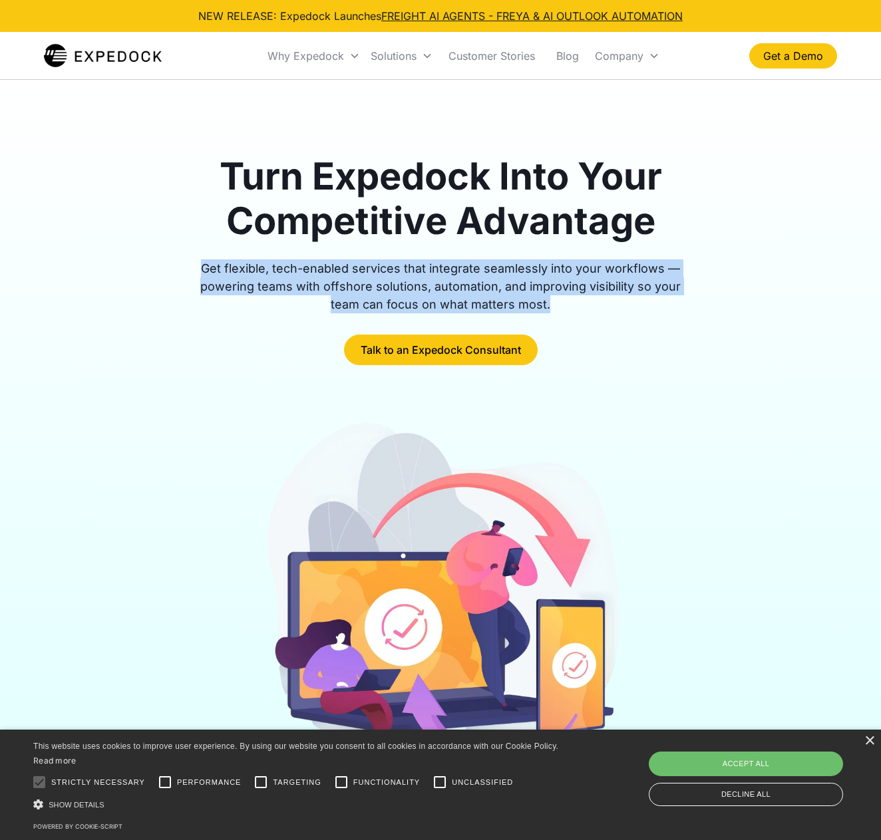
click at [638, 281] on div "Get flexible, tech-enabled services that integrate seamlessly into your workflo…" at bounding box center [440, 287] width 511 height 54
click at [653, 307] on div "Get flexible, tech-enabled services that integrate seamlessly into your workflo…" at bounding box center [440, 287] width 511 height 54
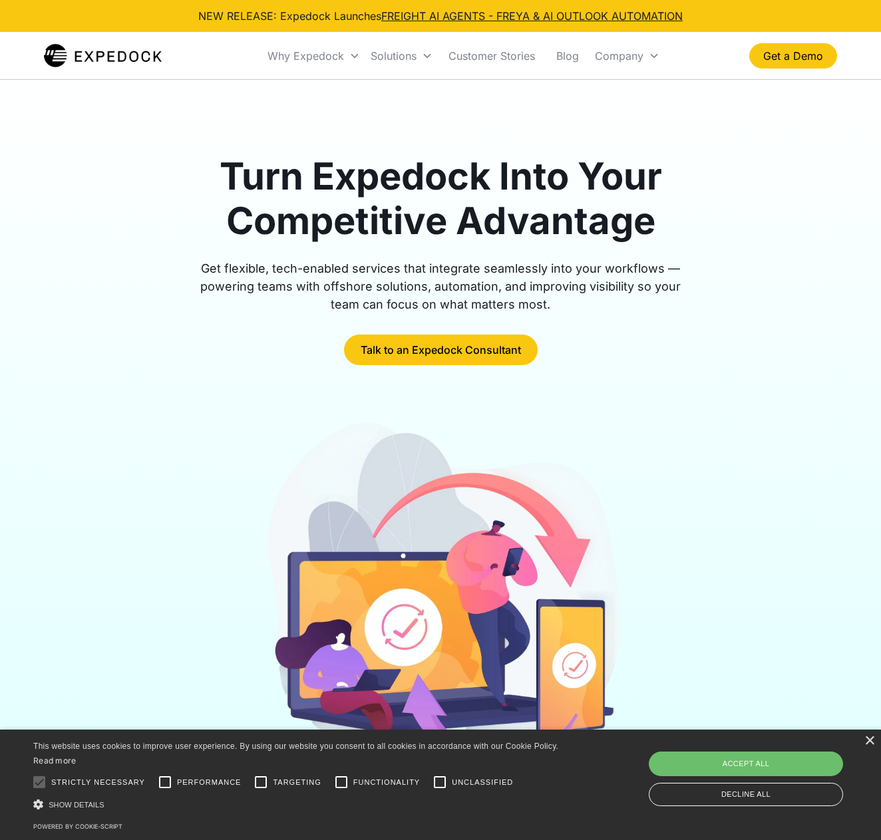
click at [653, 307] on div "Get flexible, tech-enabled services that integrate seamlessly into your workflo…" at bounding box center [440, 287] width 511 height 54
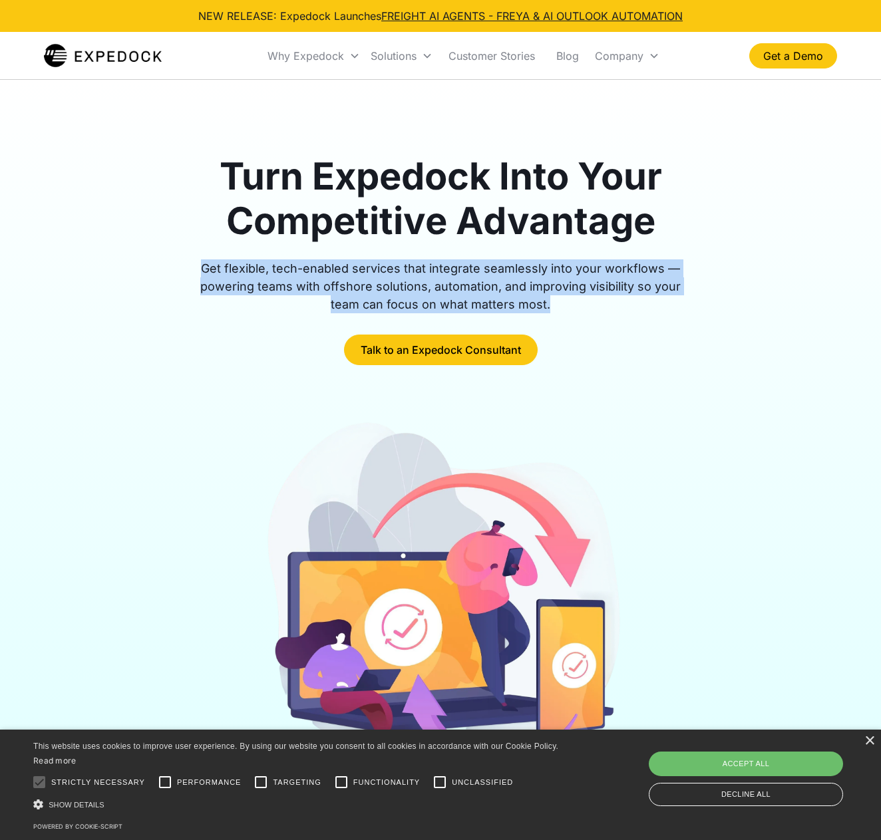
click at [653, 306] on div "Get flexible, tech-enabled services that integrate seamlessly into your workflo…" at bounding box center [440, 287] width 511 height 54
click at [645, 285] on div "Get flexible, tech-enabled services that integrate seamlessly into your workflo…" at bounding box center [440, 287] width 511 height 54
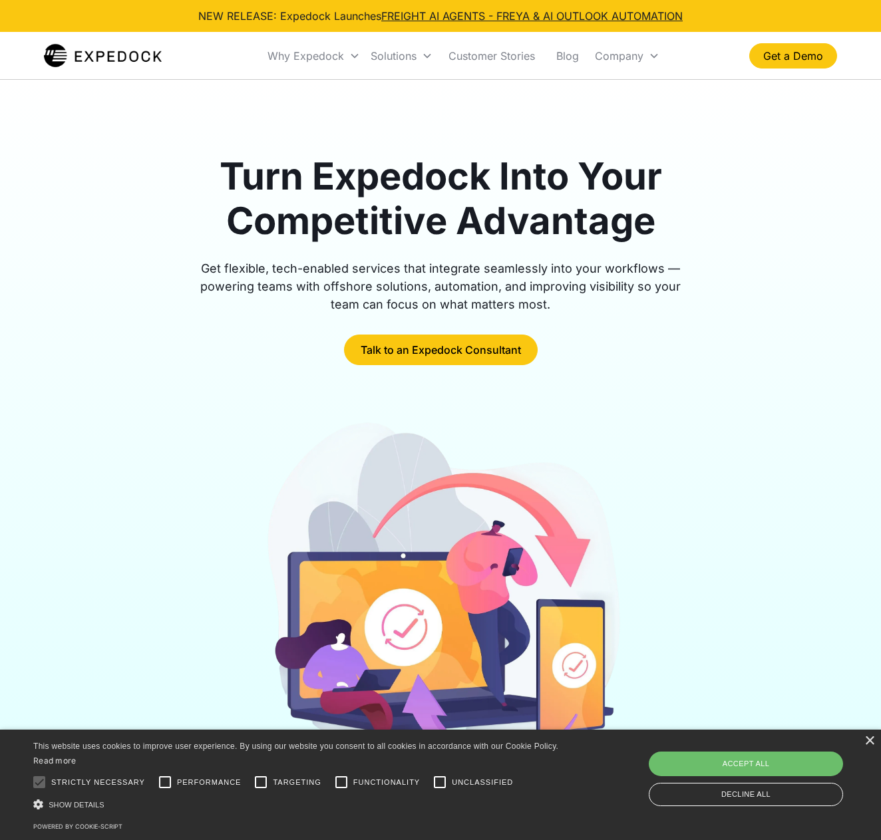
click at [657, 315] on div at bounding box center [440, 323] width 511 height 21
click at [657, 314] on div at bounding box center [440, 323] width 511 height 21
click at [657, 303] on div "Get flexible, tech-enabled services that integrate seamlessly into your workflo…" at bounding box center [440, 287] width 511 height 54
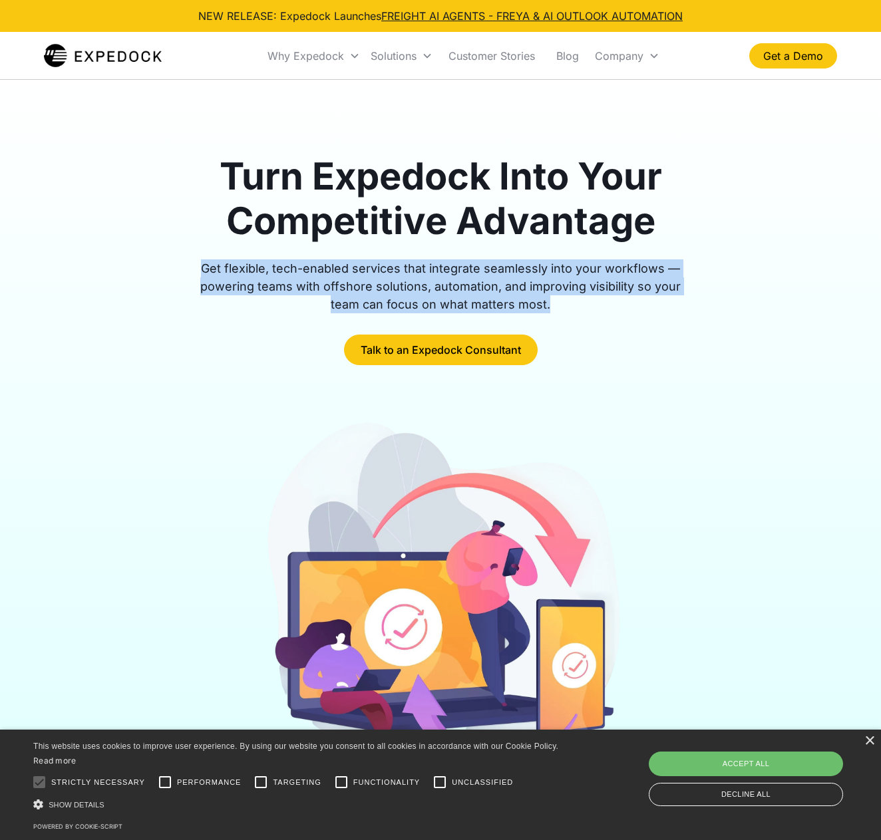
click at [657, 303] on div "Get flexible, tech-enabled services that integrate seamlessly into your workflo…" at bounding box center [440, 287] width 511 height 54
click at [679, 331] on div at bounding box center [440, 323] width 511 height 21
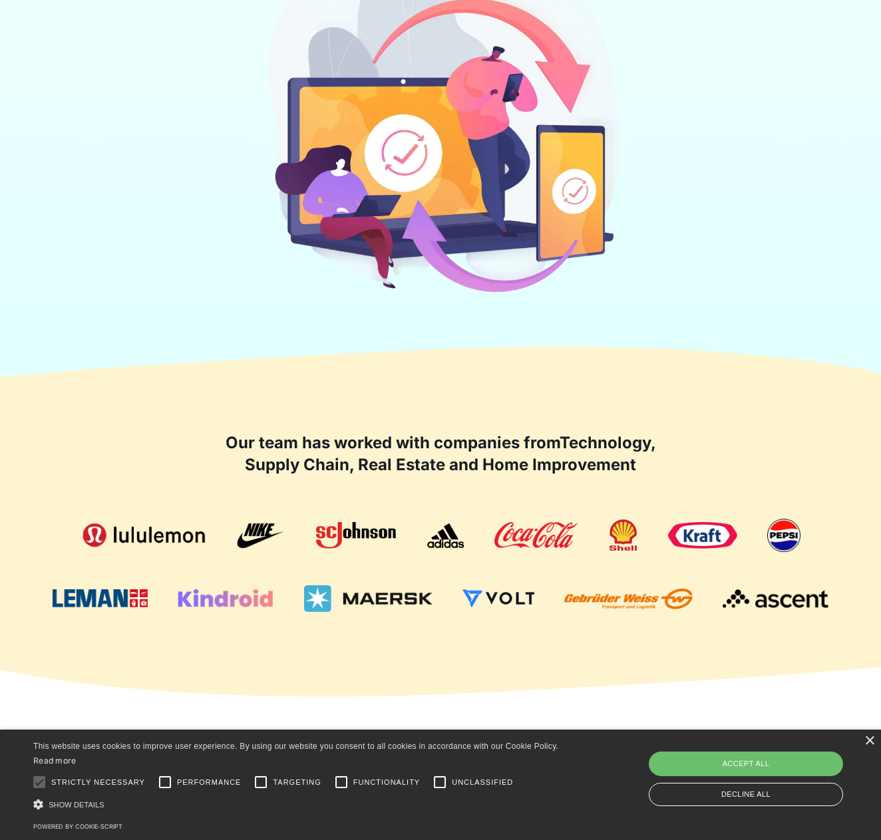
scroll to position [504, 0]
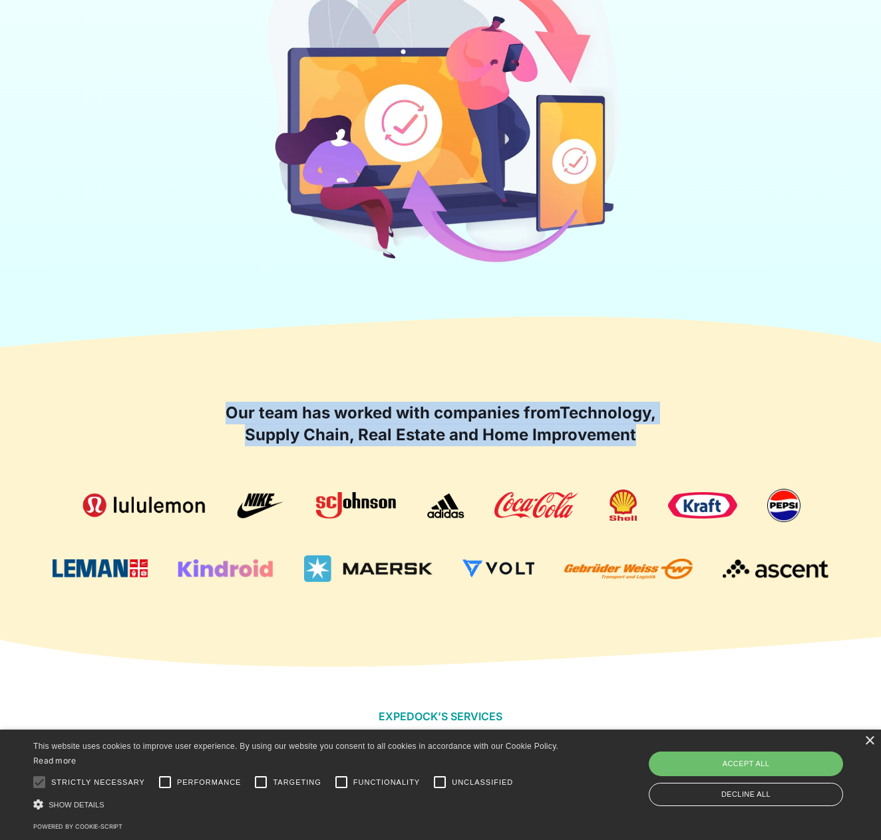
drag, startPoint x: 269, startPoint y: 422, endPoint x: 679, endPoint y: 424, distance: 410.6
click at [679, 425] on div "Our team has worked with companies from Technology, Supply Chain, Real Estate a…" at bounding box center [440, 424] width 793 height 45
click at [679, 424] on div "Our team has worked with companies from Technology, Supply Chain, Real Estate a…" at bounding box center [440, 424] width 793 height 45
drag, startPoint x: 170, startPoint y: 397, endPoint x: 691, endPoint y: 433, distance: 522.2
click at [691, 433] on div "Our team has worked with companies from Technology, Supply Chain, Real Estate a…" at bounding box center [440, 492] width 793 height 287
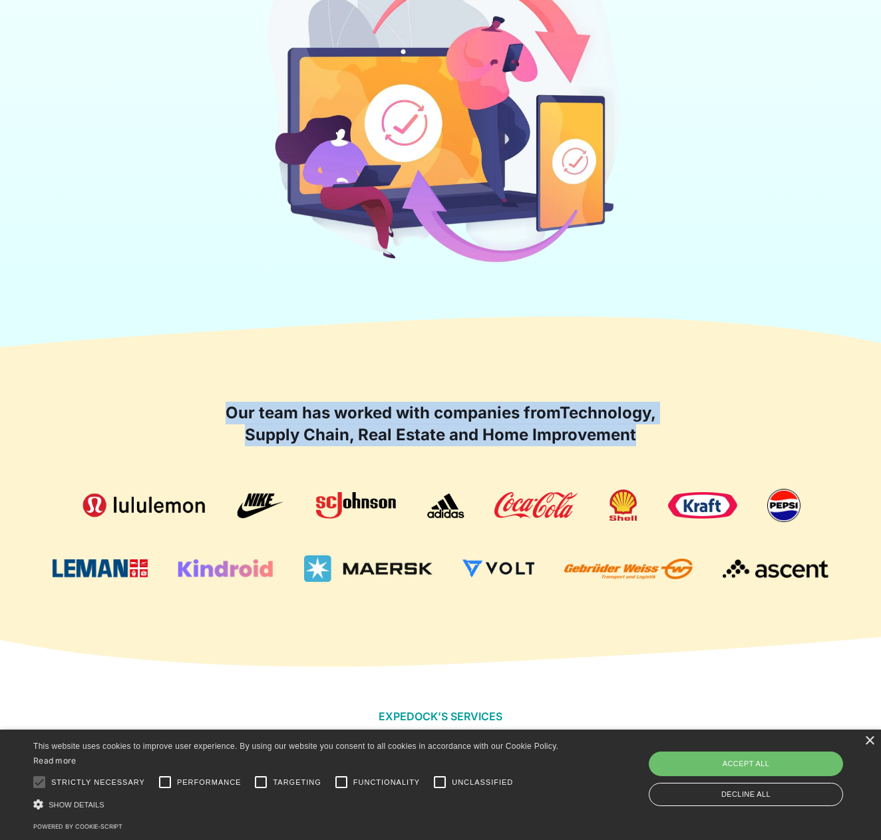
click at [691, 433] on div "Our team has worked with companies from Technology, Supply Chain, Real Estate a…" at bounding box center [440, 424] width 793 height 45
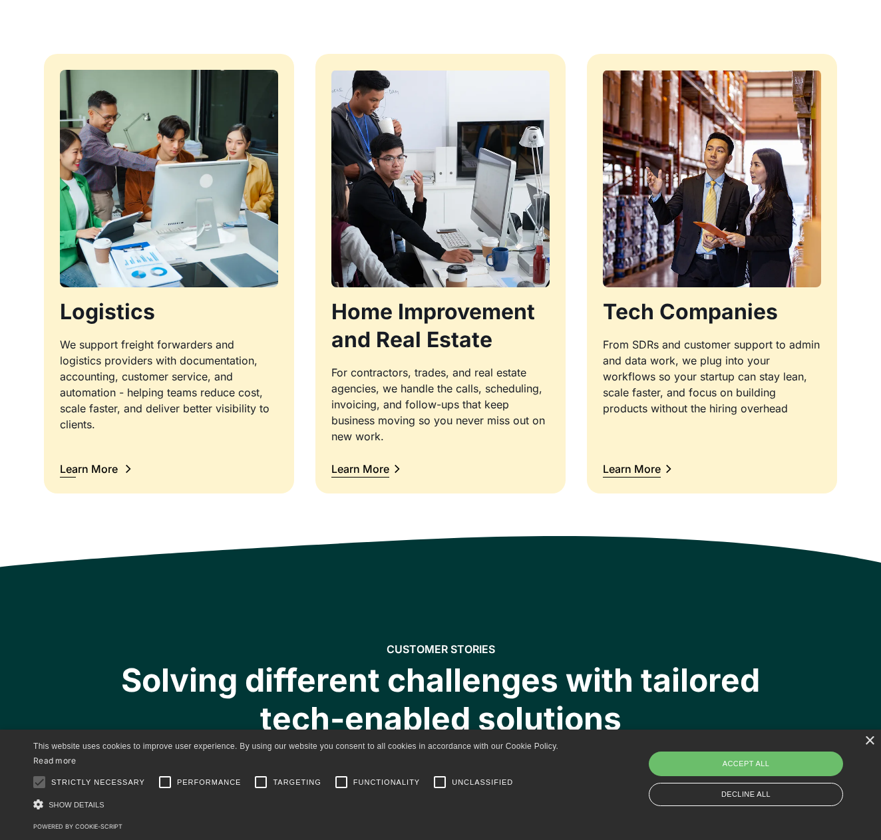
scroll to position [1495, 0]
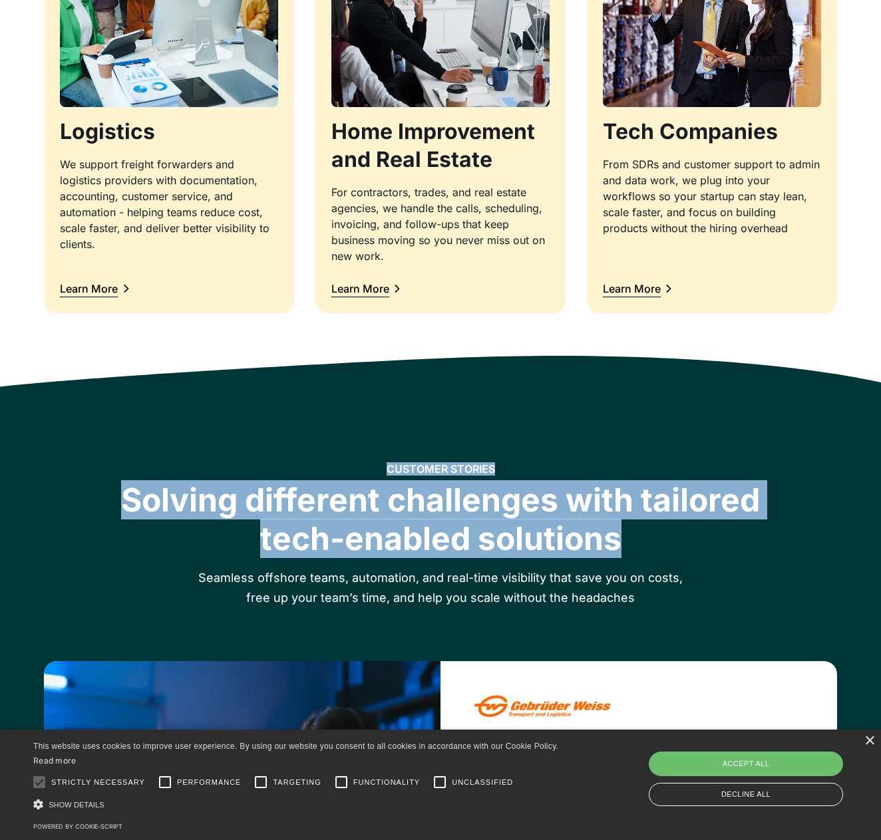
drag, startPoint x: 191, startPoint y: 413, endPoint x: 743, endPoint y: 545, distance: 567.3
click at [743, 545] on div "Solving different challenges with tailored tech-enabled solutions" at bounding box center [440, 519] width 681 height 77
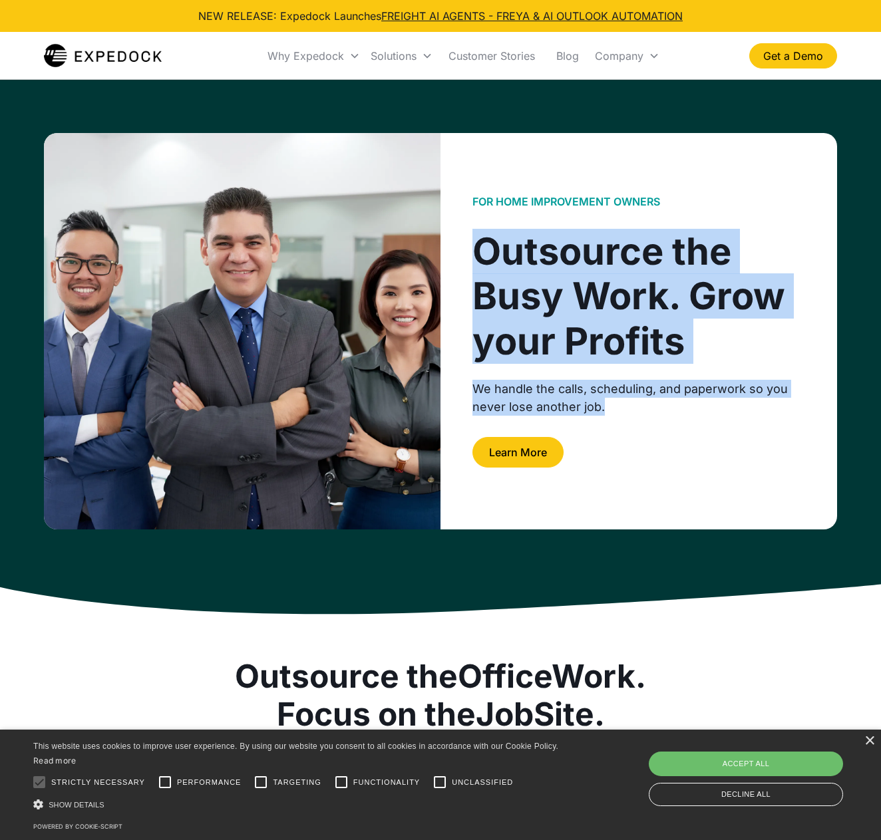
drag, startPoint x: 793, startPoint y: 345, endPoint x: 783, endPoint y: 429, distance: 83.9
click at [783, 430] on div "FOR Home improvement owners Outsource the Busy Work. Grow your Profits We handl…" at bounding box center [639, 331] width 397 height 397
click at [783, 429] on div at bounding box center [638, 426] width 333 height 21
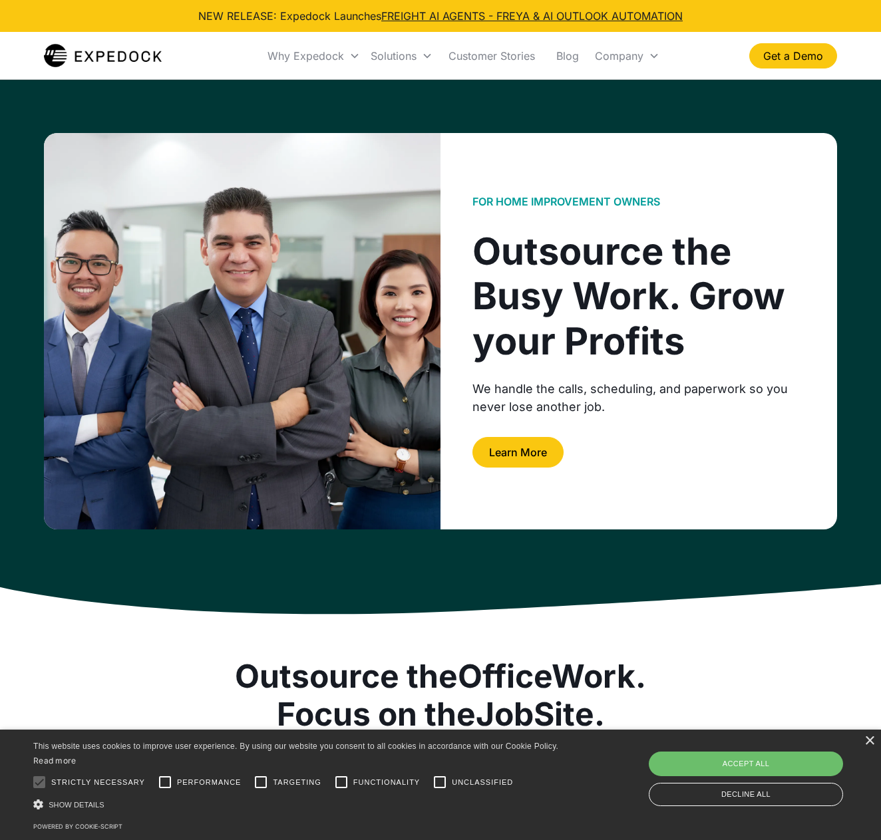
click at [756, 396] on div "We handle the calls, scheduling, and paperwork so you never lose another job." at bounding box center [638, 398] width 333 height 36
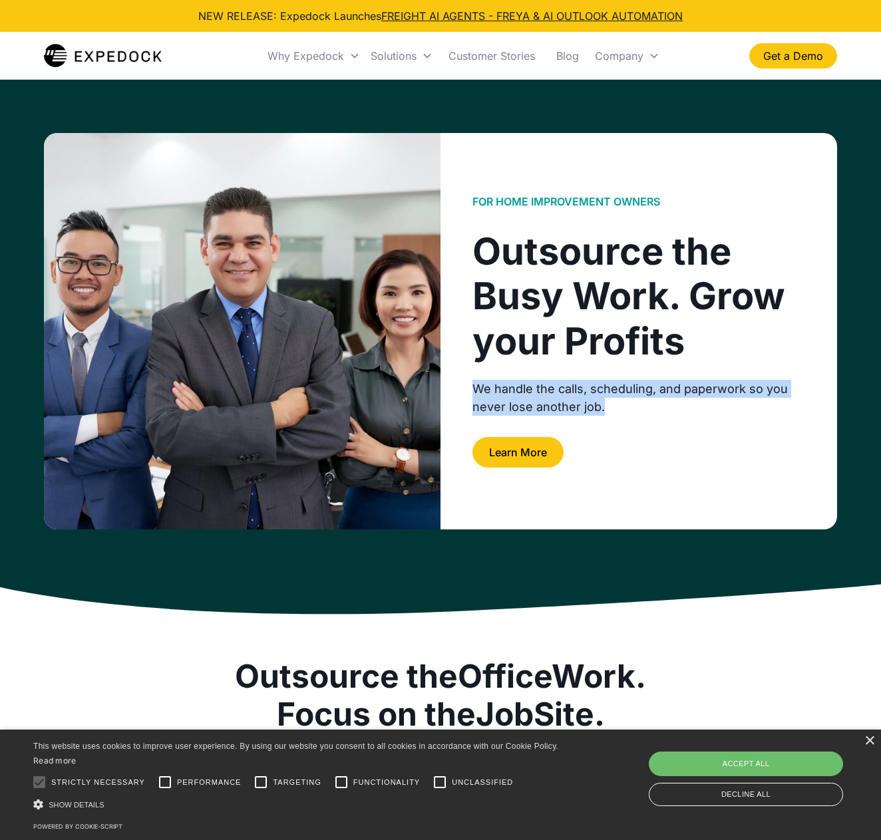
click at [756, 396] on div "We handle the calls, scheduling, and paperwork so you never lose another job." at bounding box center [638, 398] width 333 height 36
drag, startPoint x: 781, startPoint y: 425, endPoint x: 759, endPoint y: 408, distance: 27.6
click at [778, 424] on div at bounding box center [638, 426] width 333 height 21
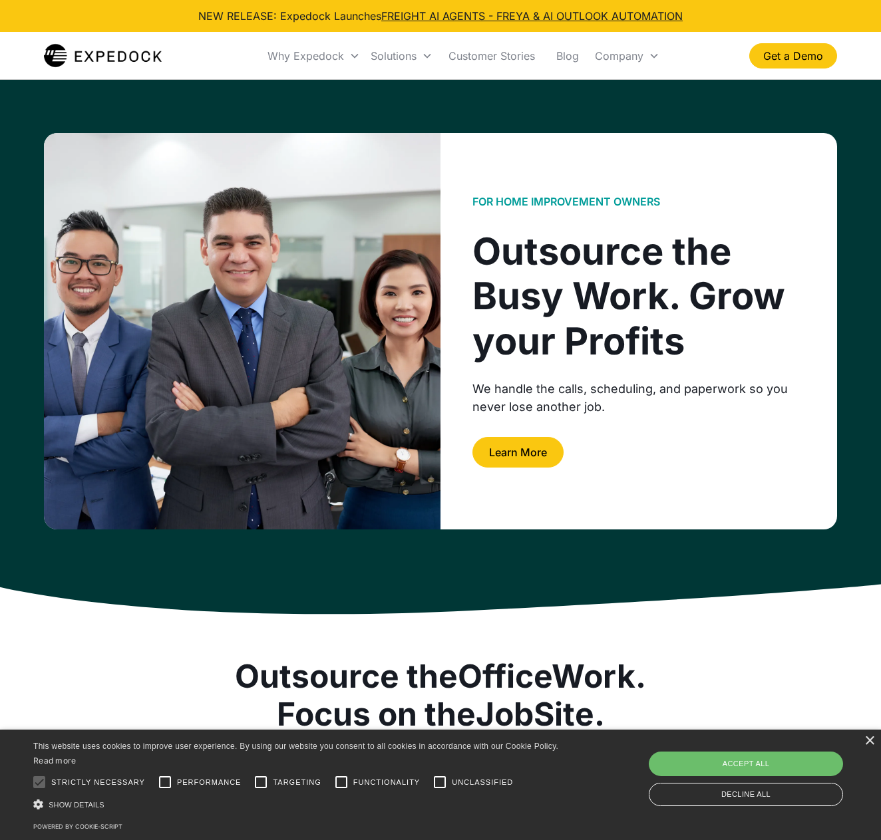
click at [754, 401] on div "We handle the calls, scheduling, and paperwork so you never lose another job." at bounding box center [638, 398] width 333 height 36
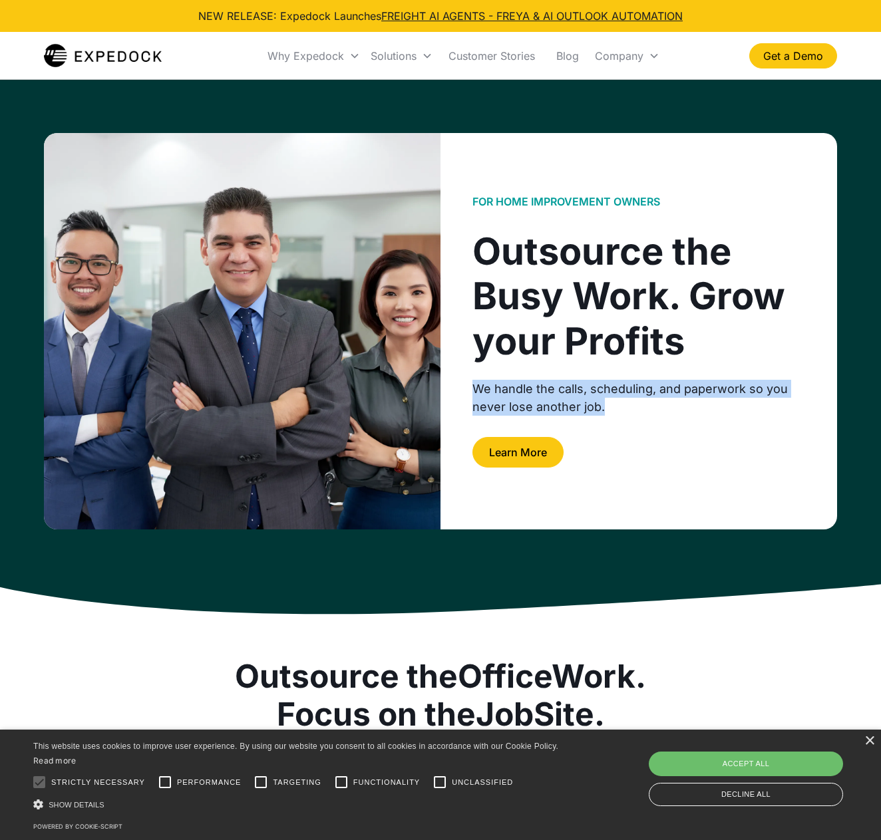
click at [754, 401] on div "We handle the calls, scheduling, and paperwork so you never lose another job." at bounding box center [638, 398] width 333 height 36
click at [745, 433] on div at bounding box center [638, 426] width 333 height 21
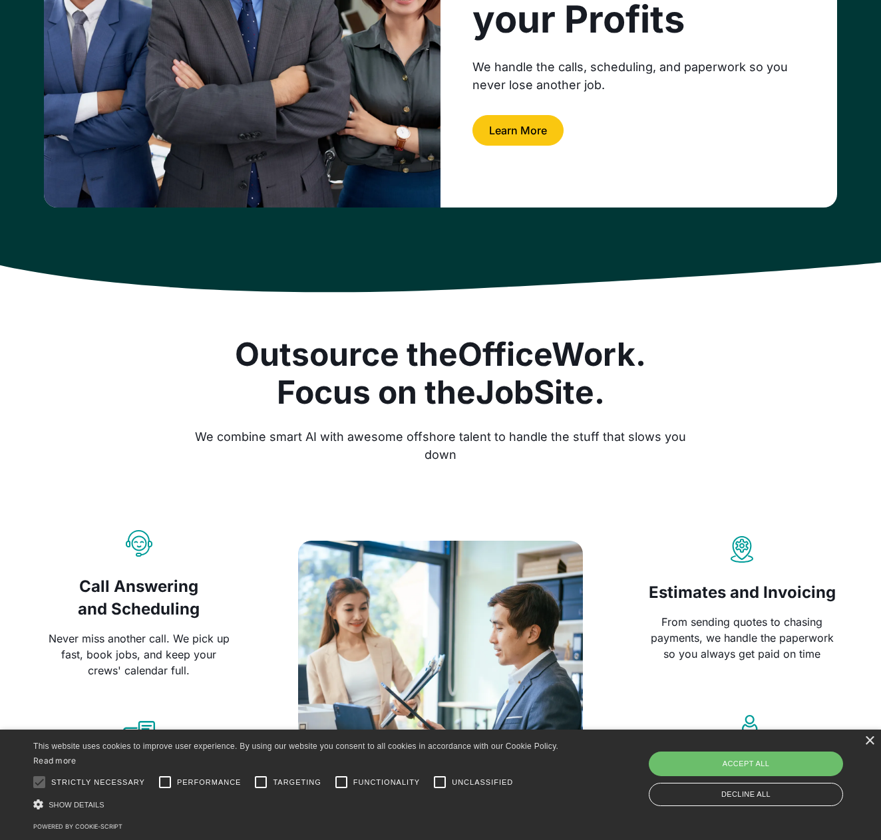
scroll to position [445, 0]
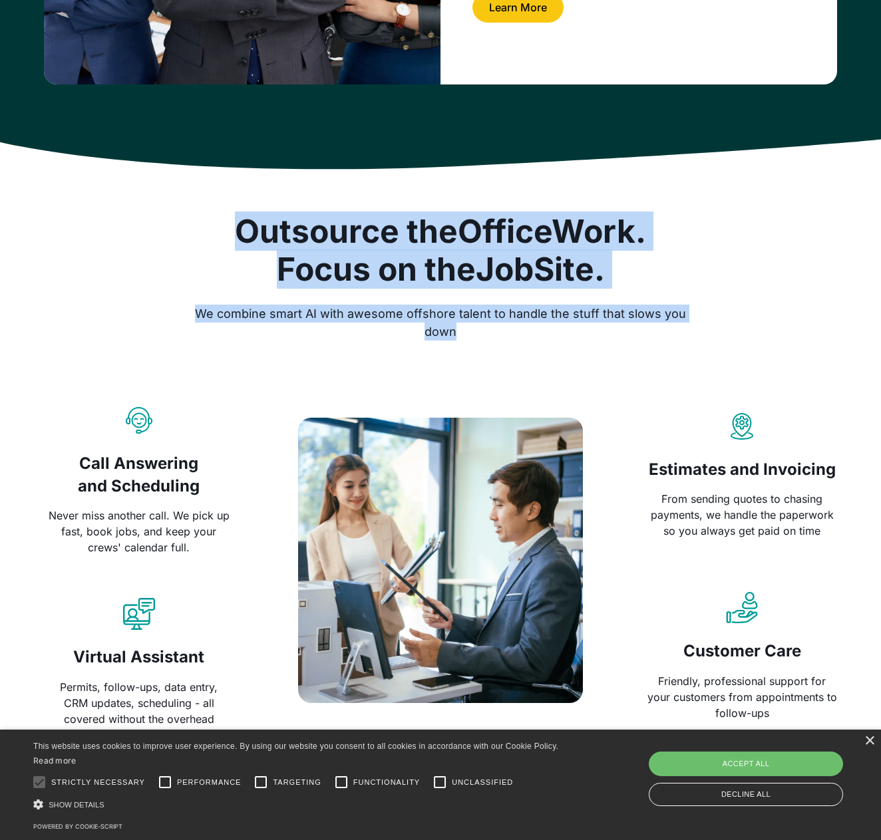
drag, startPoint x: 582, startPoint y: 337, endPoint x: 700, endPoint y: 343, distance: 118.0
click at [701, 344] on div "Outsource the Office Work. Focus on the Job Site. We combine smart AI with awes…" at bounding box center [440, 469] width 793 height 515
click at [700, 343] on div at bounding box center [440, 367] width 793 height 53
drag, startPoint x: 216, startPoint y: 244, endPoint x: 701, endPoint y: 343, distance: 495.0
click at [700, 343] on div "Outsource the Office Work. Focus on the Job Site. We combine smart AI with awes…" at bounding box center [440, 469] width 793 height 515
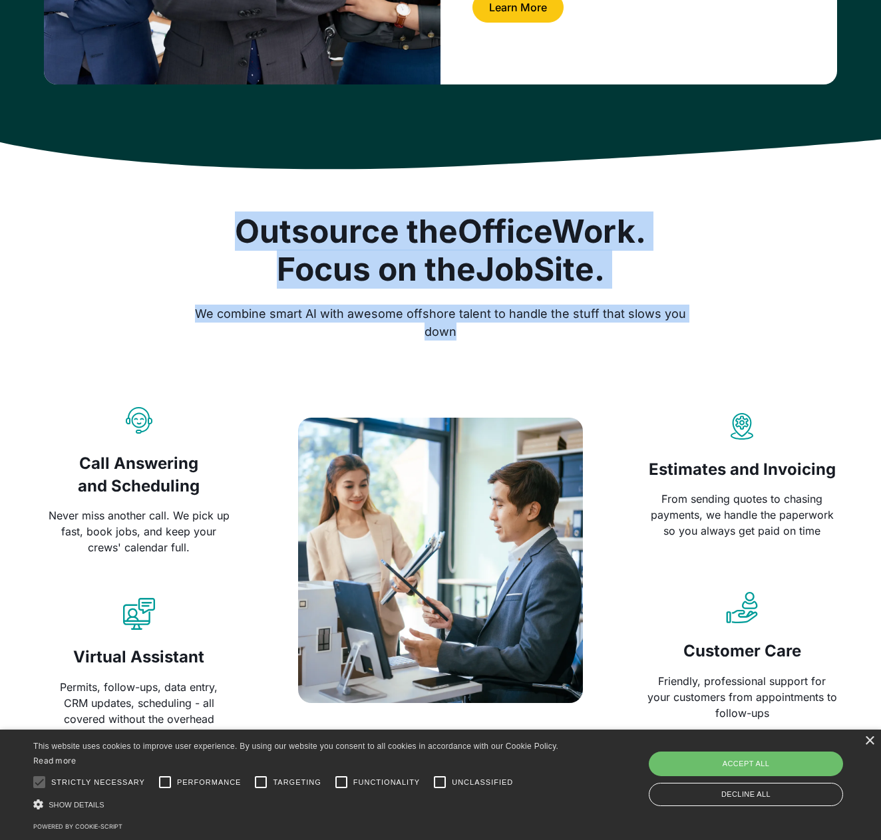
drag, startPoint x: 701, startPoint y: 343, endPoint x: 462, endPoint y: 381, distance: 241.2
click at [701, 343] on div at bounding box center [440, 367] width 793 height 53
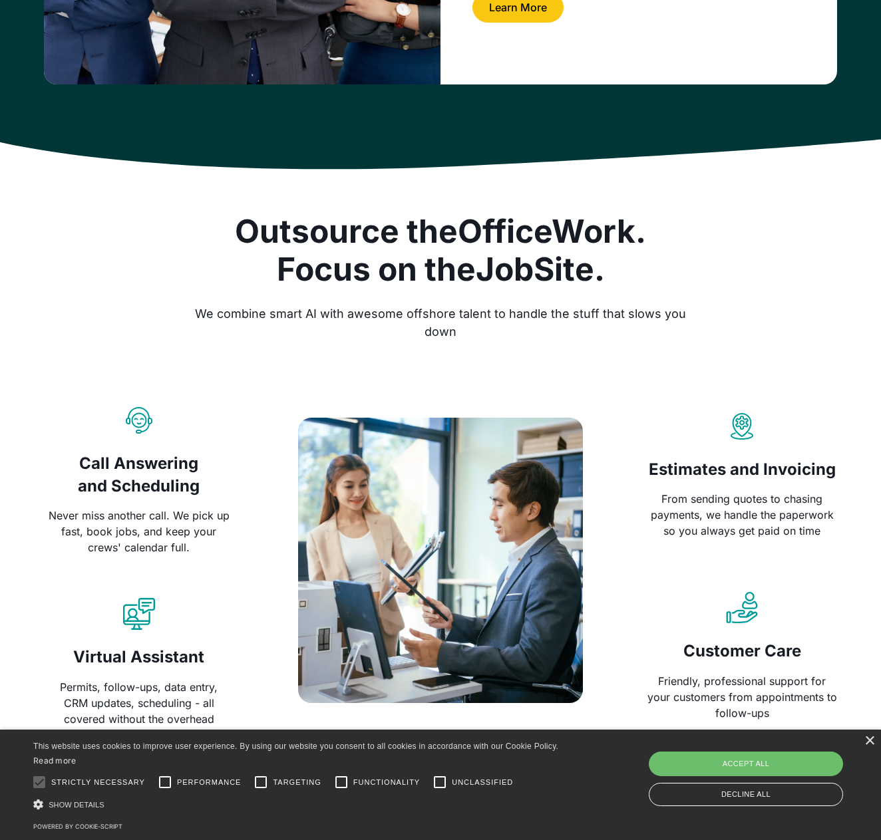
scroll to position [575, 0]
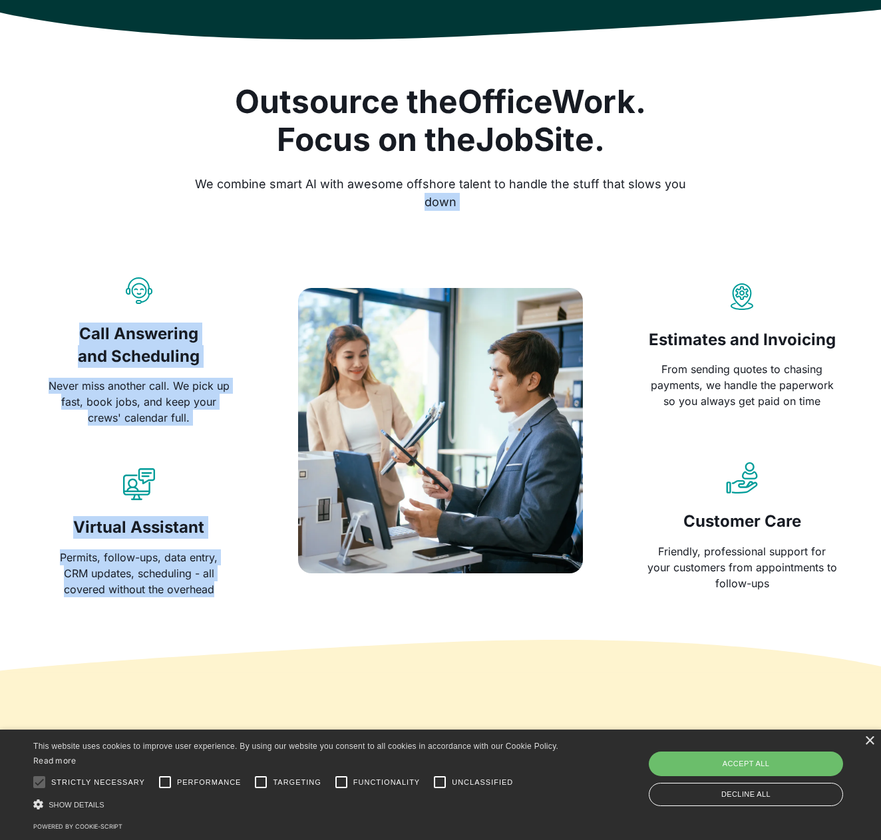
drag, startPoint x: 178, startPoint y: 193, endPoint x: 232, endPoint y: 604, distance: 414.9
click at [232, 605] on div "Outsource the Office Work. Focus on the Job Site. We combine smart AI with awes…" at bounding box center [440, 340] width 793 height 664
click at [224, 582] on div "Permits, follow-ups, data entry, CRM updates, scheduling - all covered without …" at bounding box center [139, 574] width 190 height 48
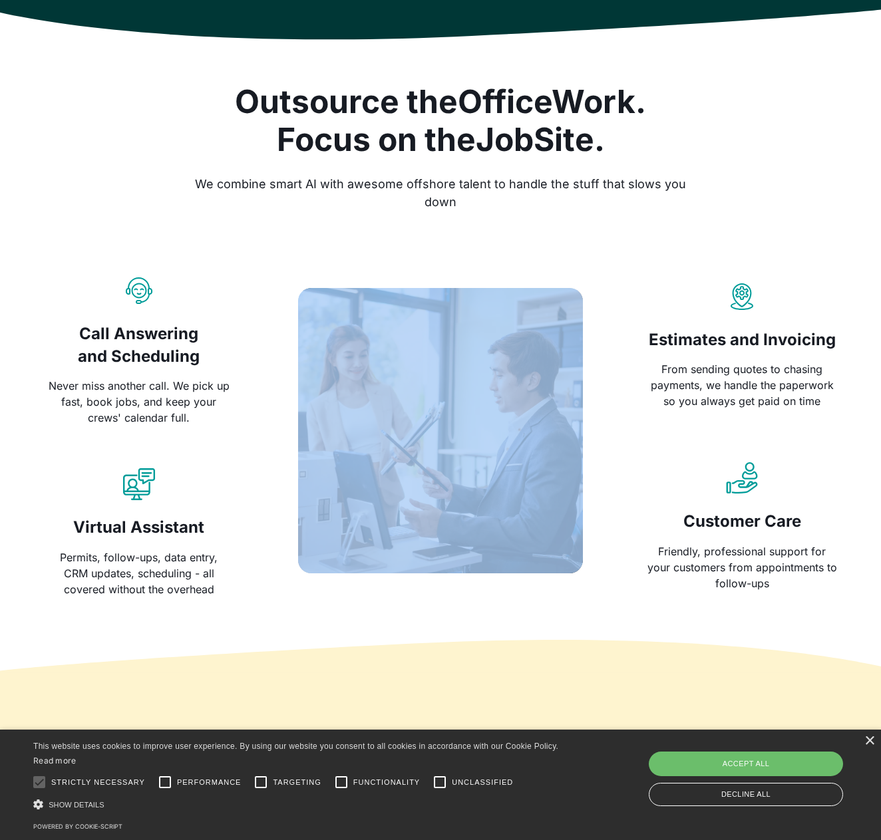
click at [224, 582] on div "Permits, follow-ups, data entry, CRM updates, scheduling - all covered without …" at bounding box center [139, 574] width 190 height 48
click at [188, 552] on div "Permits, follow-ups, data entry, CRM updates, scheduling - all covered without …" at bounding box center [139, 574] width 190 height 48
click at [188, 553] on div "Permits, follow-ups, data entry, CRM updates, scheduling - all covered without …" at bounding box center [139, 574] width 190 height 48
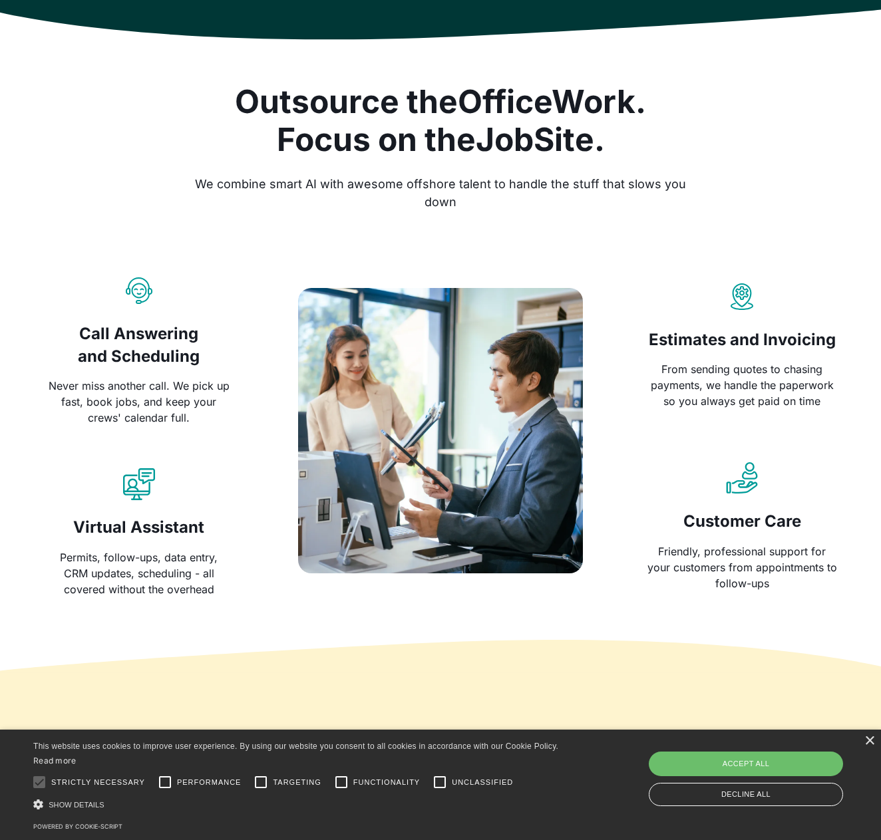
click at [182, 536] on h3 "Virtual Assistant" at bounding box center [139, 527] width 190 height 23
click at [155, 417] on div "Never miss another call. We pick up fast, book jobs, and keep your crews' calen…" at bounding box center [139, 402] width 190 height 48
click at [157, 381] on div "Never miss another call. We pick up fast, book jobs, and keep your crews' calen…" at bounding box center [139, 402] width 190 height 48
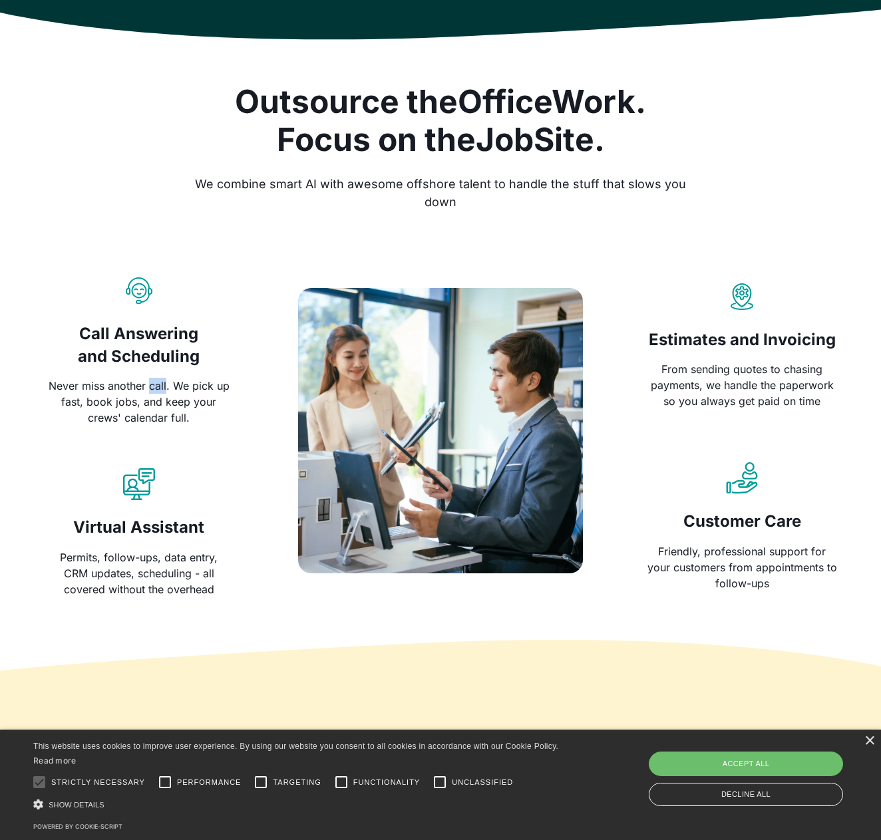
click at [157, 381] on div "Never miss another call. We pick up fast, book jobs, and keep your crews' calen…" at bounding box center [139, 402] width 190 height 48
click at [158, 381] on div "Never miss another call. We pick up fast, book jobs, and keep your crews' calen…" at bounding box center [139, 402] width 190 height 48
click at [732, 369] on div "From sending quotes to chasing payments, we handle the paperwork so you always …" at bounding box center [742, 385] width 190 height 48
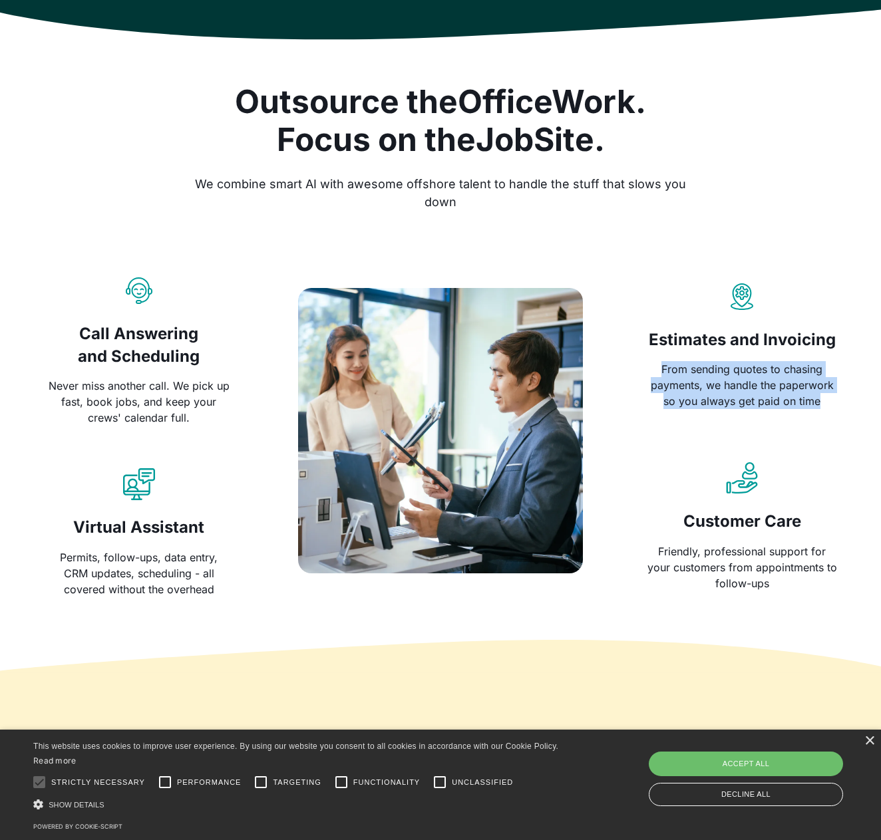
click at [753, 415] on div "Estimates and Invoicing From sending quotes to chasing payments, we handle the …" at bounding box center [742, 430] width 190 height 321
drag, startPoint x: 748, startPoint y: 394, endPoint x: 766, endPoint y: 468, distance: 76.7
click at [748, 394] on div "From sending quotes to chasing payments, we handle the paperwork so you always …" at bounding box center [742, 385] width 190 height 48
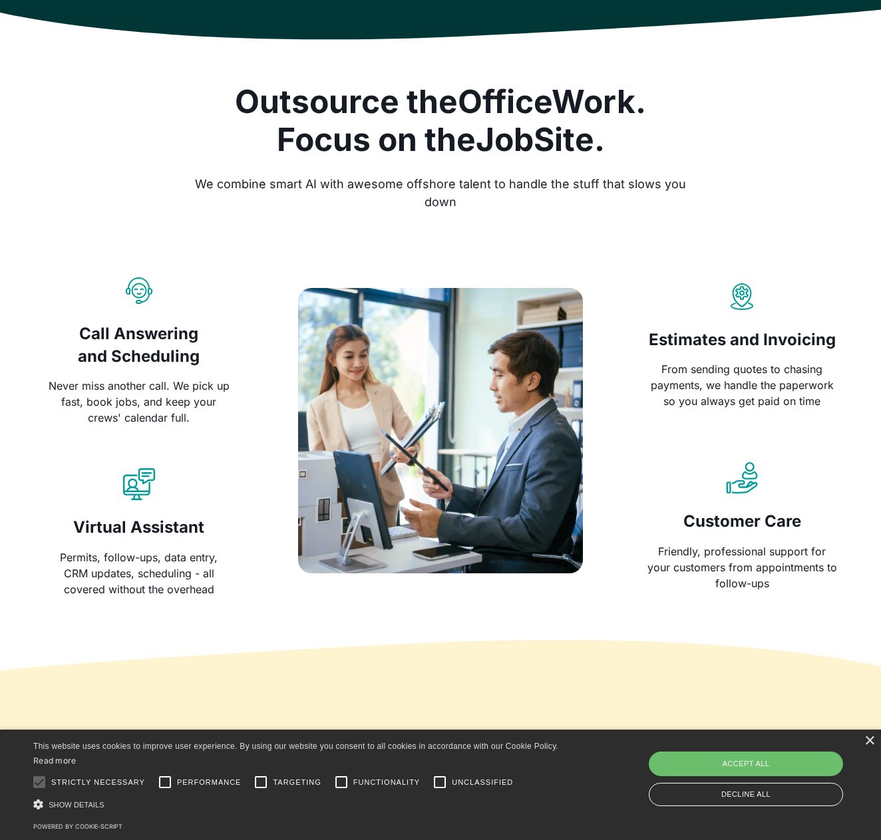
click at [795, 591] on div "Call Answering and Scheduling Never miss another call. We pick up fast, book jo…" at bounding box center [440, 430] width 793 height 333
drag, startPoint x: 795, startPoint y: 590, endPoint x: 786, endPoint y: 580, distance: 13.7
click at [793, 589] on div "Call Answering and Scheduling Never miss another call. We pick up fast, book jo…" at bounding box center [440, 430] width 793 height 333
click at [779, 570] on div "Friendly, professional support for your customers from appointments to follow-u…" at bounding box center [742, 568] width 190 height 48
click at [757, 510] on h3 "Customer Care" at bounding box center [742, 521] width 190 height 23
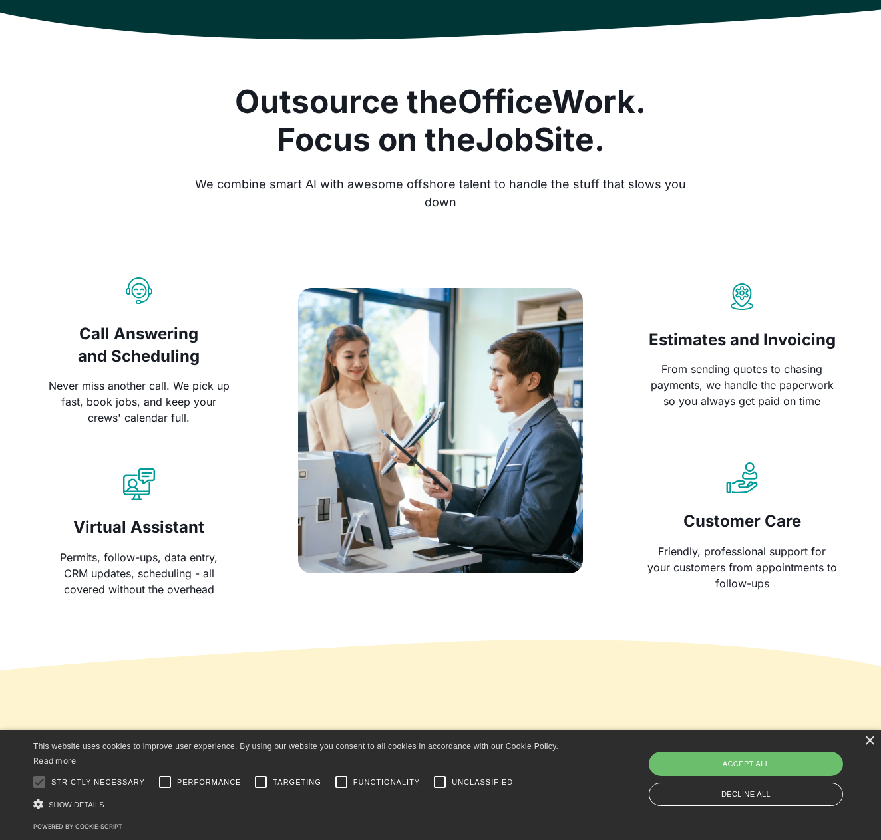
scroll to position [547, 0]
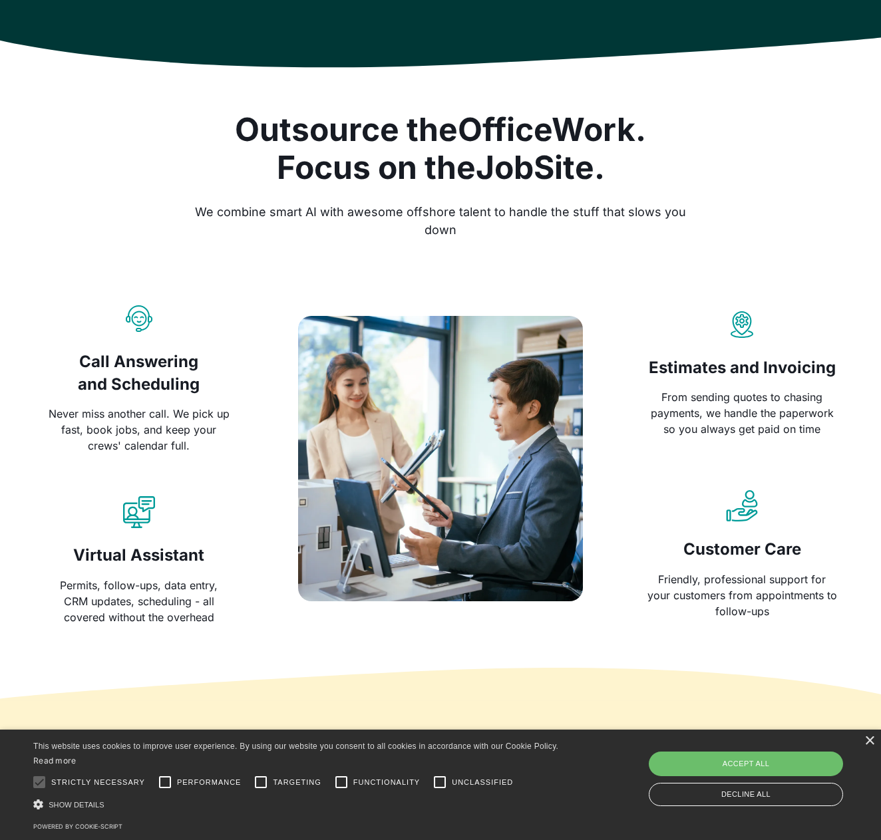
click at [713, 460] on div "Estimates and Invoicing From sending quotes to chasing payments, we handle the …" at bounding box center [742, 458] width 190 height 321
click at [708, 422] on div "From sending quotes to chasing payments, we handle the paperwork so you always …" at bounding box center [742, 413] width 190 height 48
click at [708, 423] on div "From sending quotes to chasing payments, we handle the paperwork so you always …" at bounding box center [742, 413] width 190 height 48
click at [719, 439] on div "Estimates and Invoicing From sending quotes to chasing payments, we handle the …" at bounding box center [742, 458] width 190 height 321
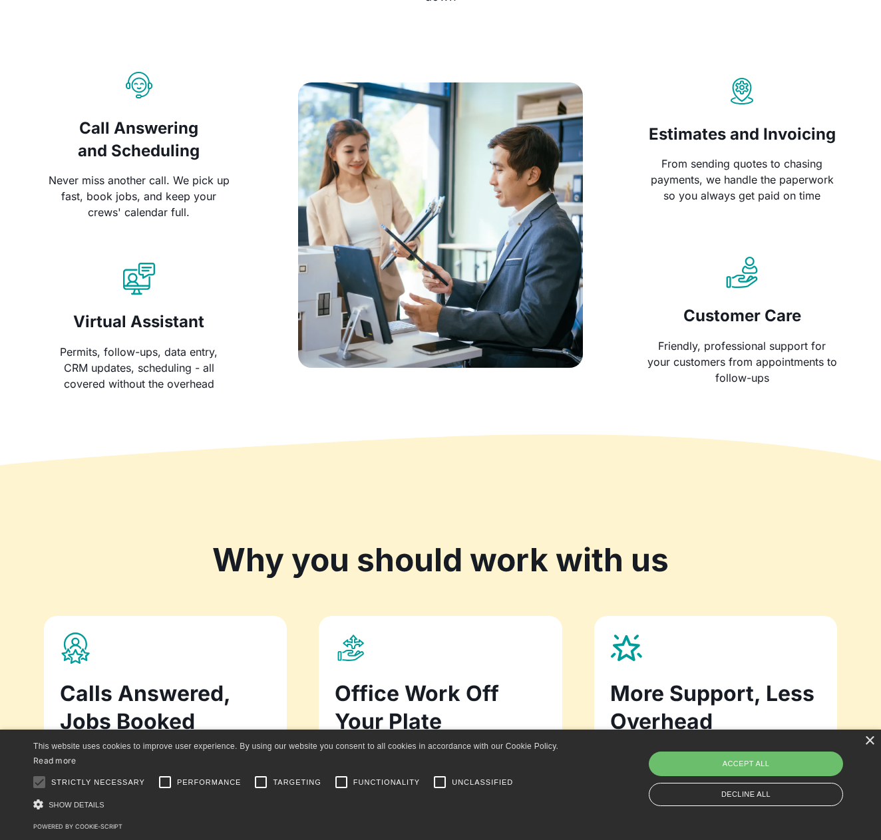
scroll to position [1145, 0]
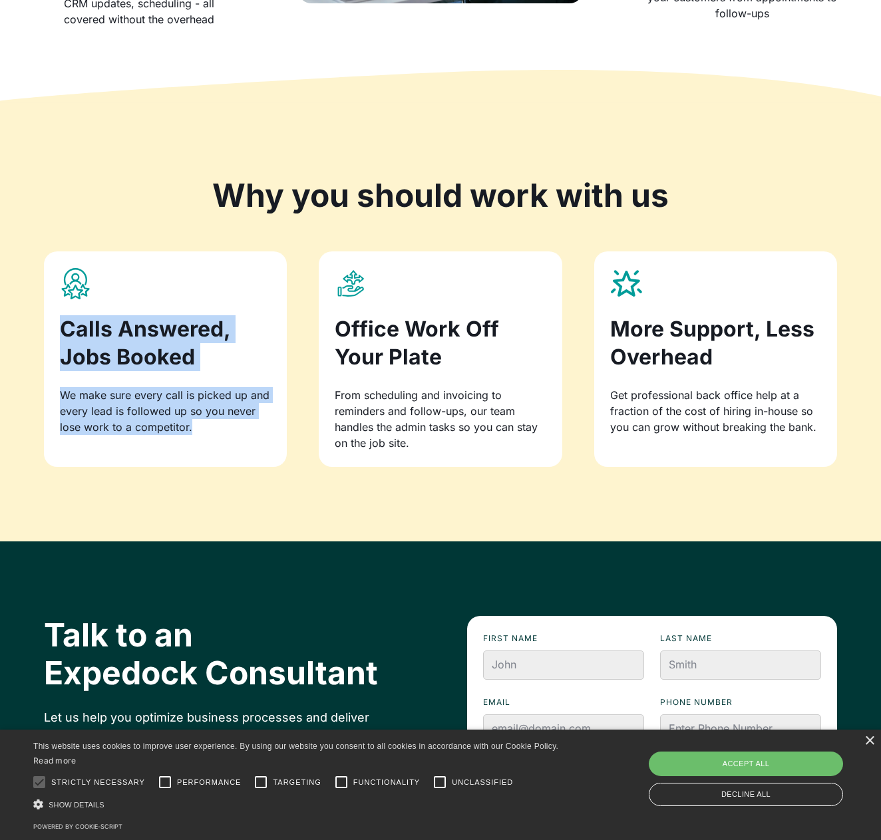
drag, startPoint x: 279, startPoint y: 438, endPoint x: 281, endPoint y: 448, distance: 10.2
click at [281, 448] on div "Calls Answered, Jobs Booked We make sure every call is picked up and every lead…" at bounding box center [165, 359] width 243 height 215
click at [281, 447] on div "Calls Answered, Jobs Booked We make sure every call is picked up and every lead…" at bounding box center [165, 359] width 243 height 215
drag, startPoint x: 243, startPoint y: 367, endPoint x: 285, endPoint y: 455, distance: 97.3
click at [285, 455] on div "Calls Answered, Jobs Booked We make sure every call is picked up and every lead…" at bounding box center [165, 359] width 243 height 215
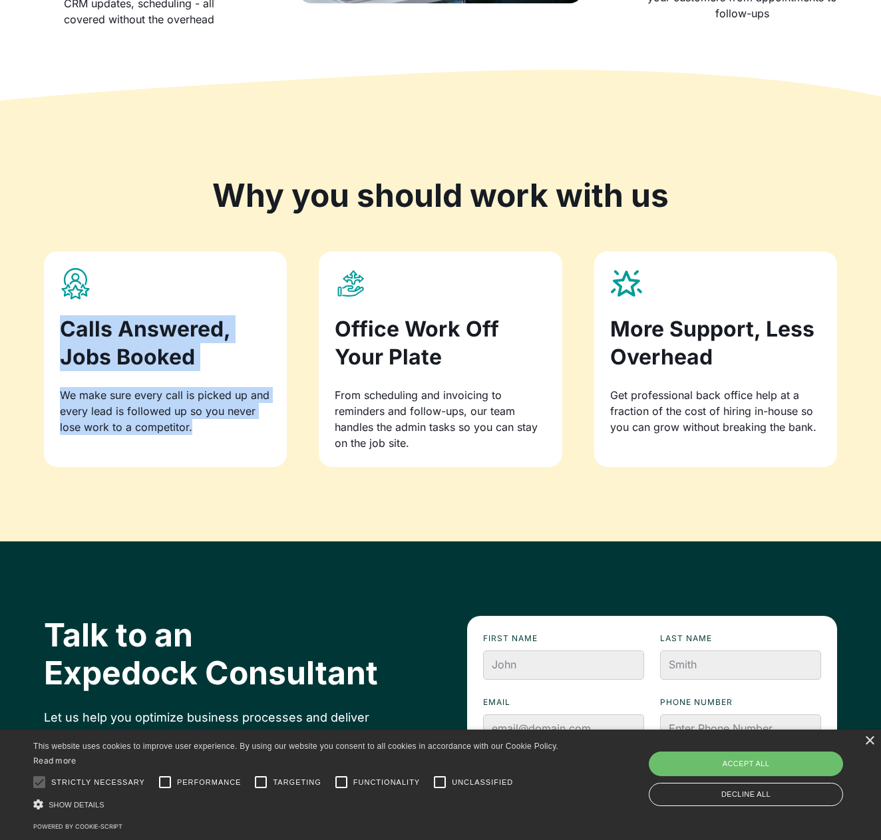
drag, startPoint x: 285, startPoint y: 455, endPoint x: 346, endPoint y: 310, distance: 156.8
click at [286, 448] on div "Calls Answered, Jobs Booked We make sure every call is picked up and every lead…" at bounding box center [165, 359] width 243 height 215
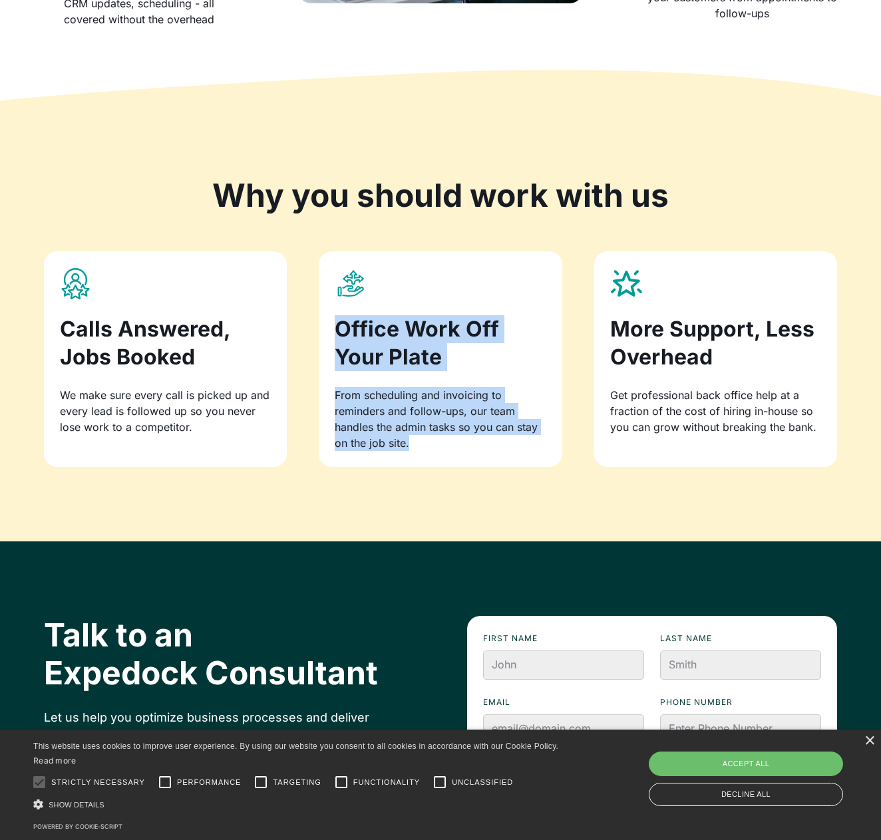
click at [553, 458] on div "Office Work Off Your Plate From scheduling and invoicing to reminders and follo…" at bounding box center [440, 359] width 243 height 215
drag, startPoint x: 553, startPoint y: 458, endPoint x: 632, endPoint y: 327, distance: 152.2
click at [558, 448] on div "Office Work Off Your Plate From scheduling and invoicing to reminders and follo…" at bounding box center [440, 359] width 243 height 215
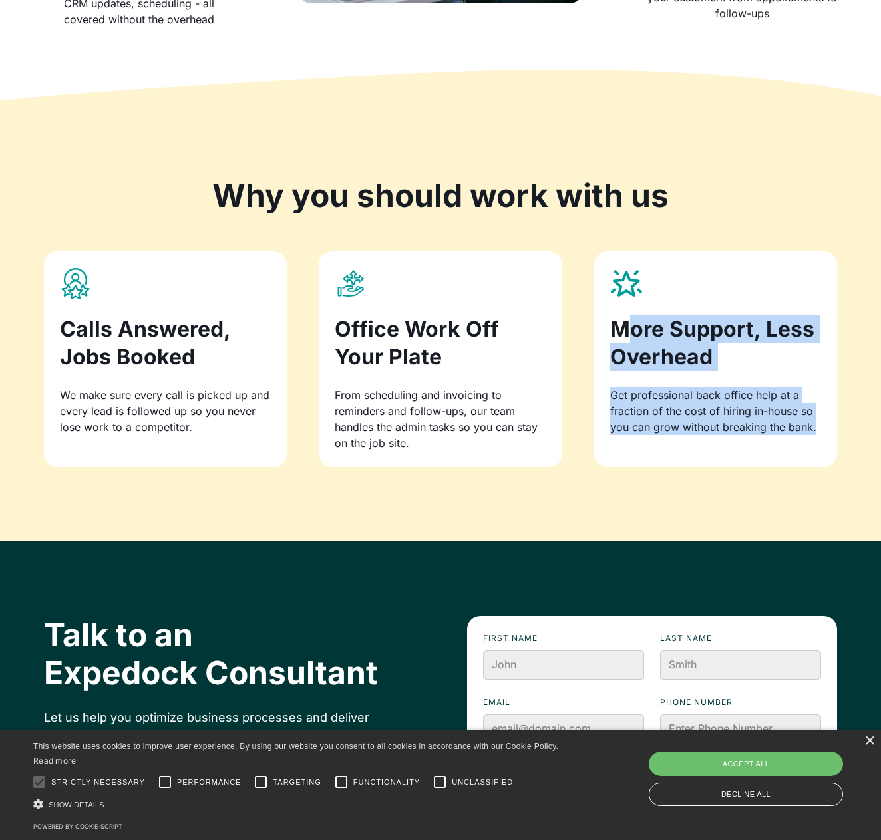
drag, startPoint x: 756, startPoint y: 435, endPoint x: 765, endPoint y: 447, distance: 15.2
click at [765, 447] on div "More Support, Less Overhead Get professional back office help at a fraction of …" at bounding box center [715, 359] width 243 height 215
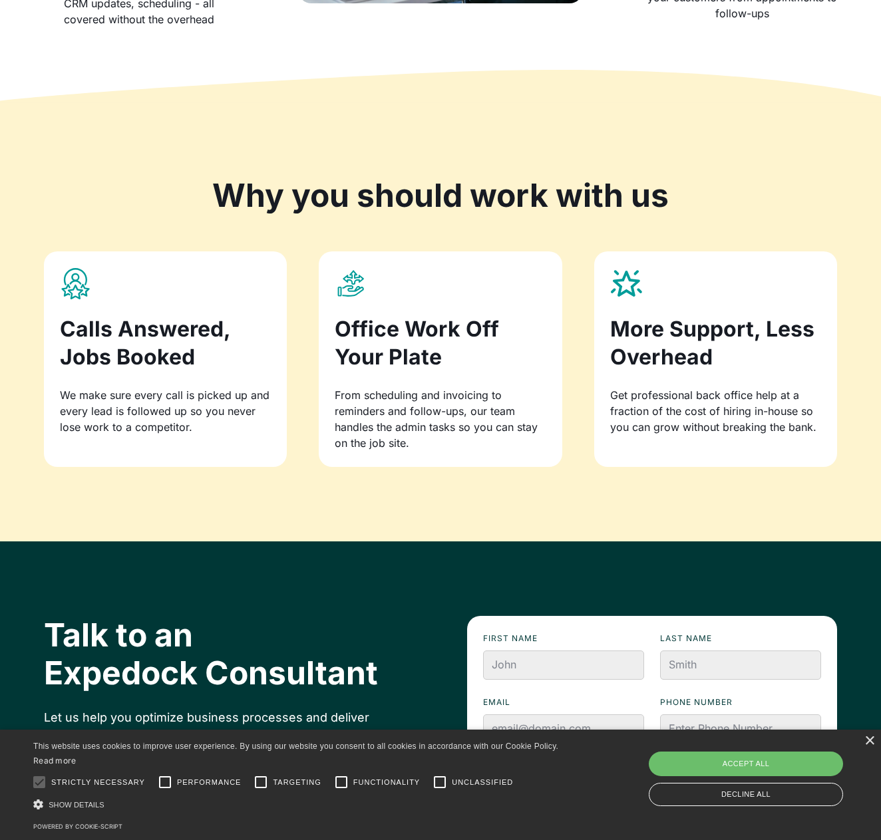
click at [766, 447] on div "More Support, Less Overhead Get professional back office help at a fraction of …" at bounding box center [715, 359] width 243 height 215
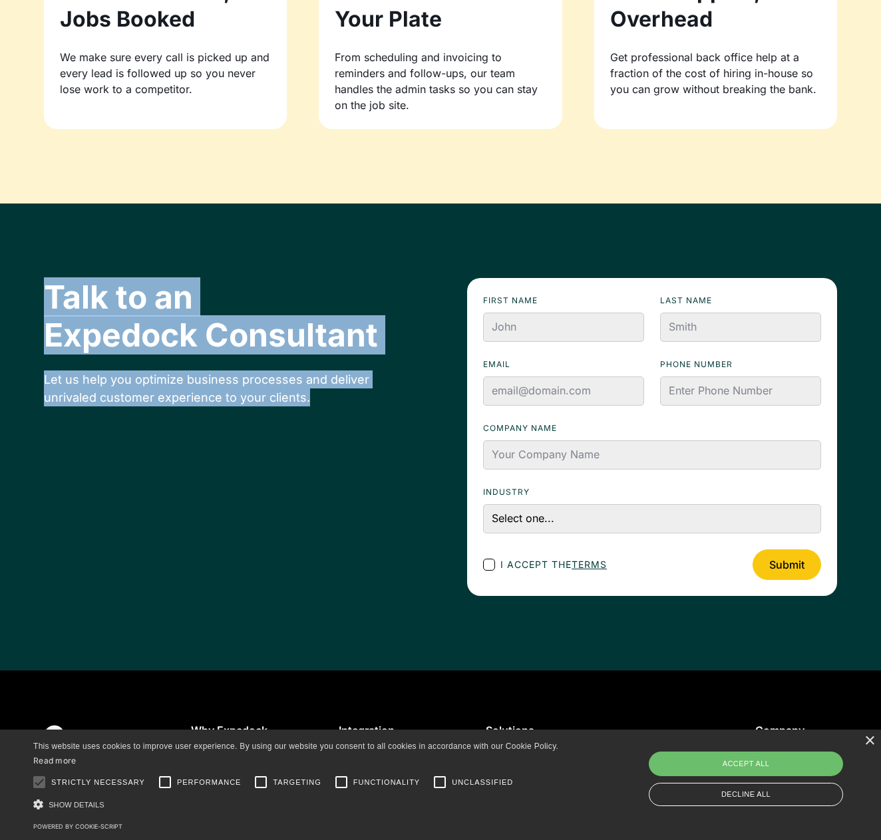
drag, startPoint x: 220, startPoint y: 273, endPoint x: 350, endPoint y: 443, distance: 214.0
click at [348, 442] on div "Talk to an Expedock Consultant Let us help you optimize business processes and …" at bounding box center [440, 437] width 793 height 467
click at [352, 443] on div "Talk to an Expedock Consultant Let us help you optimize business processes and …" at bounding box center [440, 437] width 793 height 318
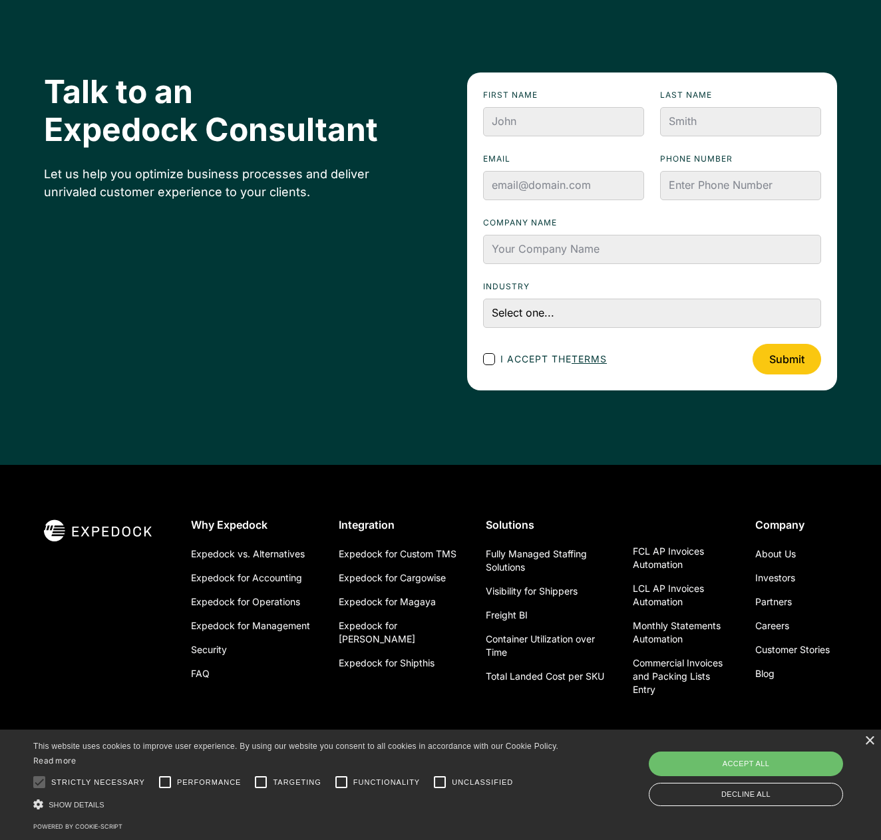
scroll to position [1691, 0]
